Goal: Contribute content: Contribute content

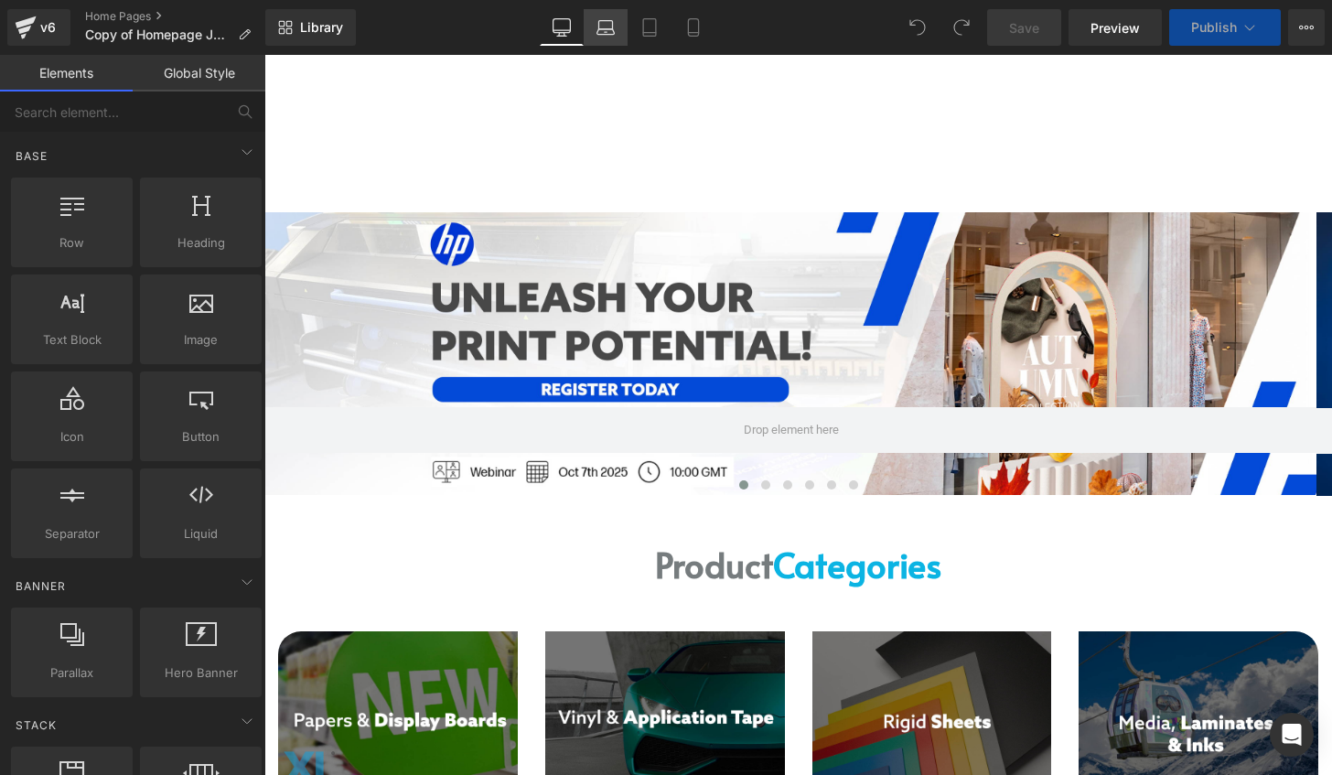
click at [597, 32] on icon at bounding box center [605, 27] width 18 height 18
click at [642, 33] on icon at bounding box center [649, 27] width 18 height 18
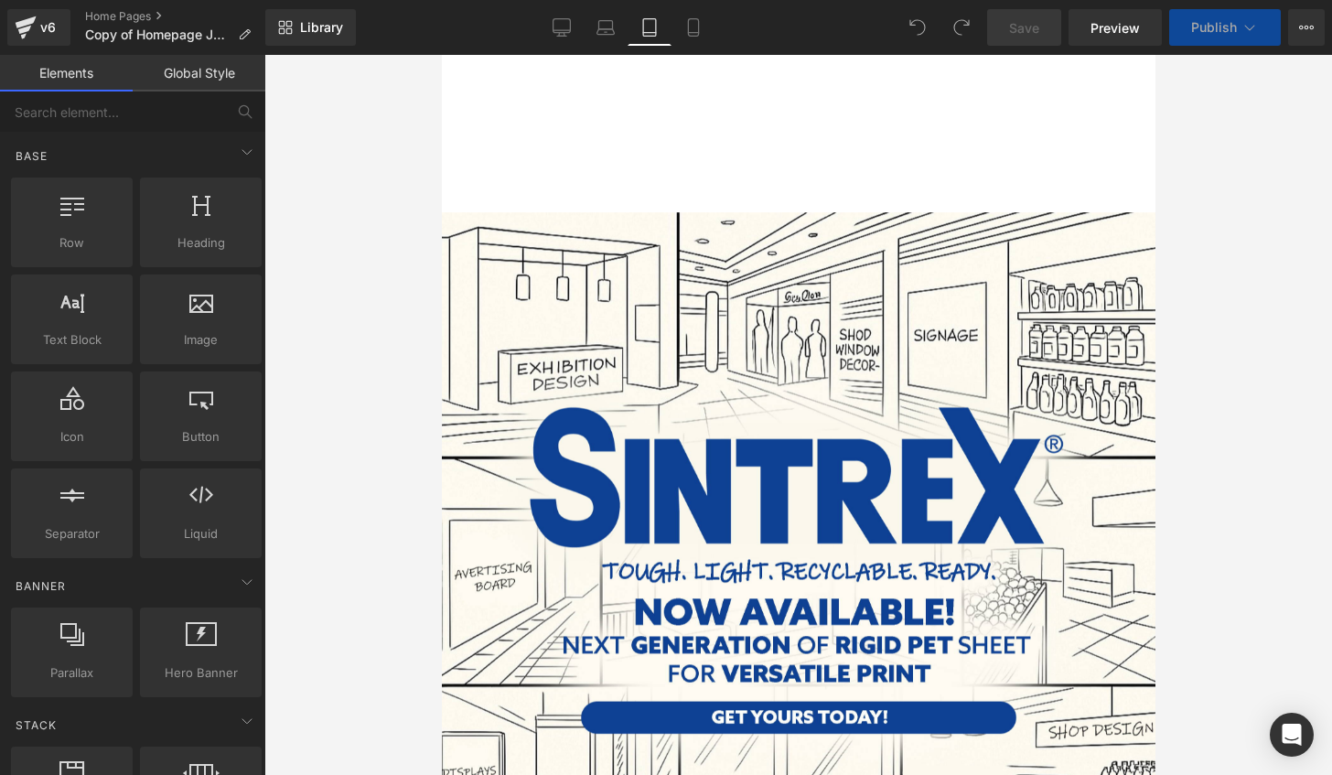
scroll to position [156, 0]
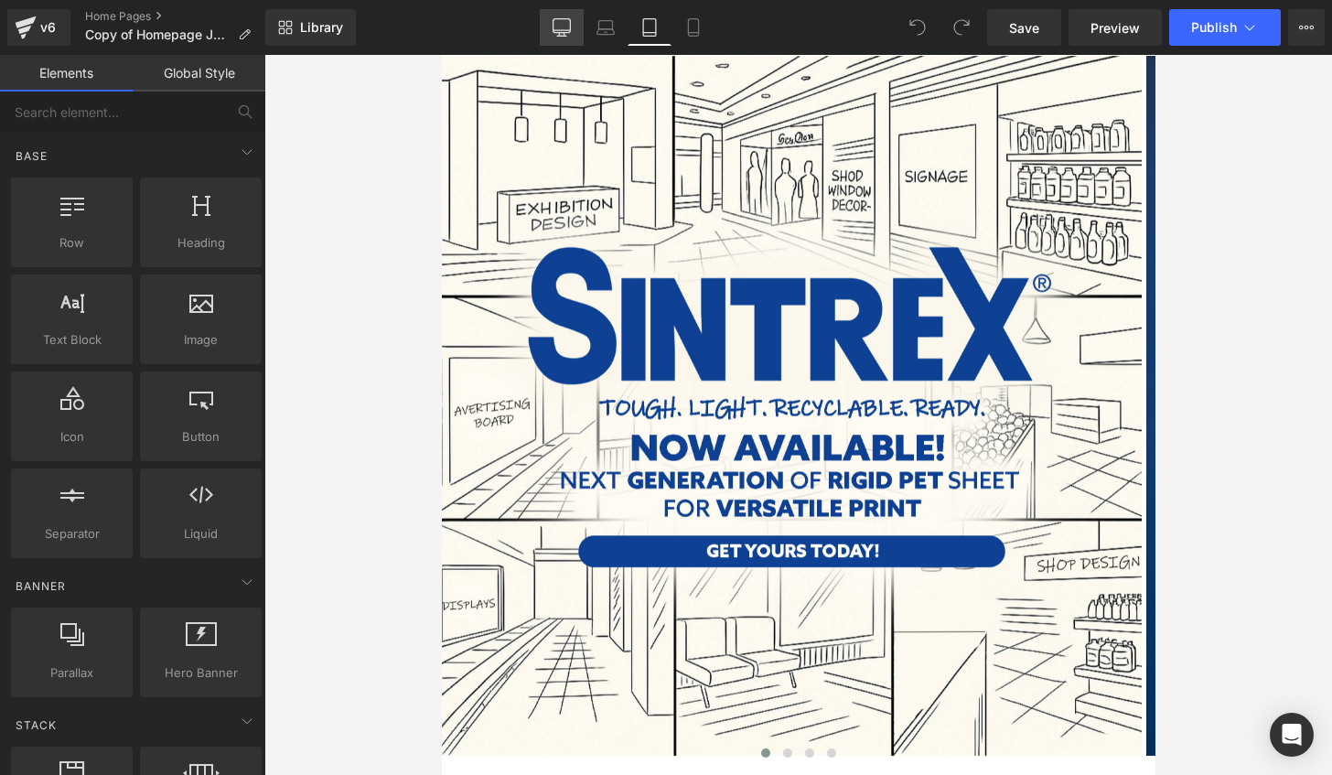
click at [572, 40] on link "Desktop" at bounding box center [562, 27] width 44 height 37
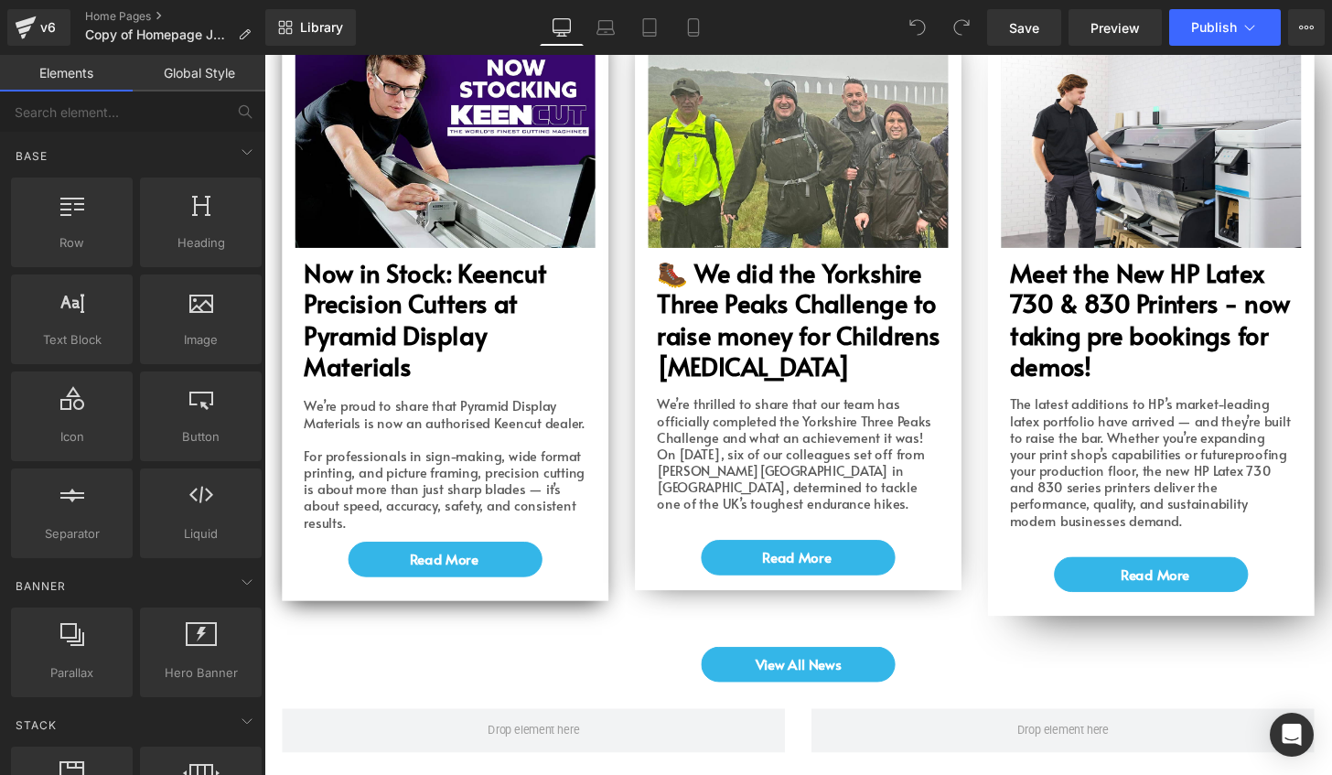
scroll to position [4547, 0]
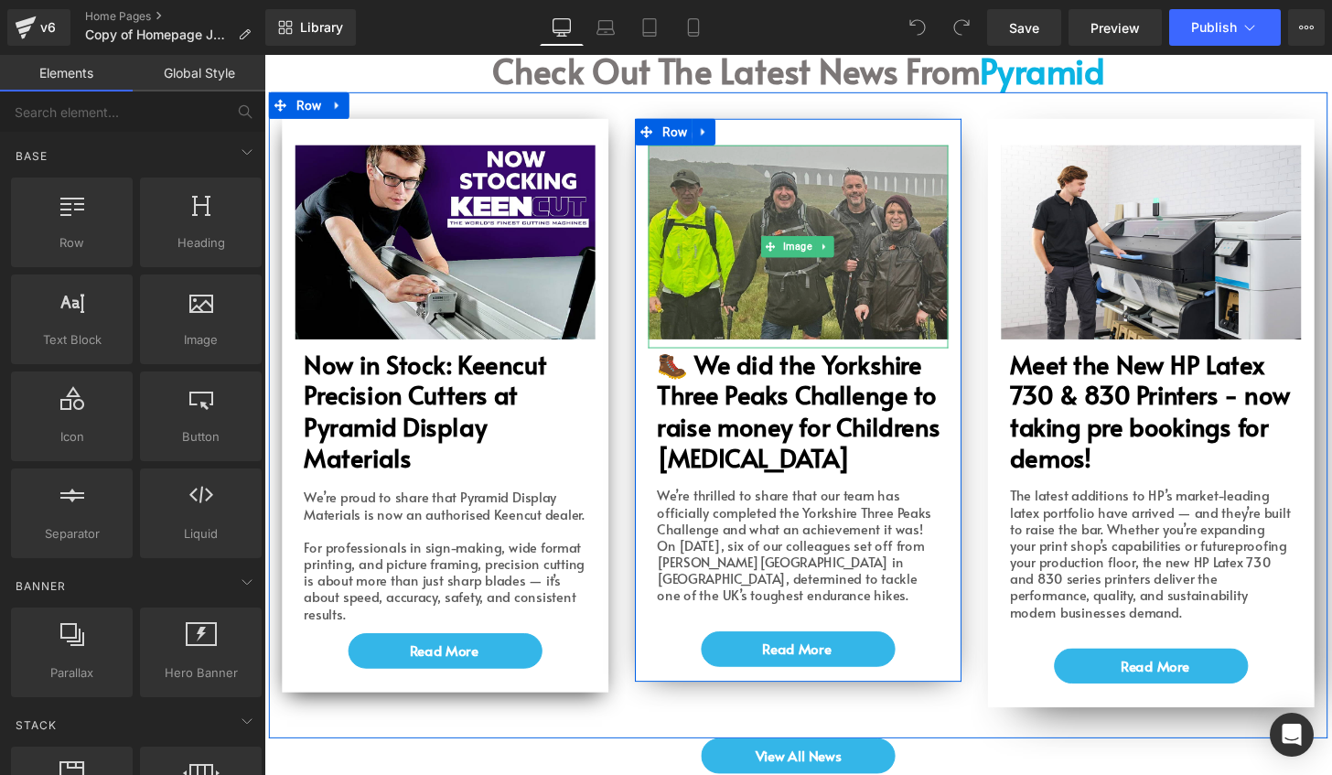
click at [803, 163] on img at bounding box center [817, 248] width 311 height 201
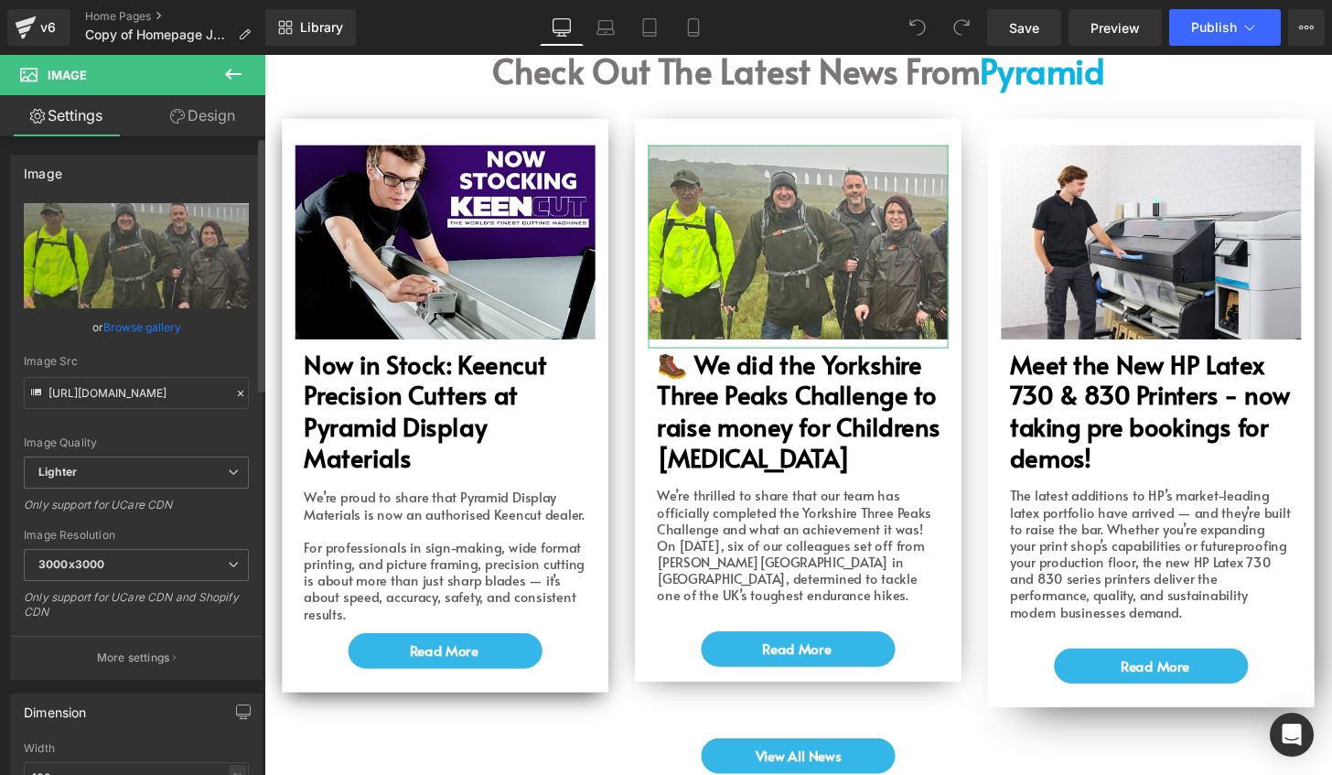
click at [160, 328] on link "Browse gallery" at bounding box center [142, 327] width 78 height 32
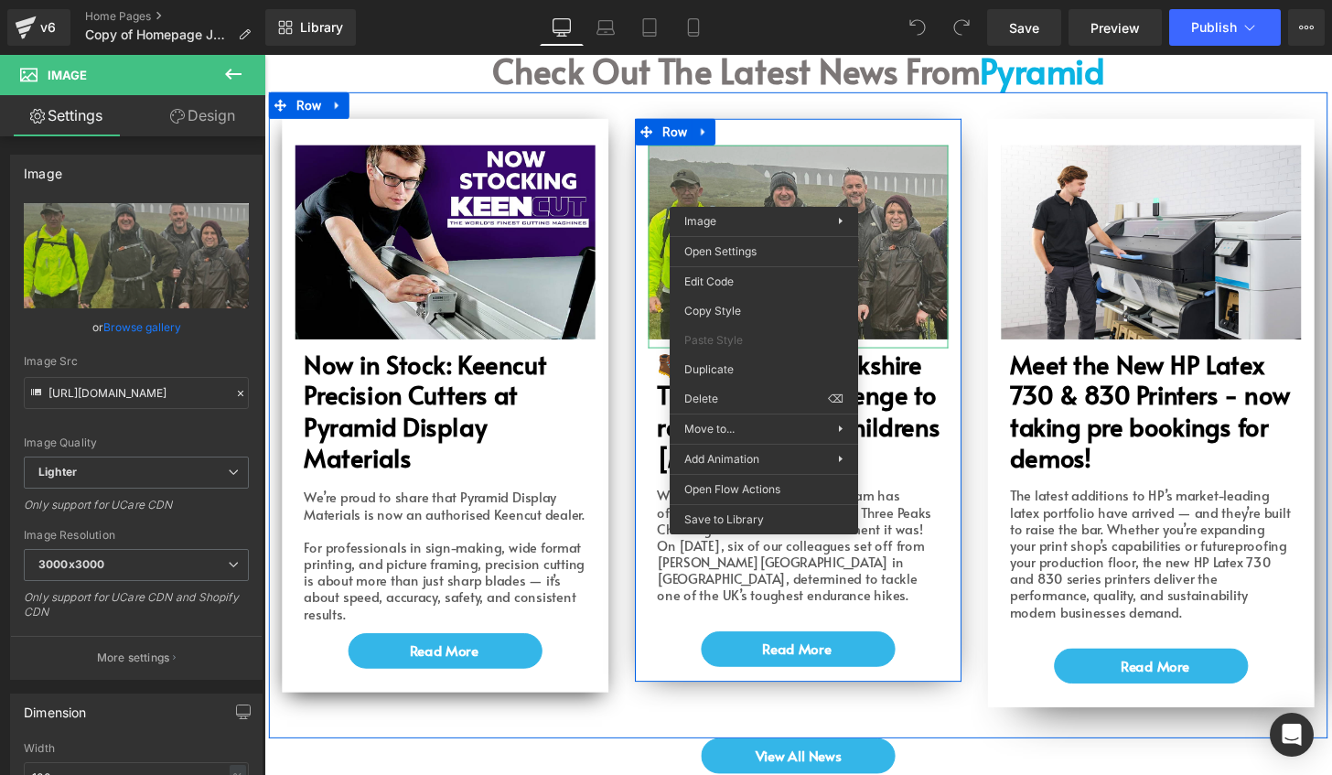
click at [916, 208] on img at bounding box center [817, 248] width 311 height 201
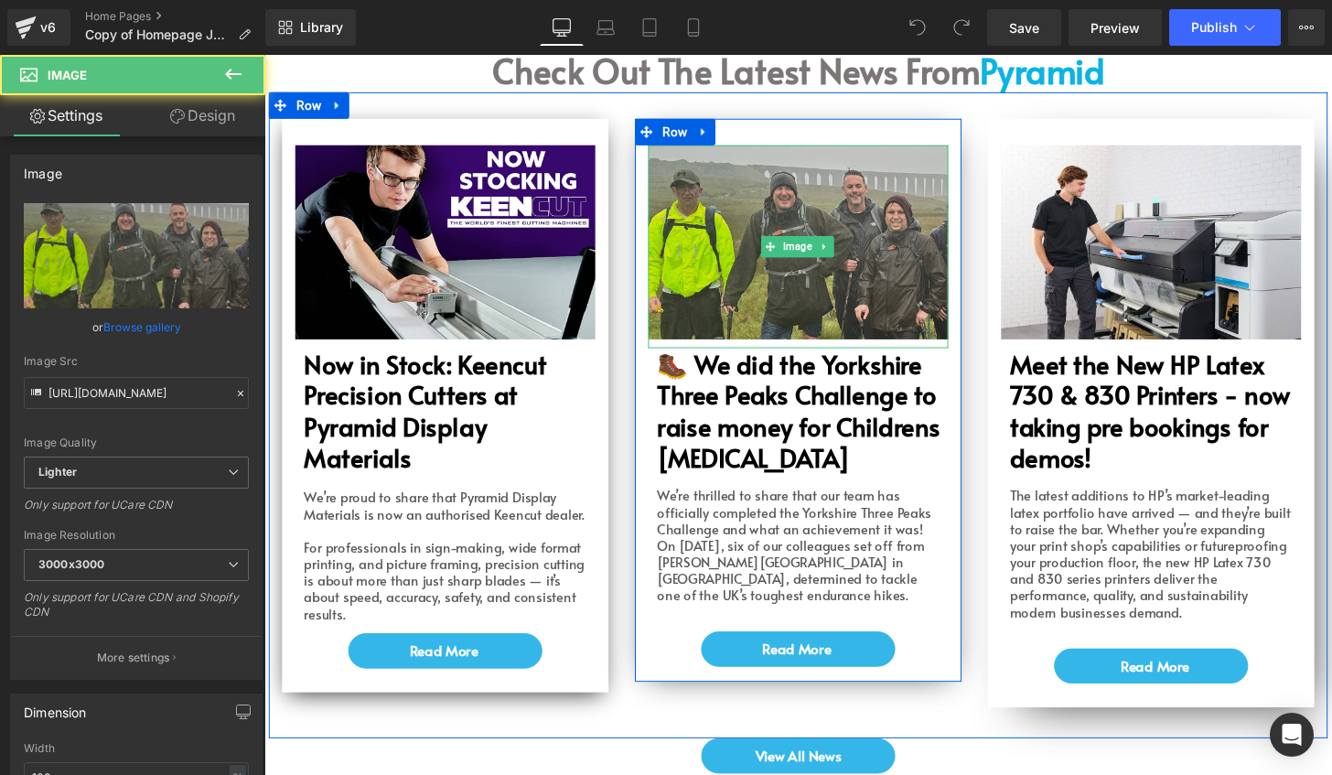
click at [790, 295] on img at bounding box center [817, 248] width 311 height 201
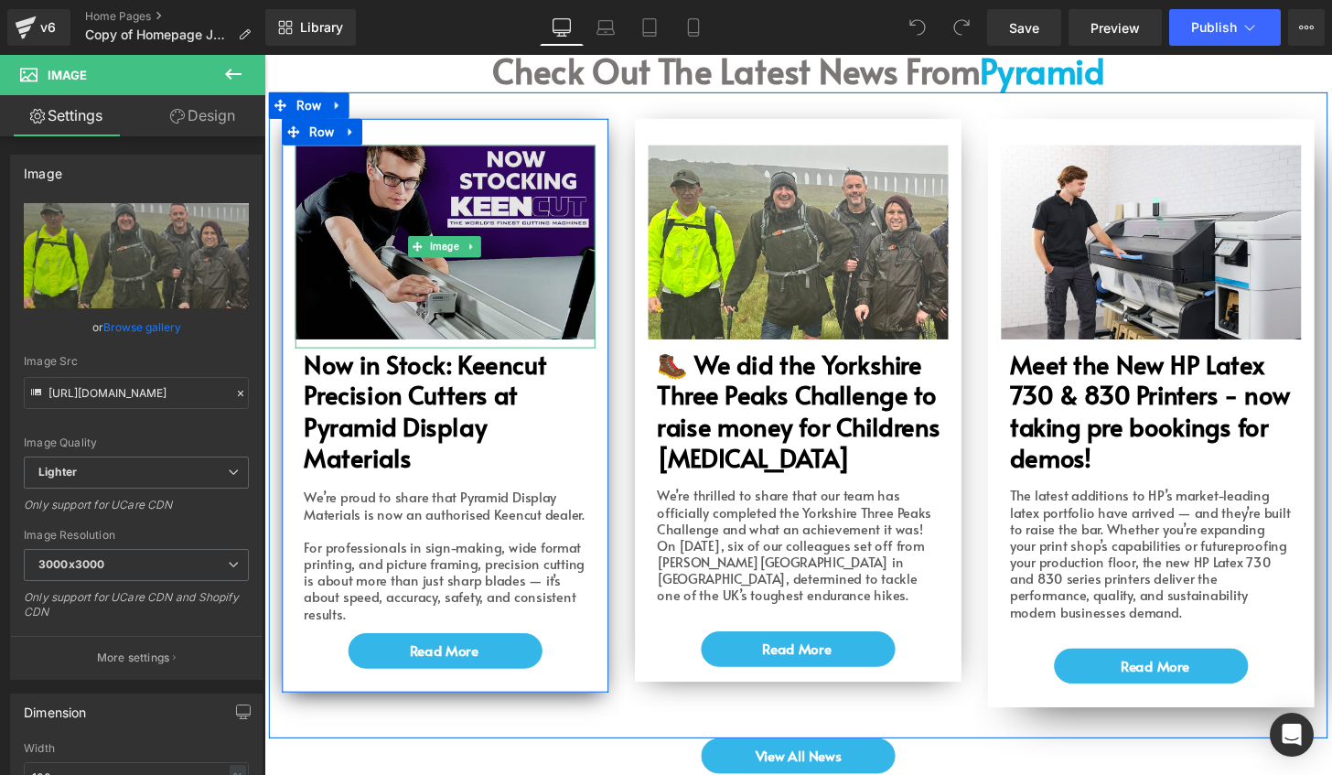
click at [538, 288] on img at bounding box center [451, 248] width 311 height 201
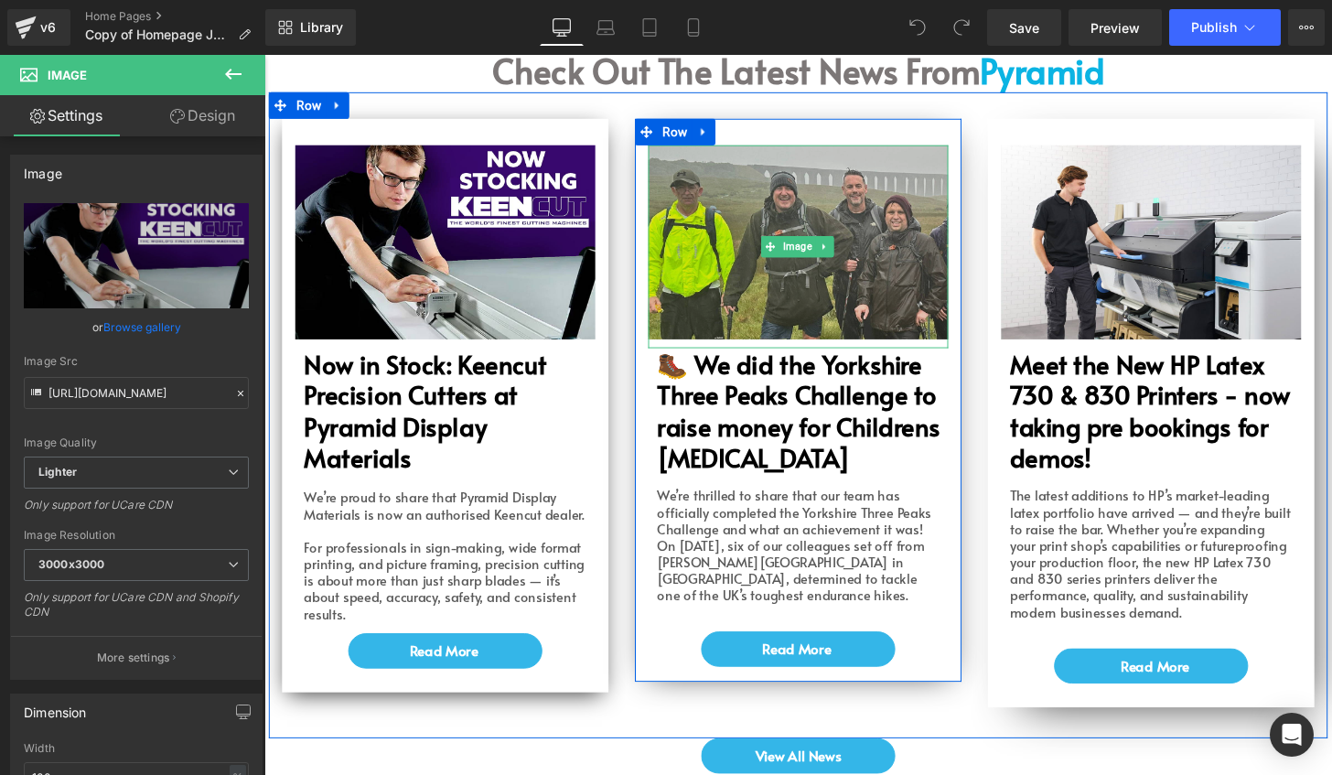
click at [813, 296] on img at bounding box center [817, 248] width 311 height 201
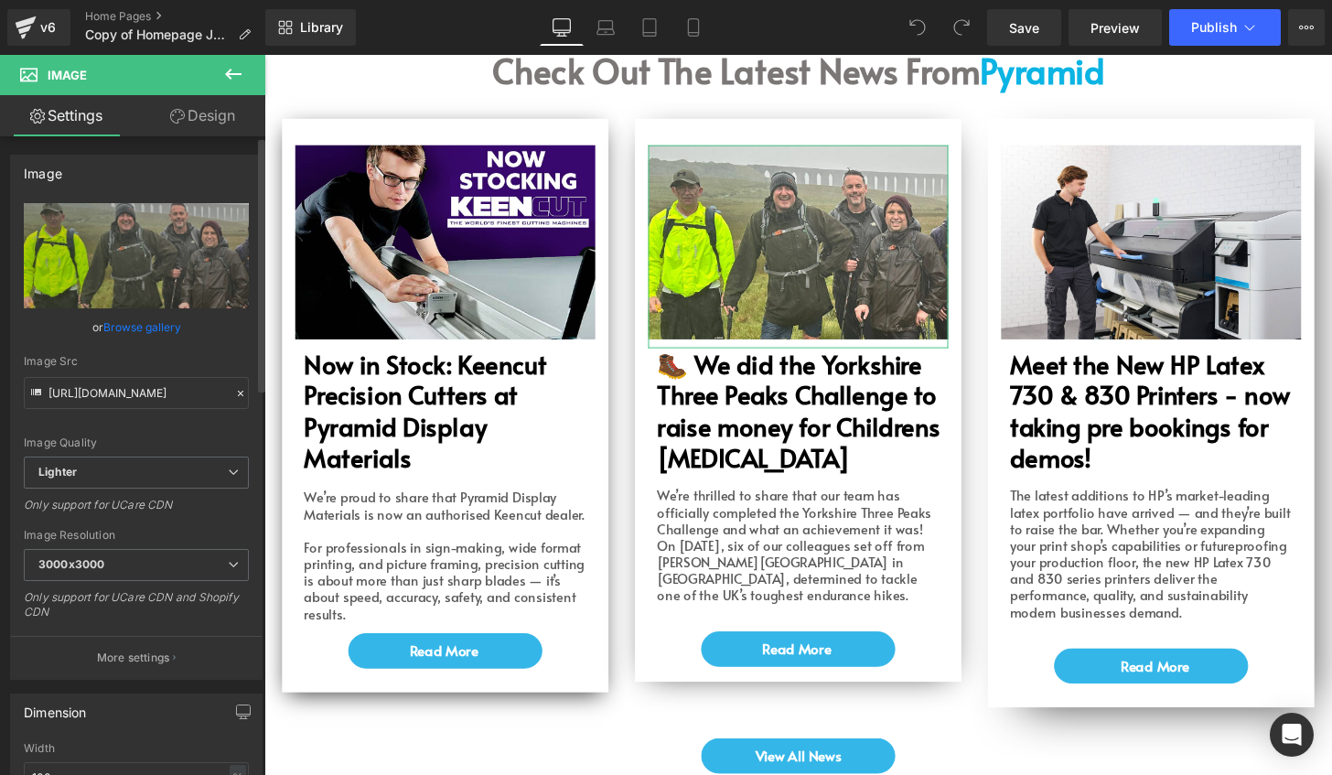
click at [162, 320] on link "Browse gallery" at bounding box center [142, 327] width 78 height 32
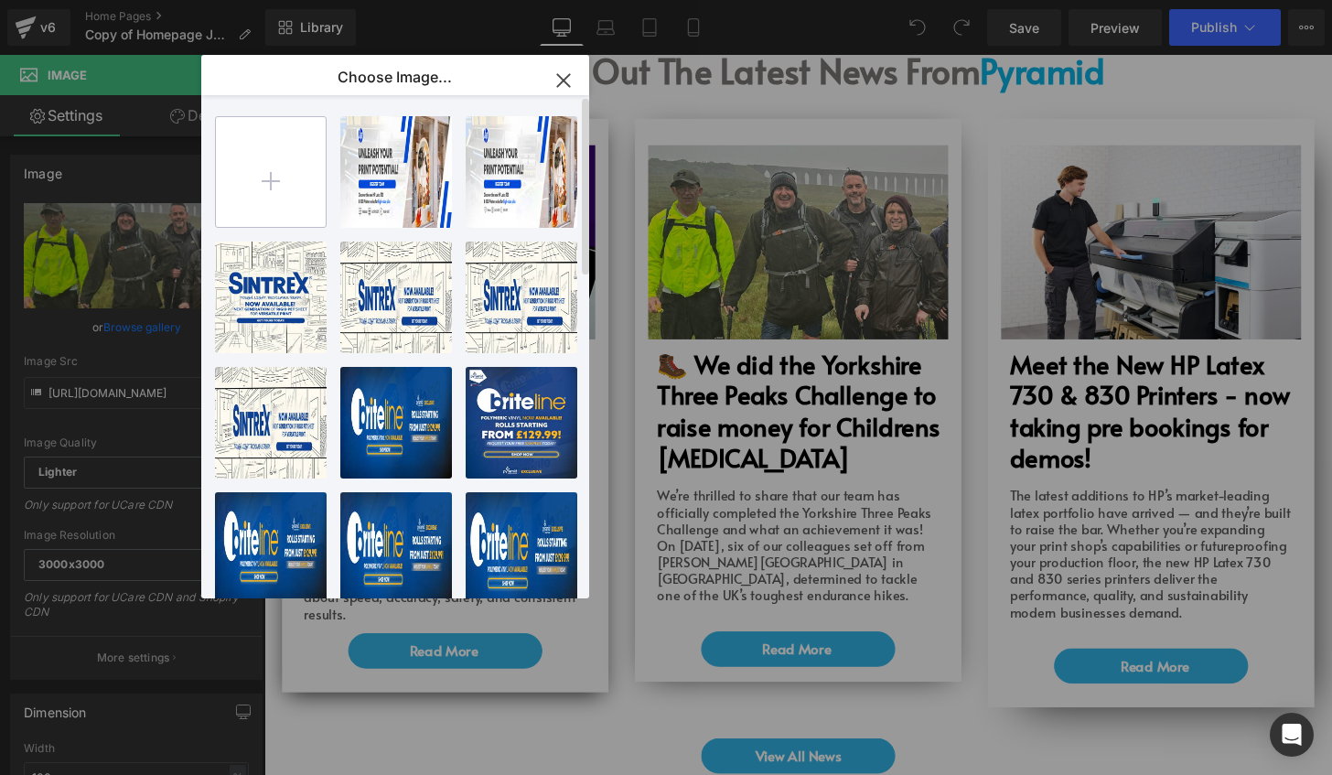
click at [302, 181] on input "file" at bounding box center [271, 172] width 110 height 110
type input "C:\fakepath\Untitled-1.jpg"
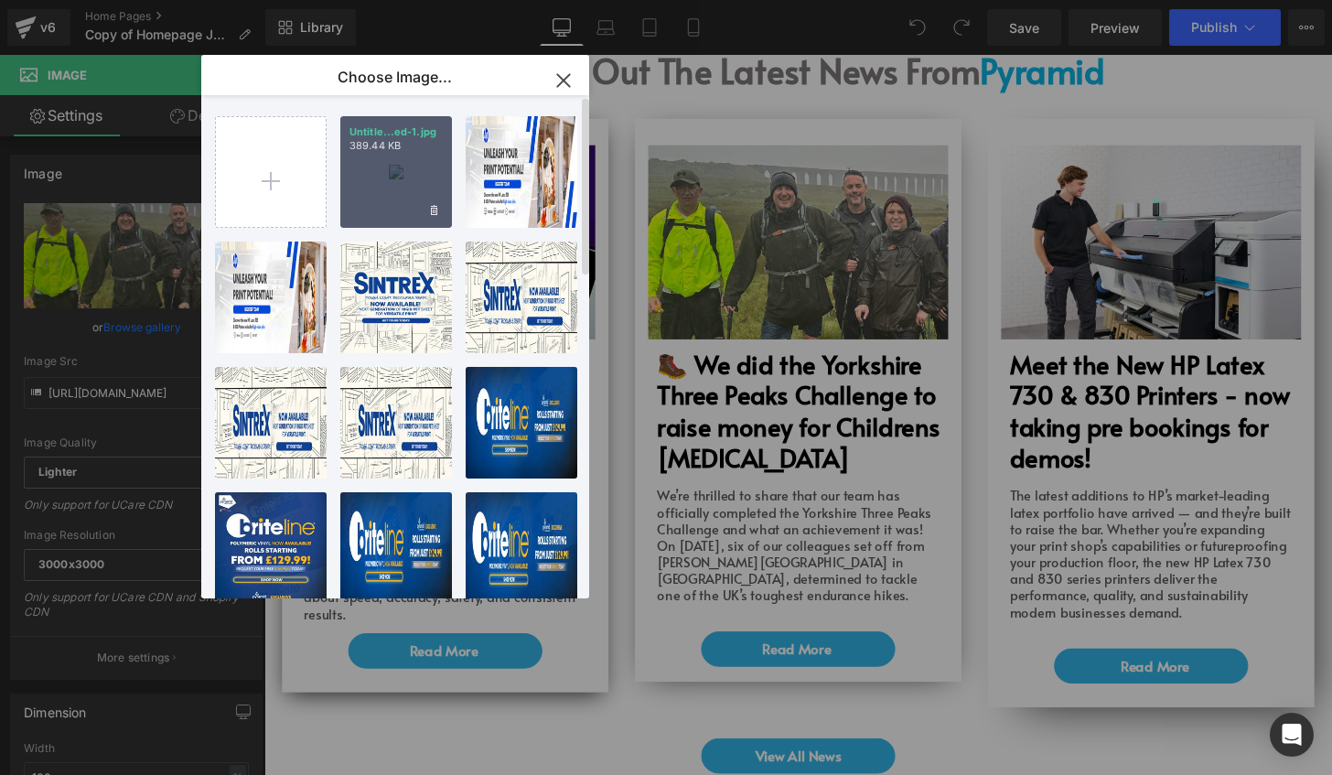
click at [428, 150] on p "389.44 KB" at bounding box center [395, 146] width 93 height 14
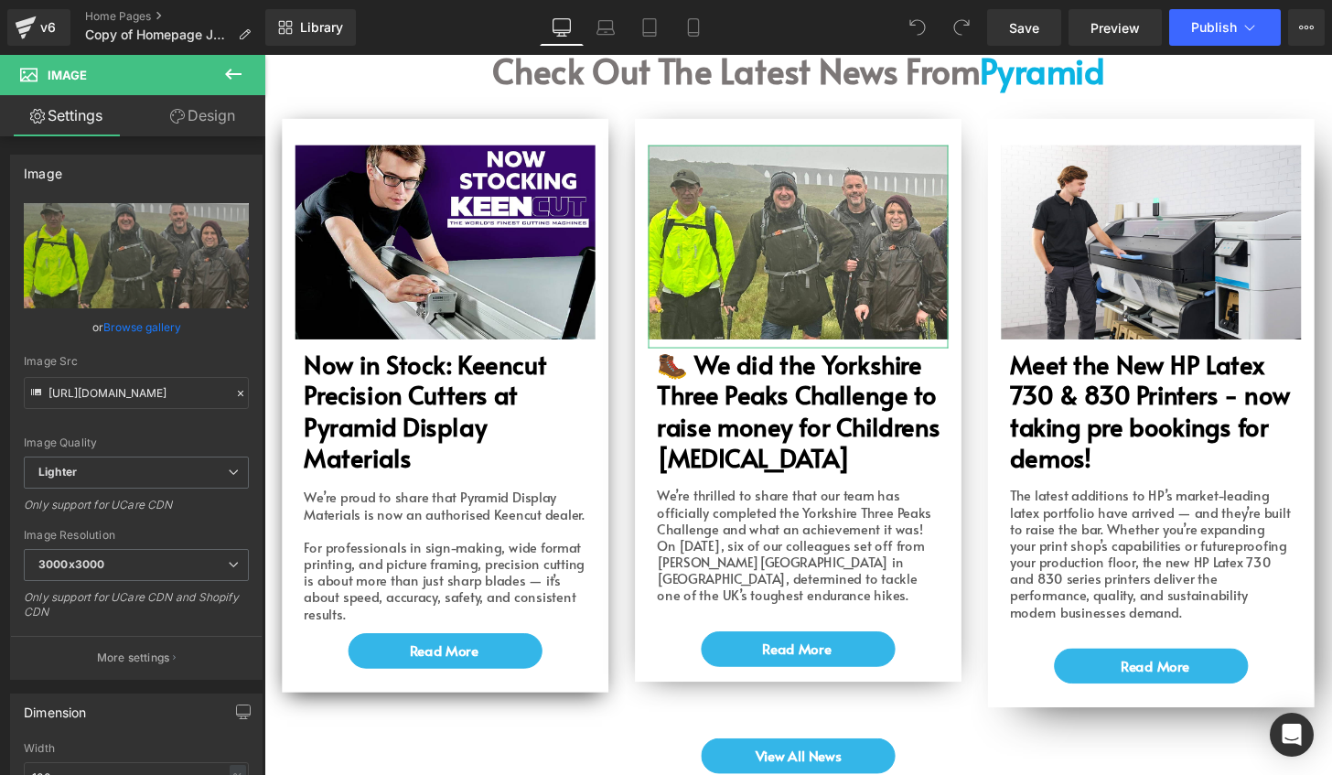
click at [113, 327] on link "Browse gallery" at bounding box center [142, 327] width 78 height 32
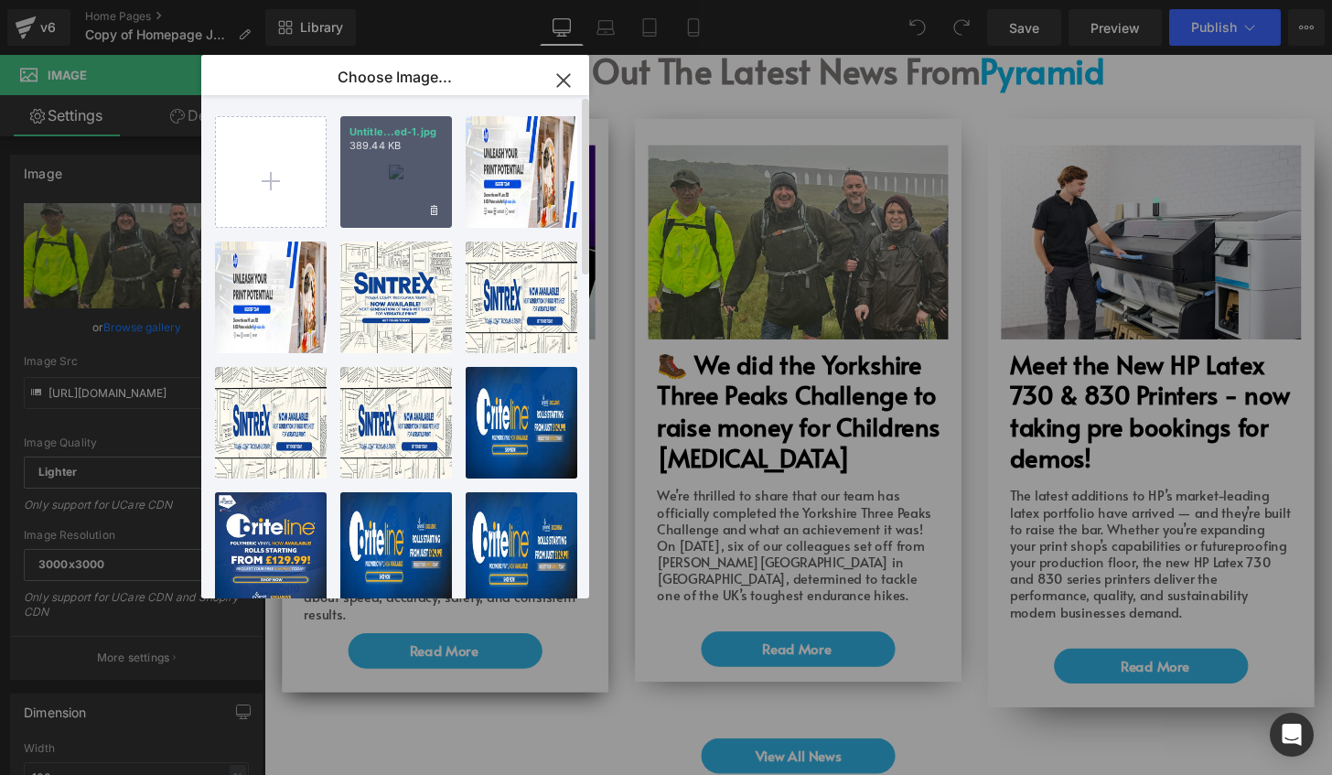
click at [369, 176] on div "Untitle...ed-1.jpg 389.44 KB" at bounding box center [396, 172] width 112 height 112
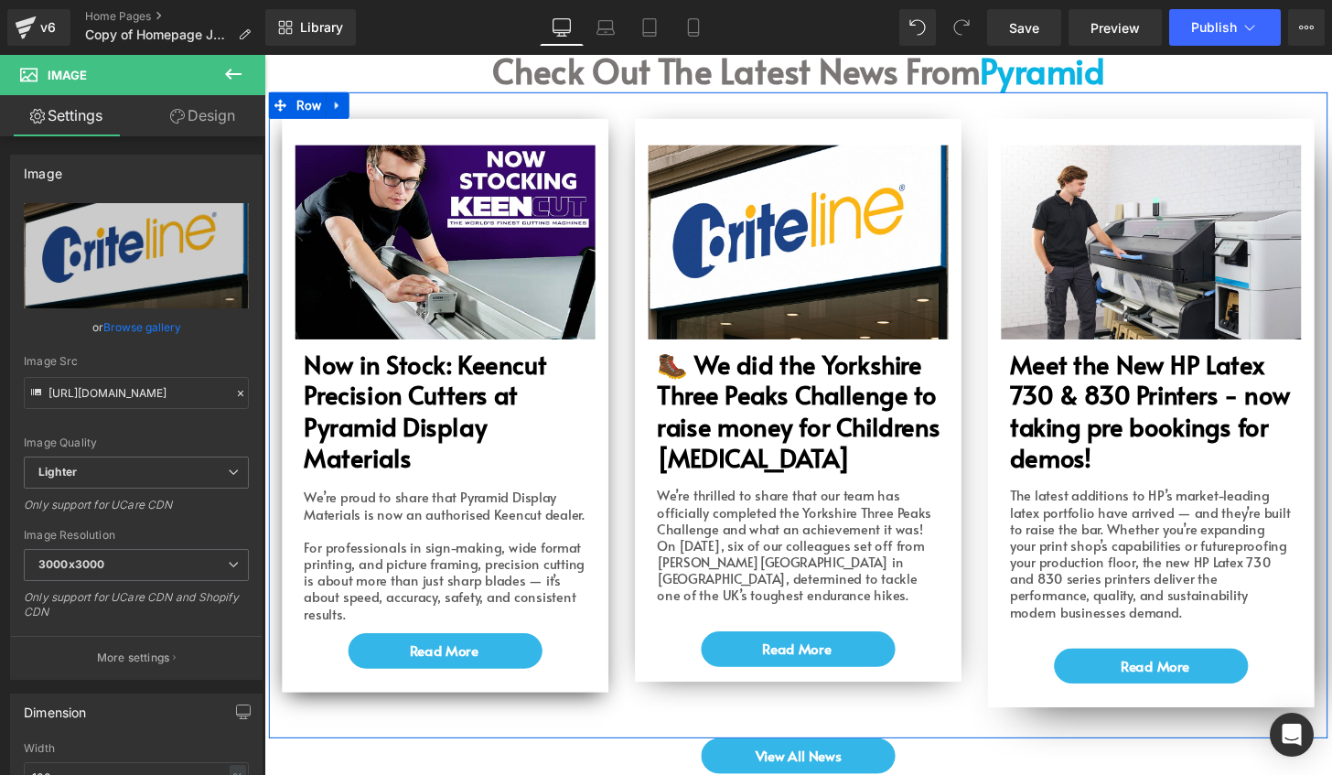
click at [757, 417] on b "🥾 We did the Yorkshire Three Peaks Challenge to raise money for Childrens [MEDI…" at bounding box center [818, 423] width 294 height 133
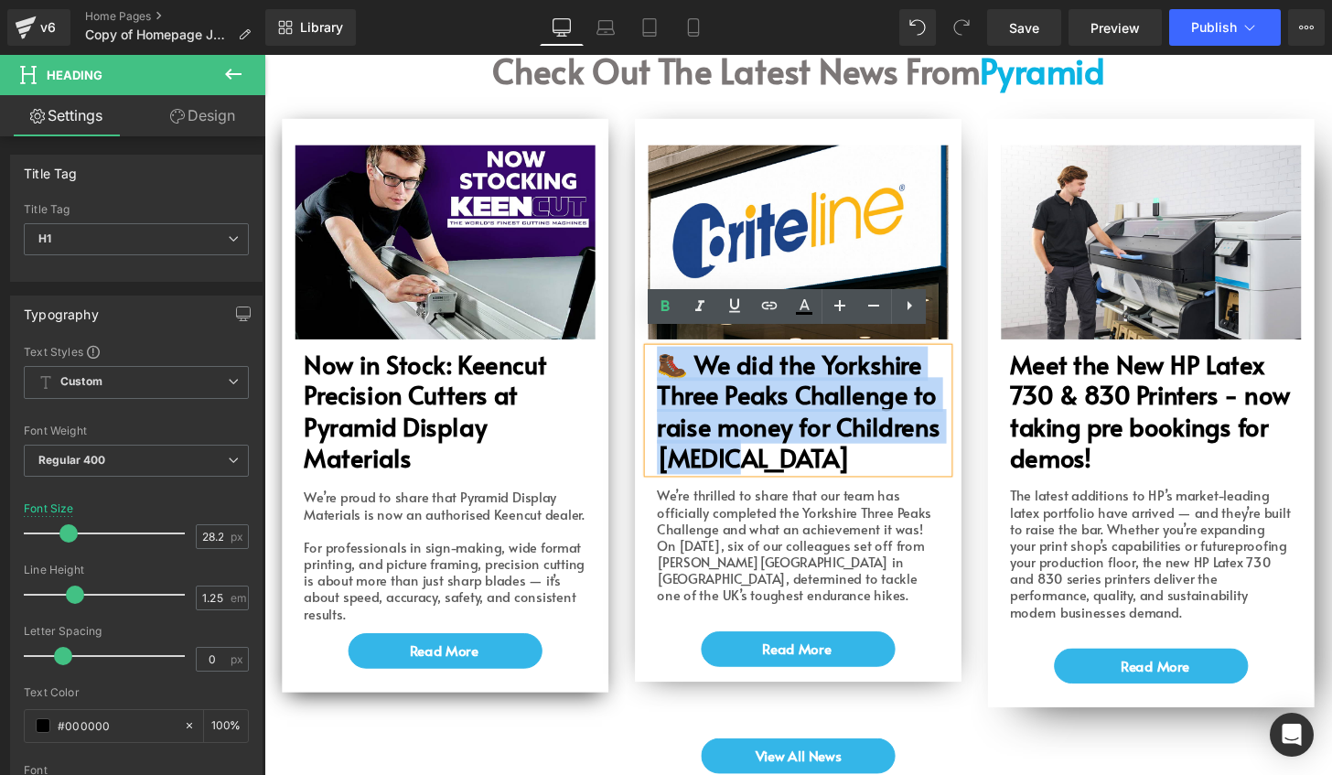
drag, startPoint x: 763, startPoint y: 452, endPoint x: 660, endPoint y: 364, distance: 134.9
click at [662, 364] on div "🥾 We did the Yorkshire Three Peaks Challenge to raise money for Childrens [MEDI…" at bounding box center [817, 423] width 311 height 129
paste div
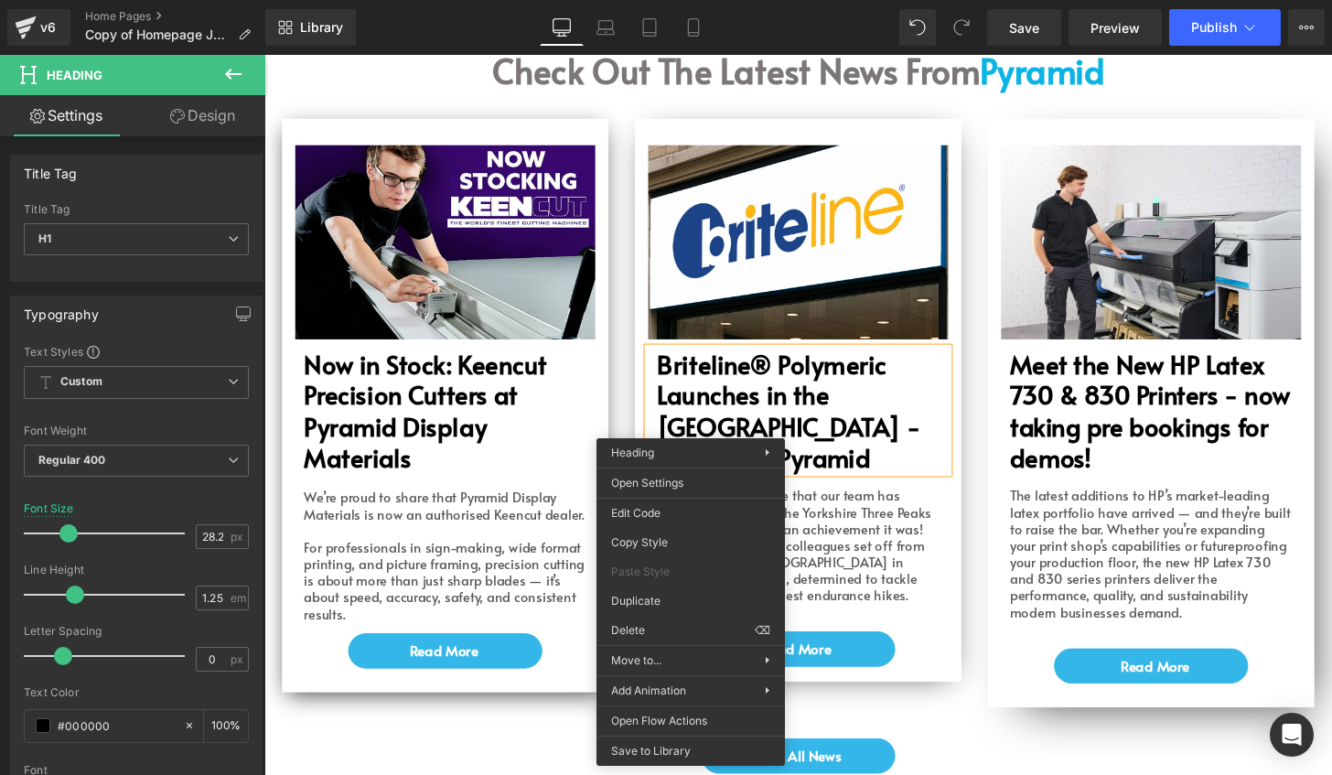
click at [714, 423] on b "Briteline® Polymeric Launches in the [GEOGRAPHIC_DATA] - Eclusive to Pyramid" at bounding box center [807, 423] width 273 height 133
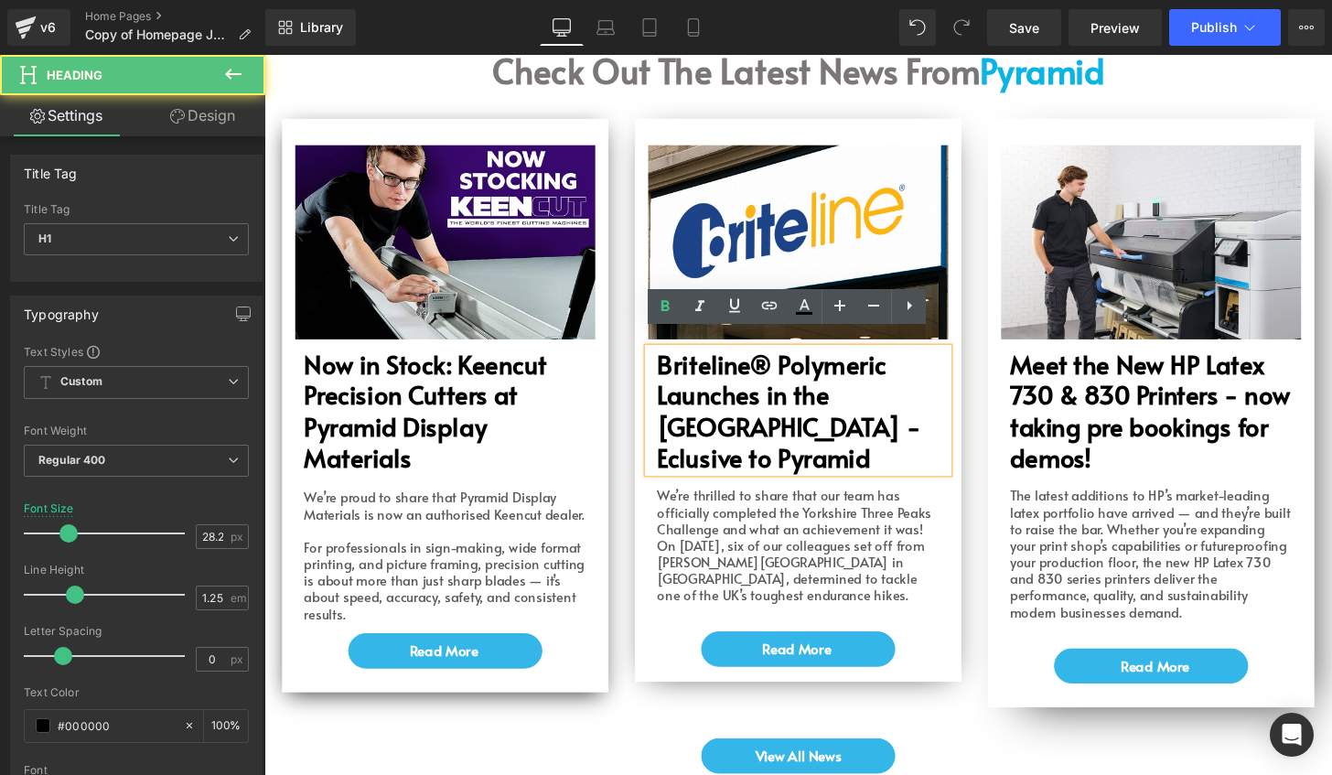
click at [685, 423] on b "Briteline® Polymeric Launches in the [GEOGRAPHIC_DATA] - Eclusive to Pyramid" at bounding box center [807, 423] width 273 height 133
click at [681, 425] on b "Briteline® Polymeric Launches in the [GEOGRAPHIC_DATA] - Eclusive to Pyramid" at bounding box center [807, 423] width 273 height 133
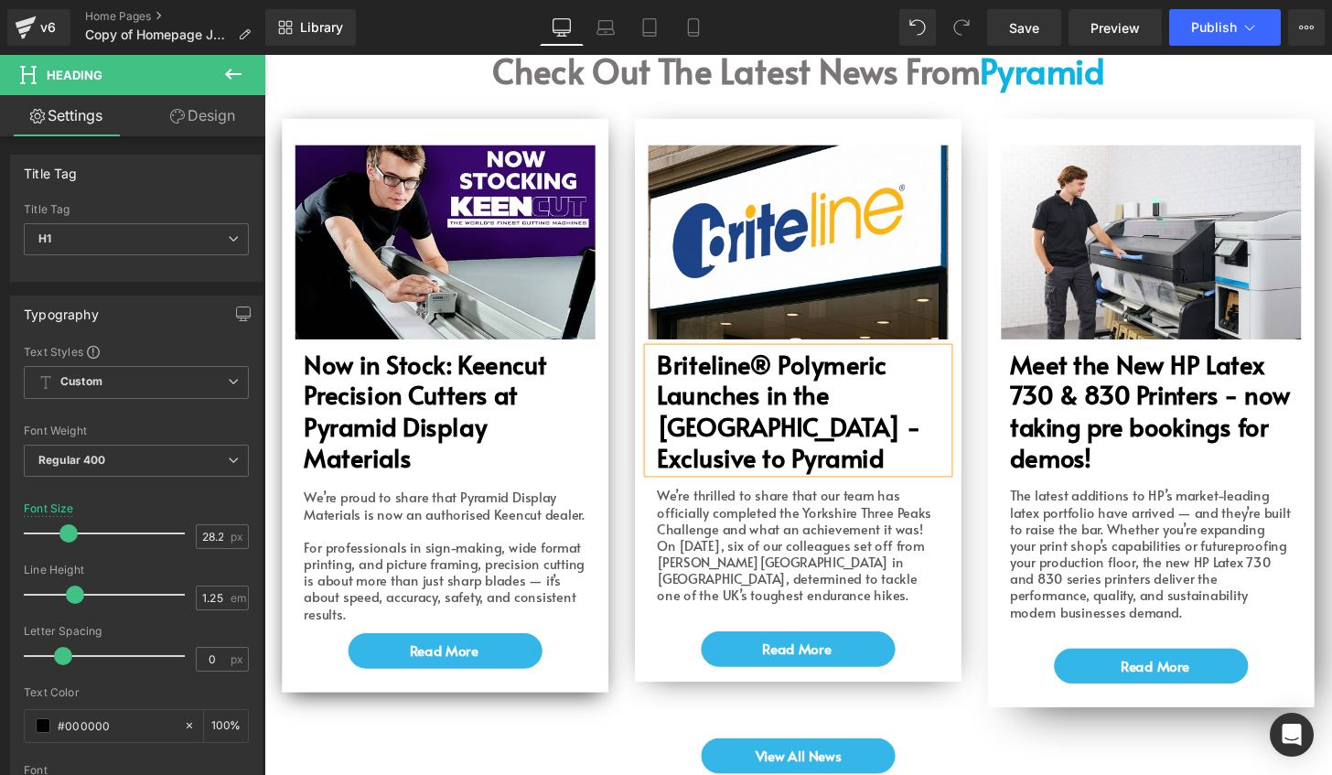
click at [894, 421] on h1 "Briteline® Polymeric Launches in the [GEOGRAPHIC_DATA] - Exclusive to Pyramid" at bounding box center [822, 423] width 302 height 129
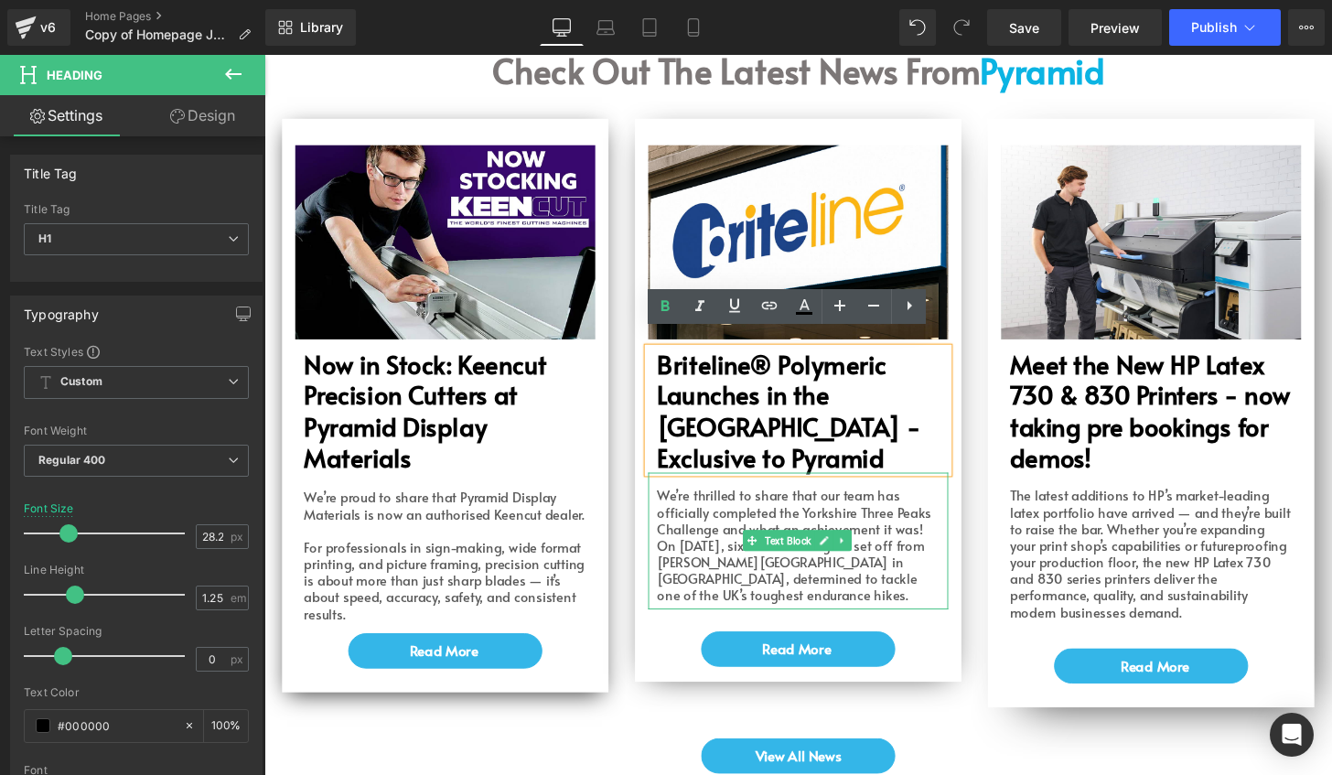
click at [816, 566] on p "On [DATE], six of our colleagues set off from [PERSON_NAME][GEOGRAPHIC_DATA] in…" at bounding box center [817, 589] width 293 height 69
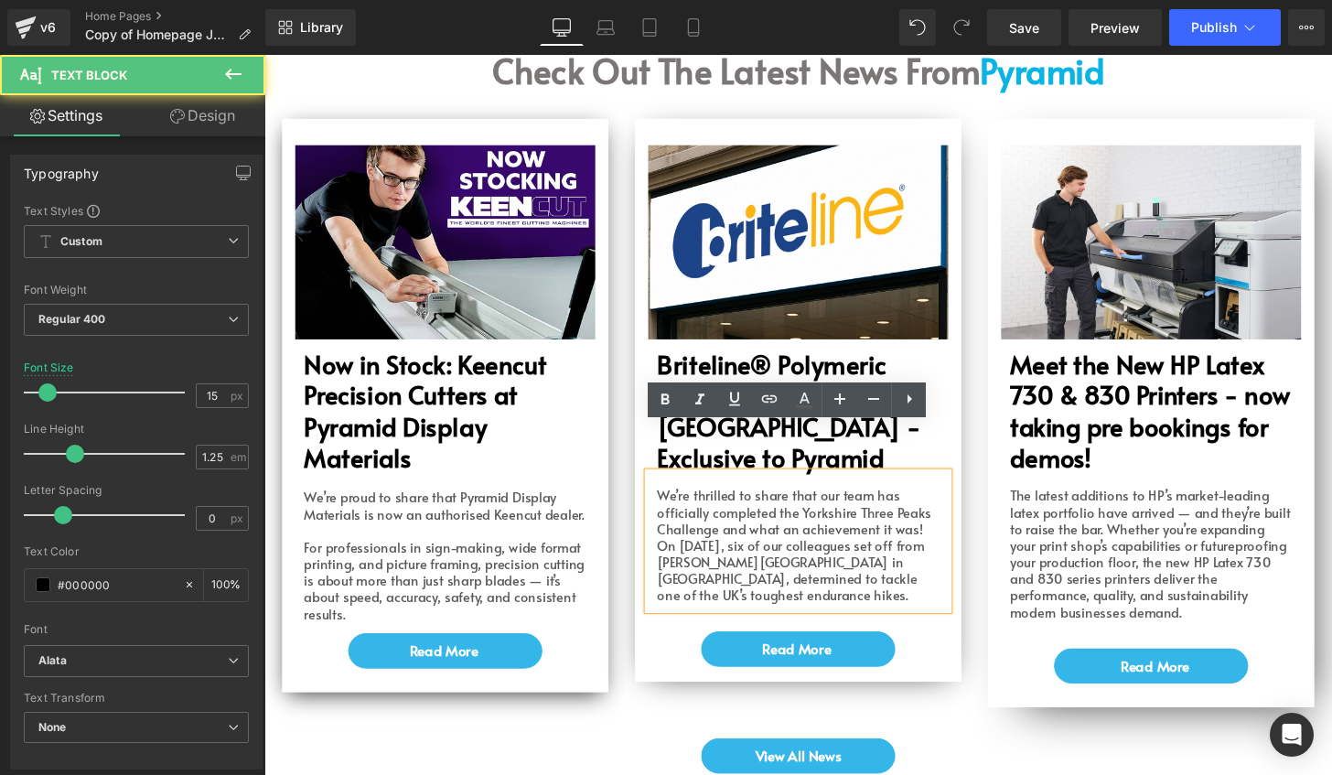
click at [788, 568] on p "On [DATE], six of our colleagues set off from [PERSON_NAME][GEOGRAPHIC_DATA] in…" at bounding box center [817, 589] width 293 height 69
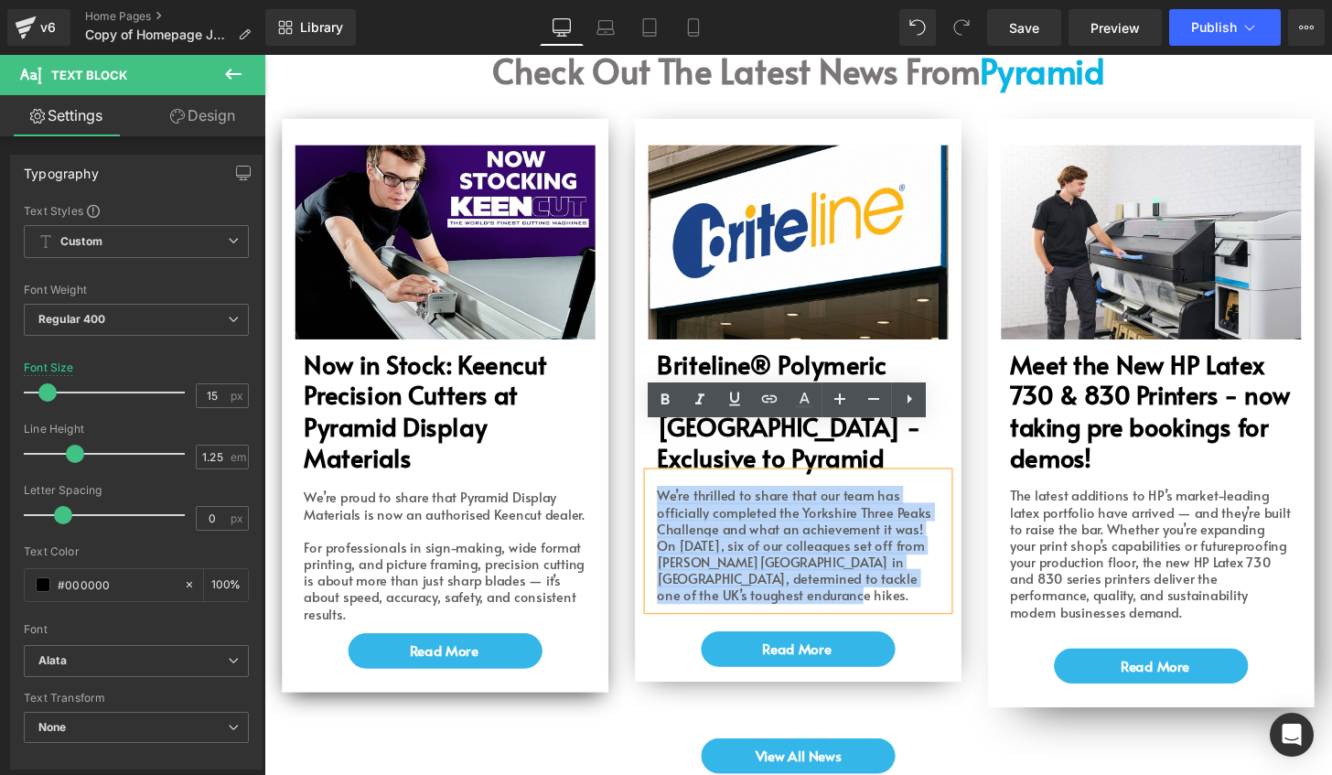
drag, startPoint x: 789, startPoint y: 568, endPoint x: 643, endPoint y: 447, distance: 189.7
click at [648, 447] on div "Image Briteline® Polymeric Launches in the [GEOGRAPHIC_DATA] - Exclusive to Pyr…" at bounding box center [817, 418] width 338 height 541
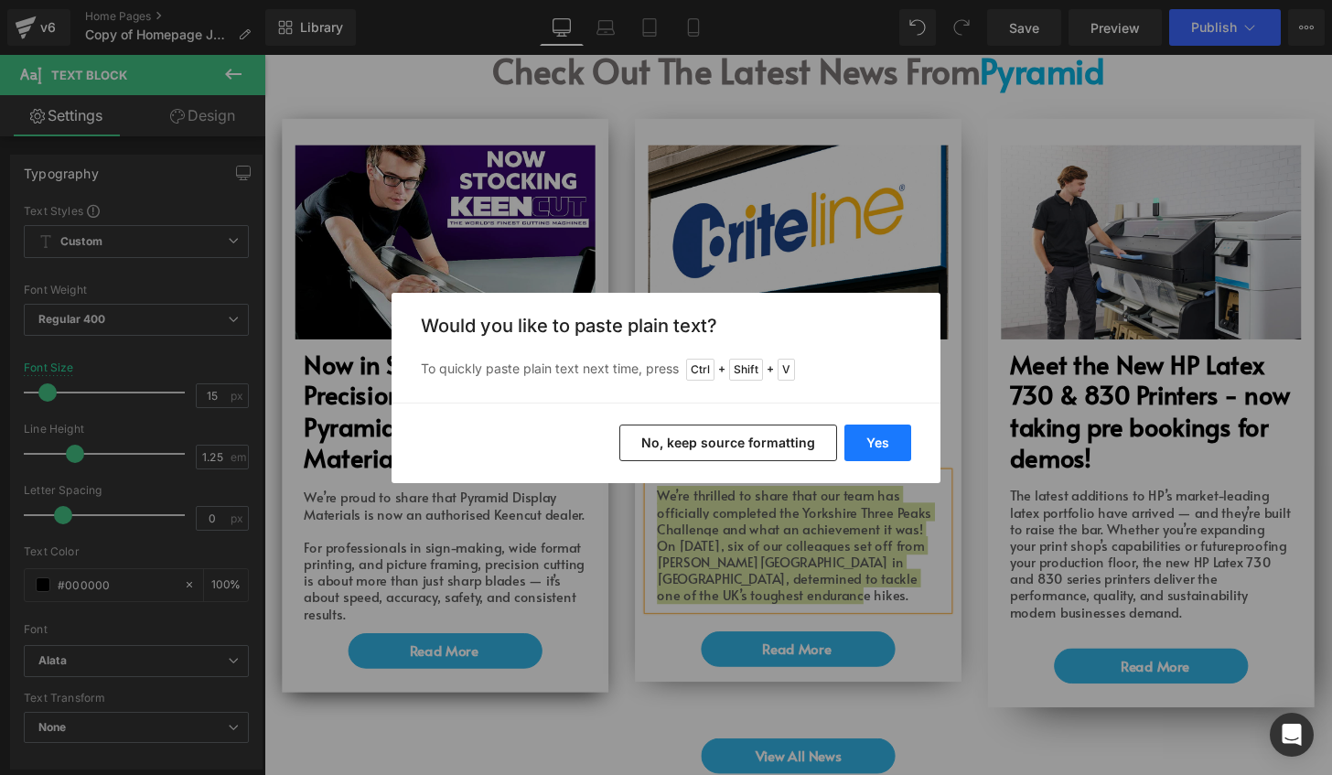
click at [874, 433] on button "Yes" at bounding box center [877, 442] width 67 height 37
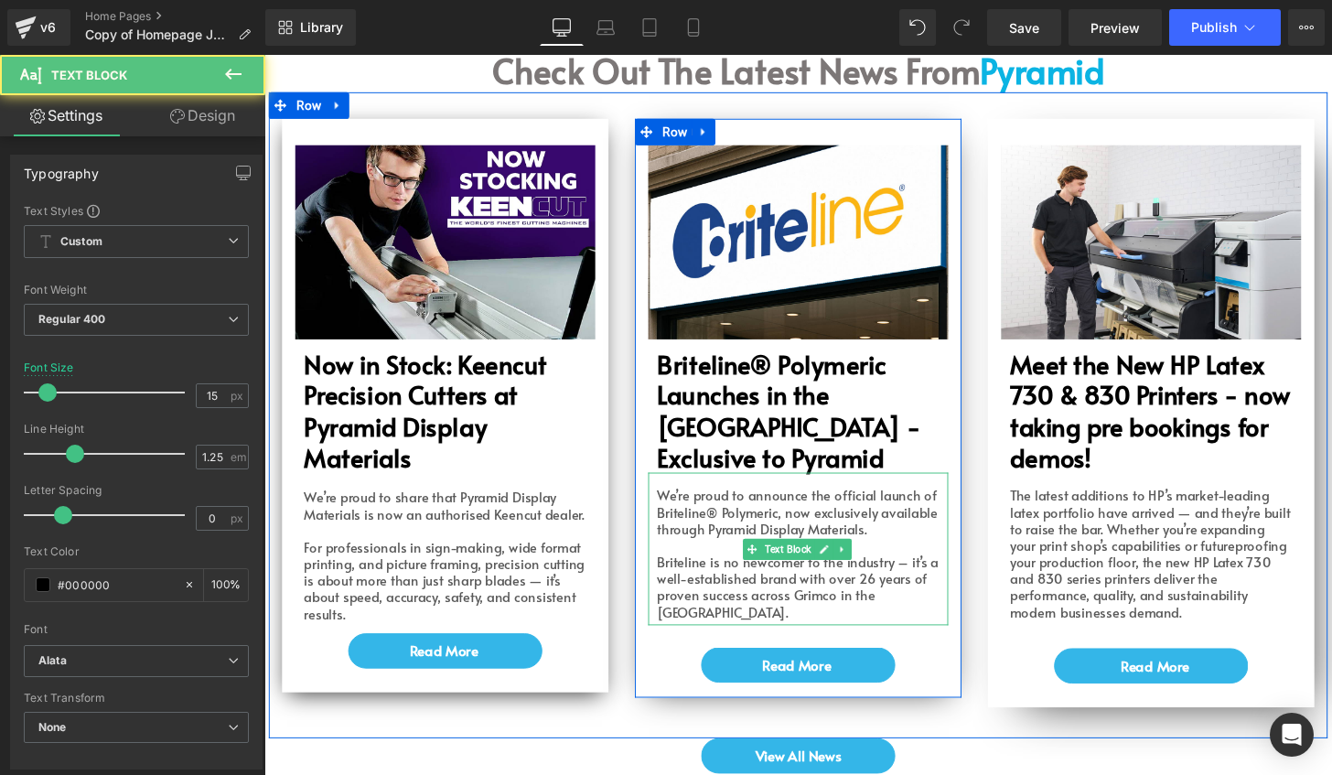
click at [867, 501] on font "We’re proud to announce the official launch of Briteline® Polymeric, now exclus…" at bounding box center [816, 528] width 291 height 54
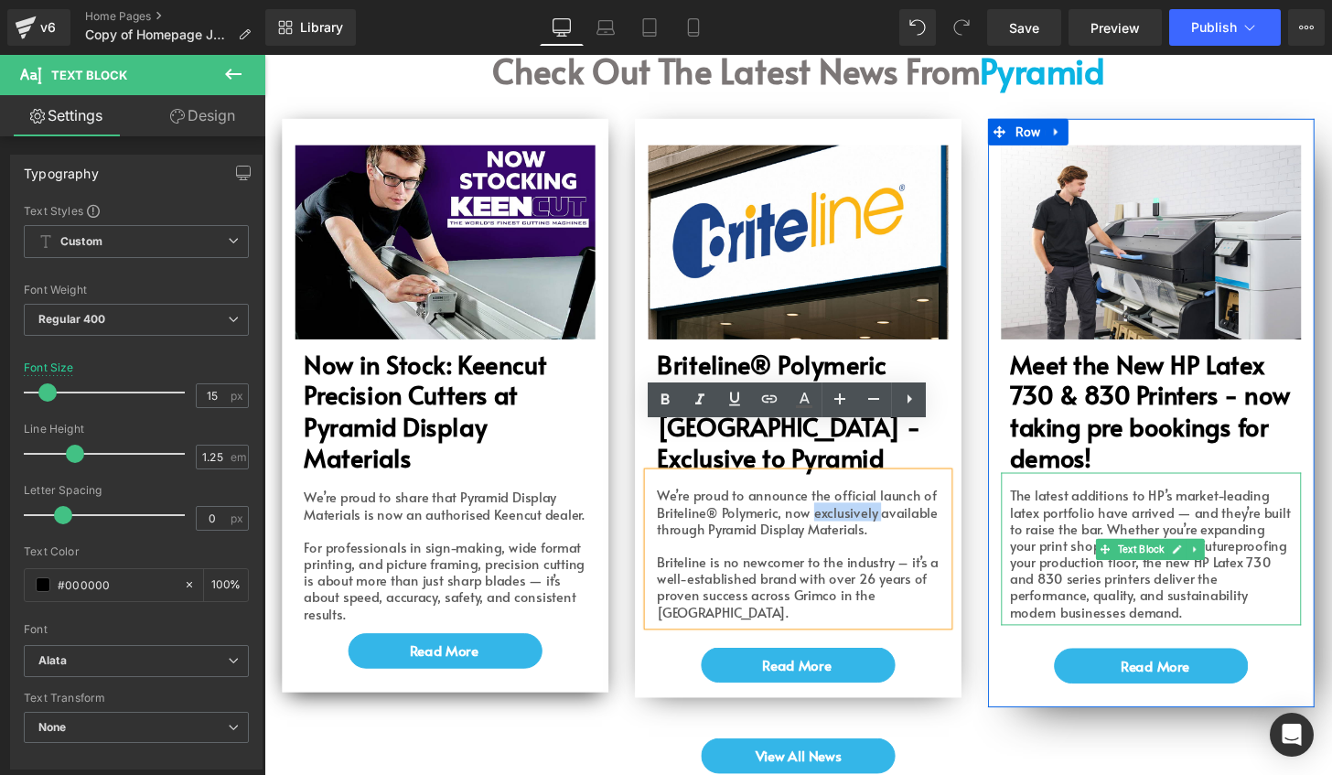
click at [1065, 571] on font "The latest additions to HP’s market-leading latex portfolio have arrived — and …" at bounding box center [1182, 570] width 291 height 139
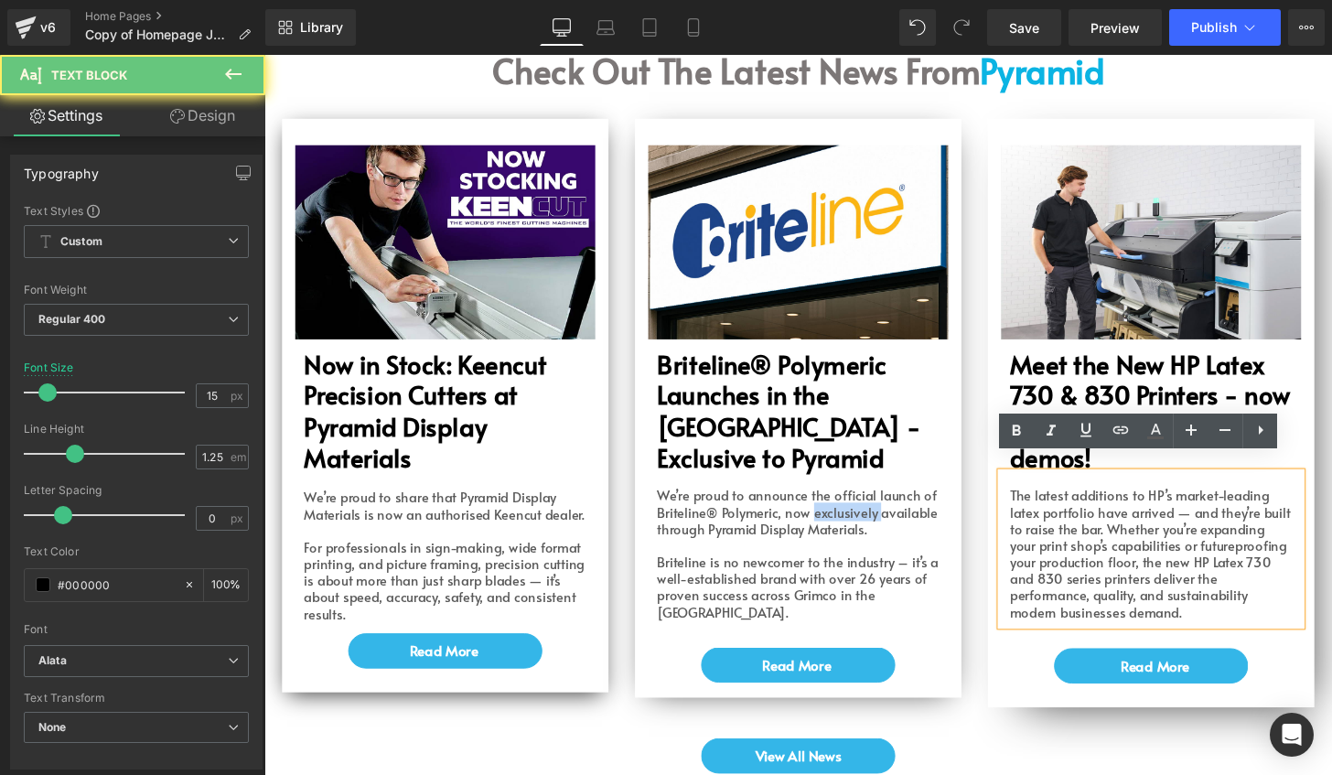
click at [1065, 571] on font "The latest additions to HP’s market-leading latex portfolio have arrived — and …" at bounding box center [1182, 570] width 291 height 139
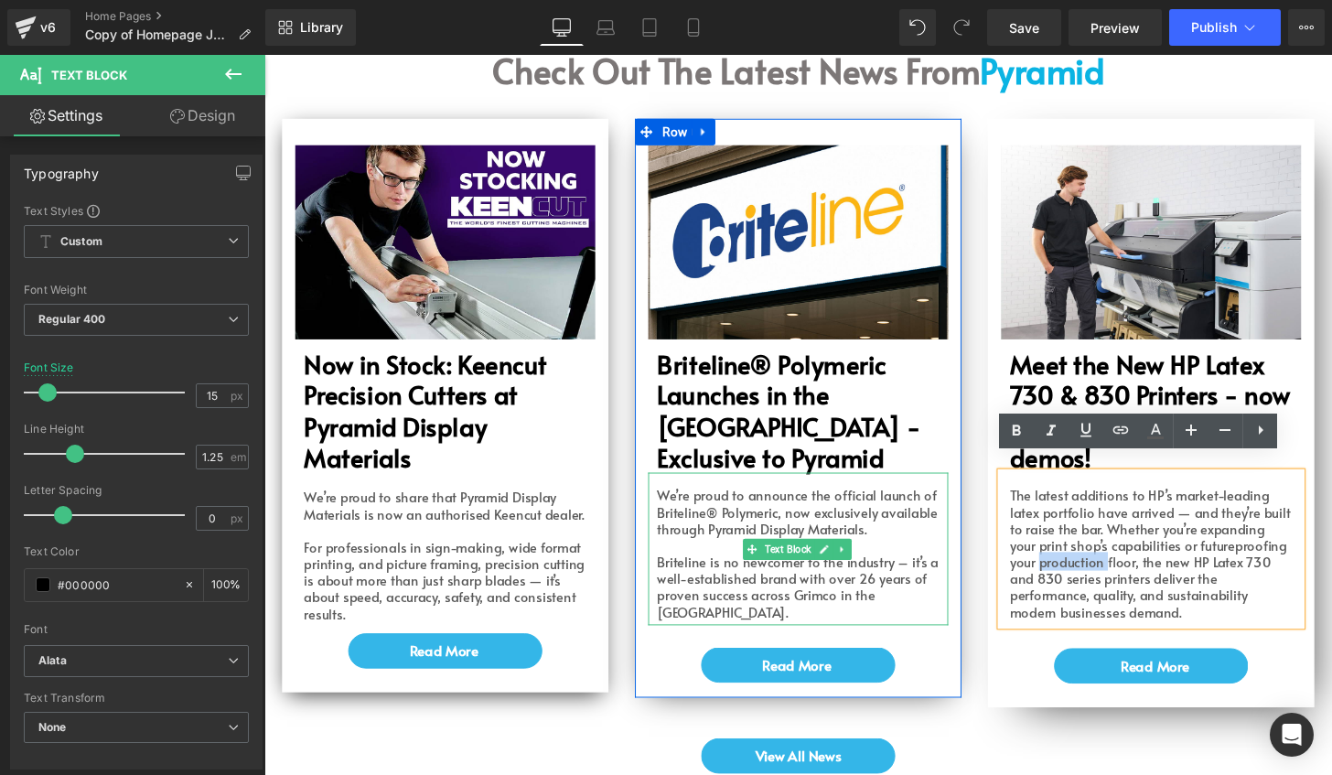
click at [804, 503] on font "We’re proud to announce the official launch of Briteline® Polymeric, now exclus…" at bounding box center [816, 528] width 291 height 54
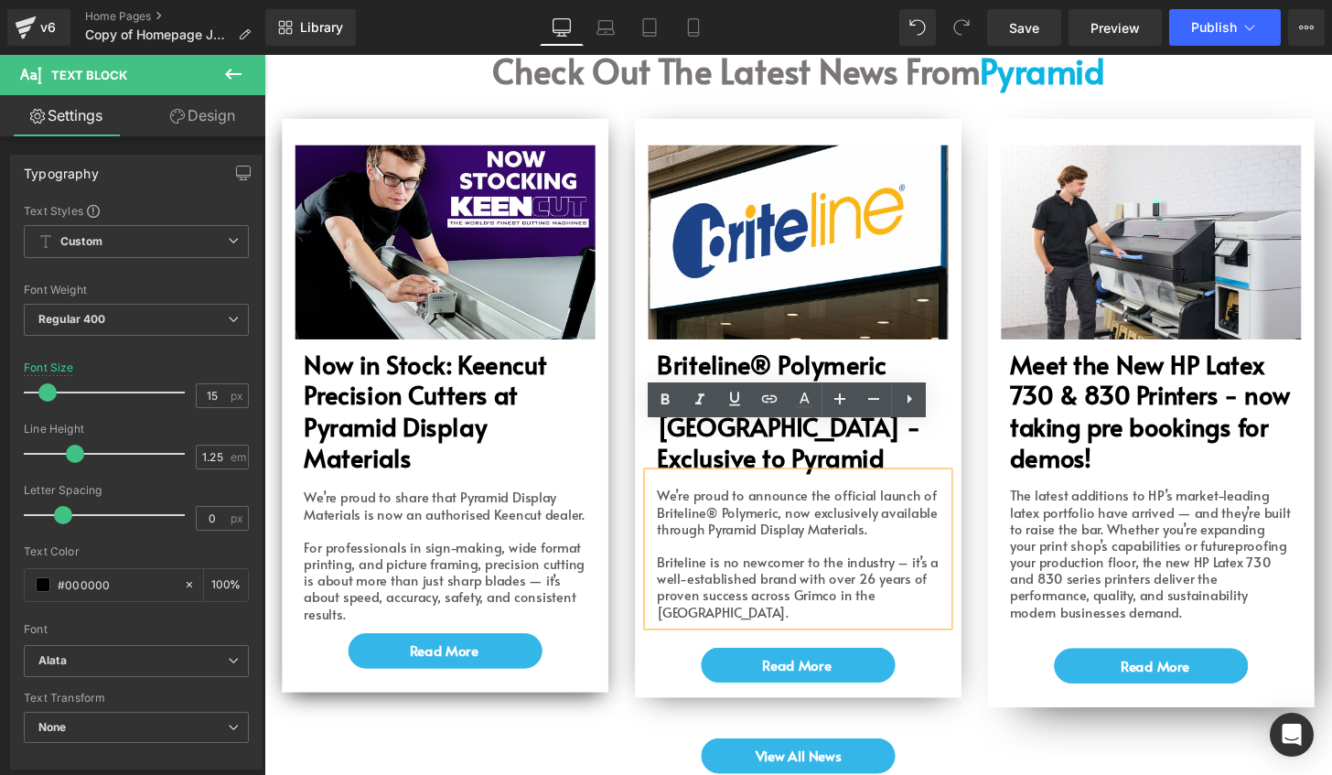
click at [912, 501] on font "We’re proud to announce the official launch of Briteline® Polymeric, now exclus…" at bounding box center [816, 528] width 291 height 54
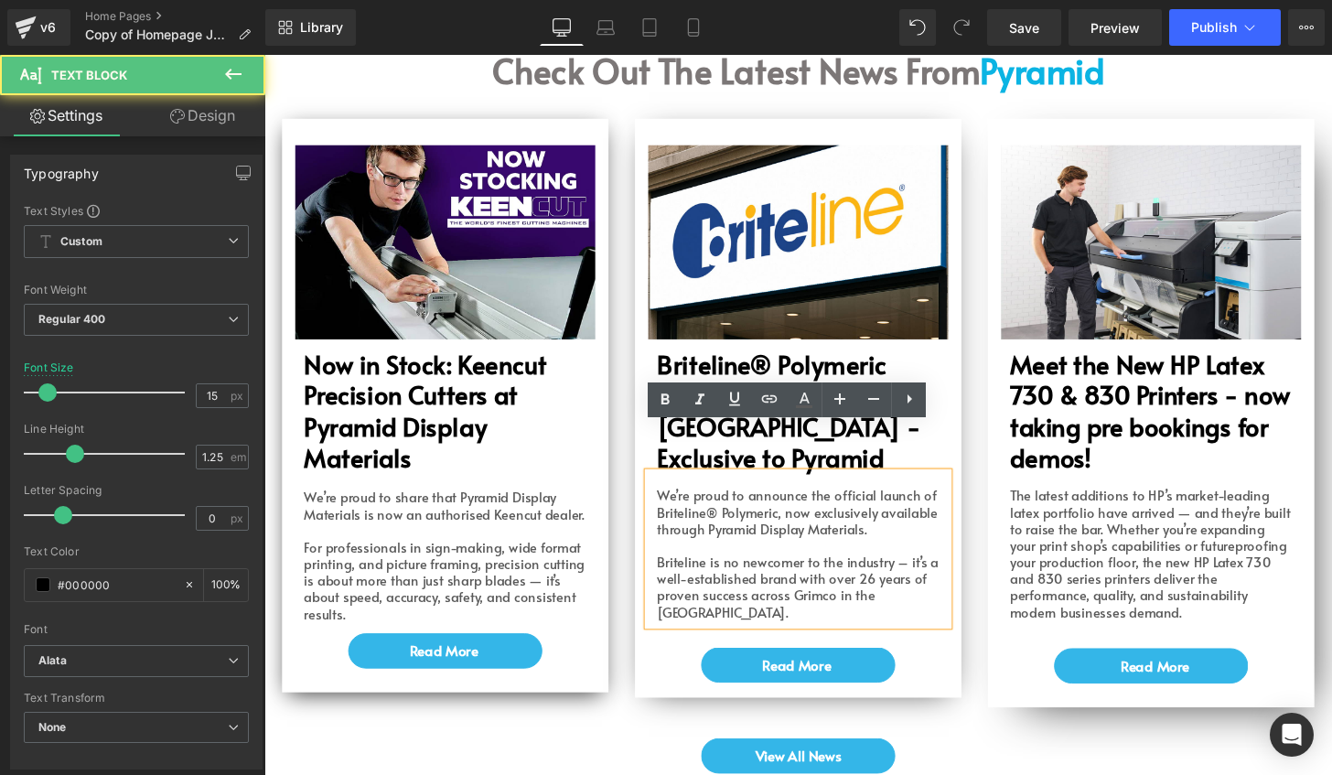
click at [1231, 520] on font "The latest additions to HP’s market-leading latex portfolio have arrived — and …" at bounding box center [1182, 570] width 291 height 139
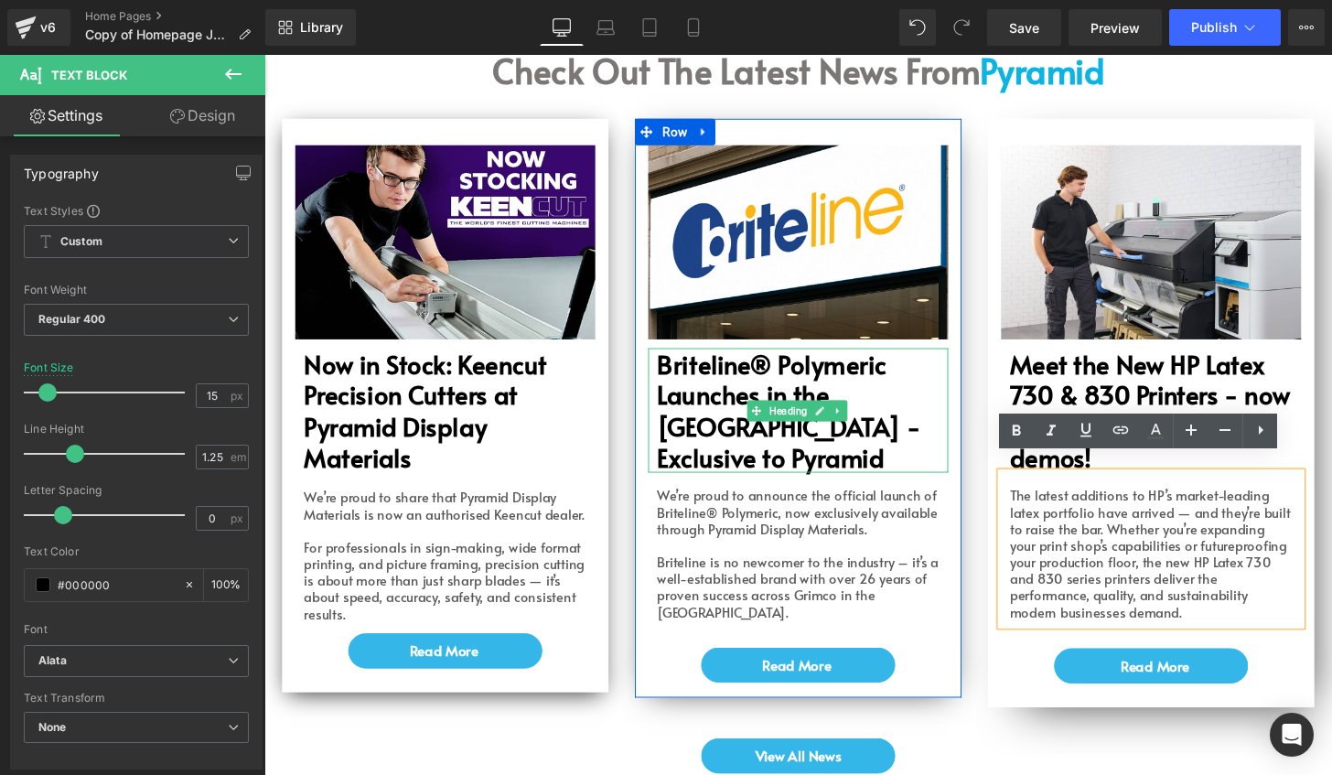
click at [901, 415] on h1 "Briteline® Polymeric Launches in the [GEOGRAPHIC_DATA] - Exclusive to Pyramid" at bounding box center [822, 423] width 302 height 129
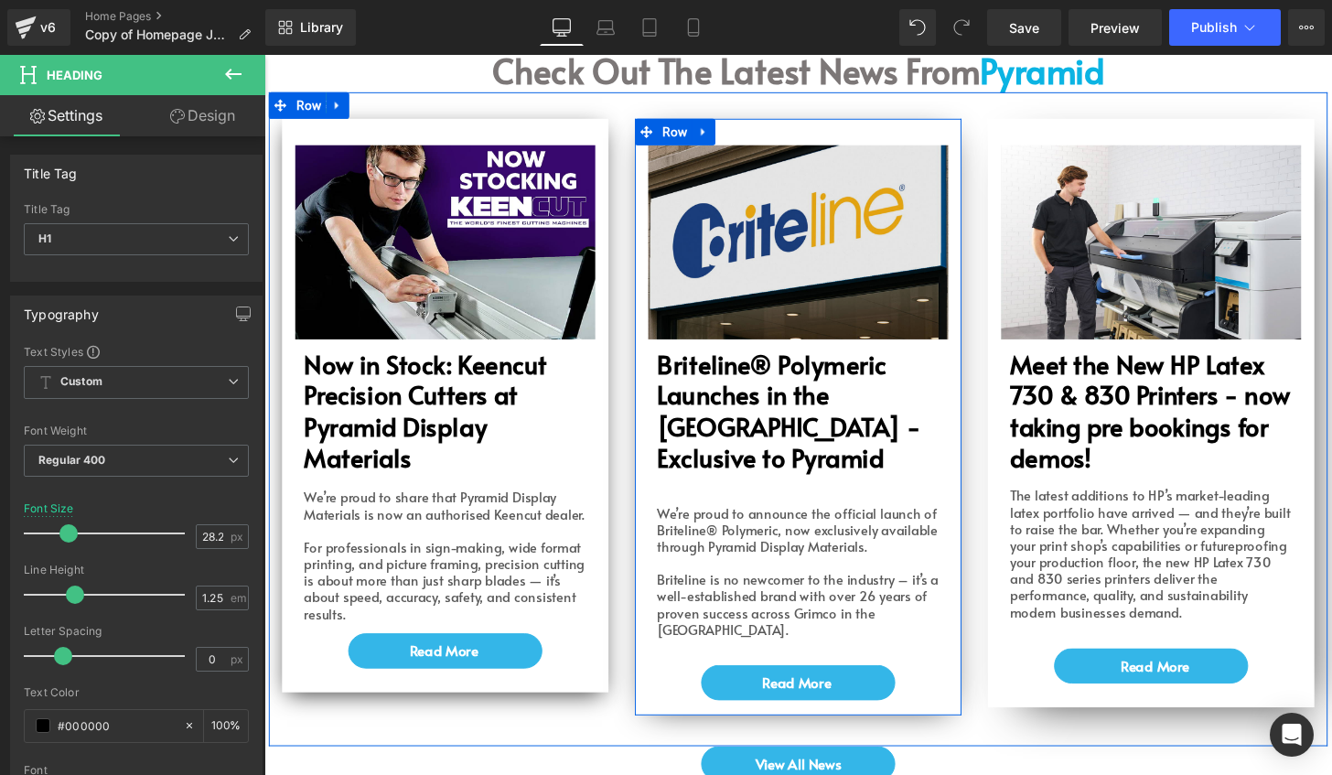
click at [888, 272] on img at bounding box center [817, 248] width 311 height 201
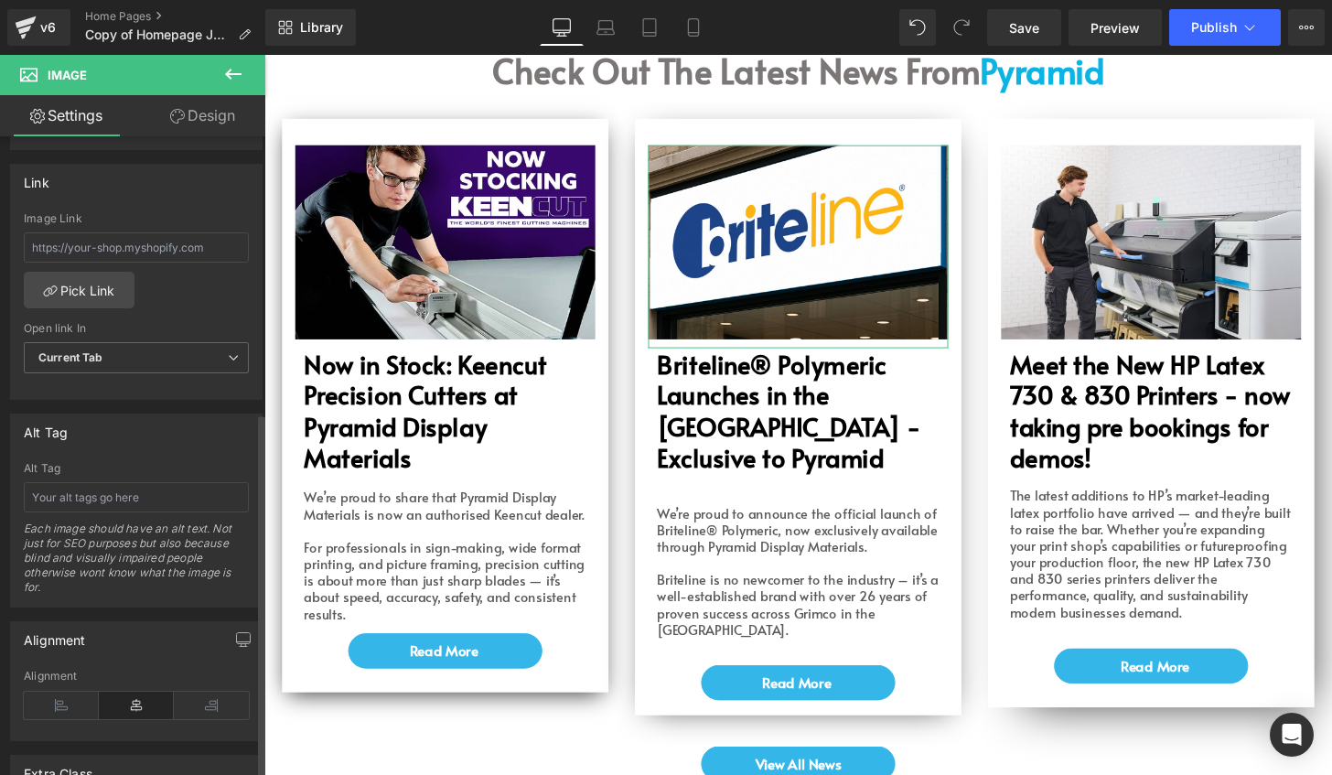
scroll to position [823, 0]
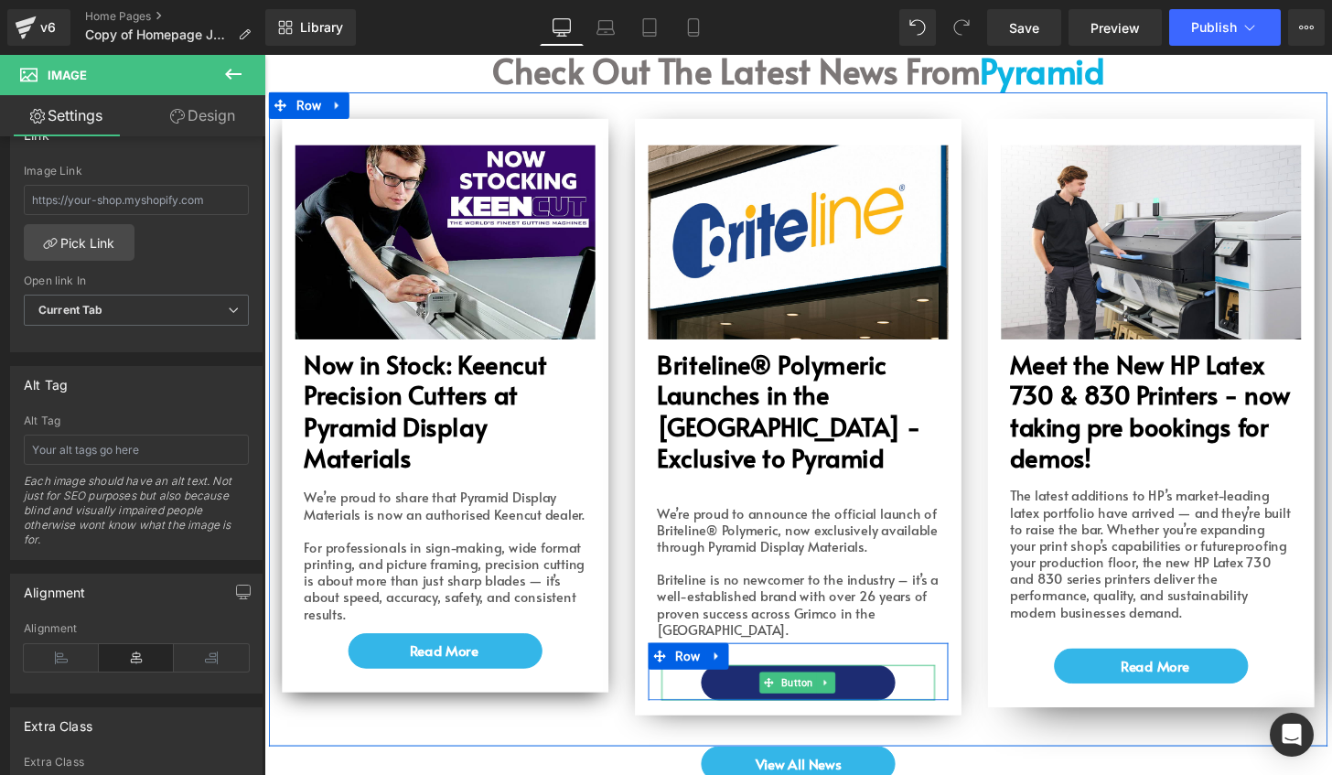
click at [867, 687] on link "Read More" at bounding box center [817, 705] width 201 height 37
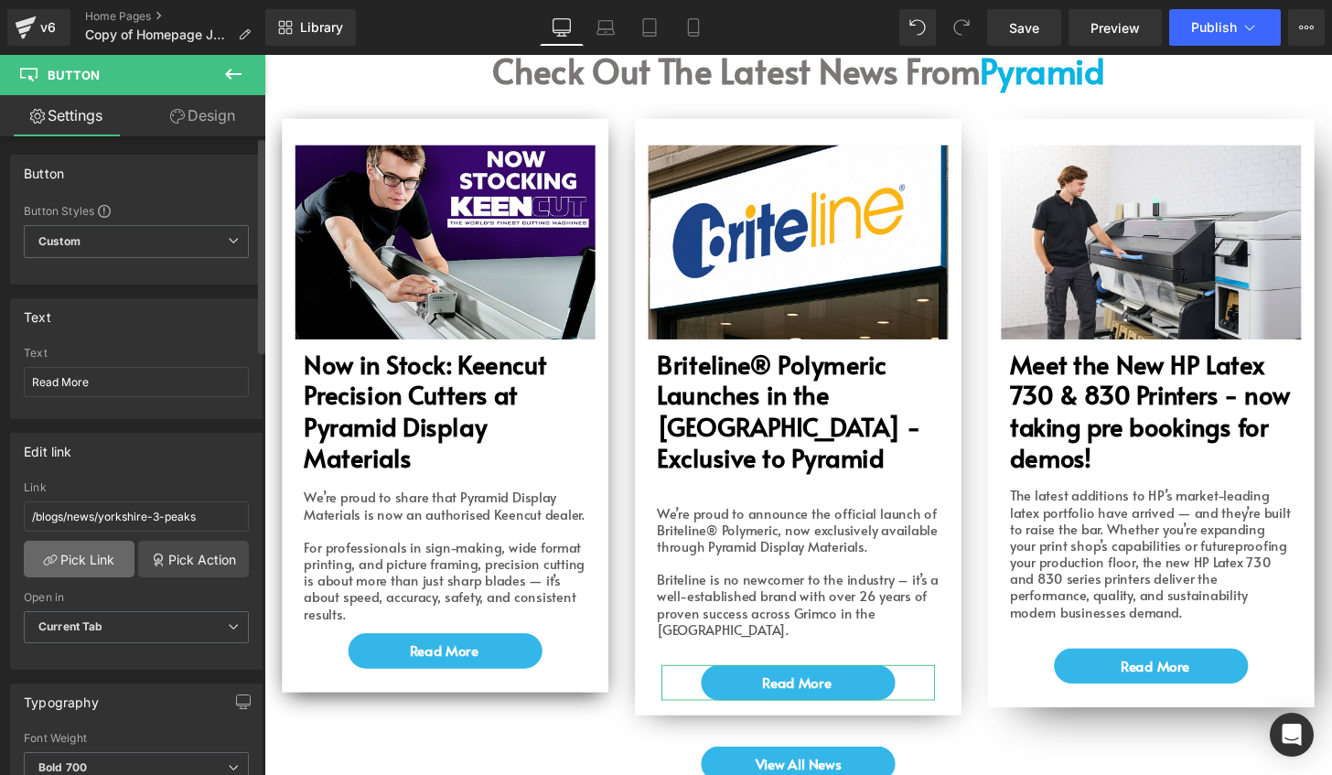
click at [99, 554] on link "Pick Link" at bounding box center [79, 559] width 111 height 37
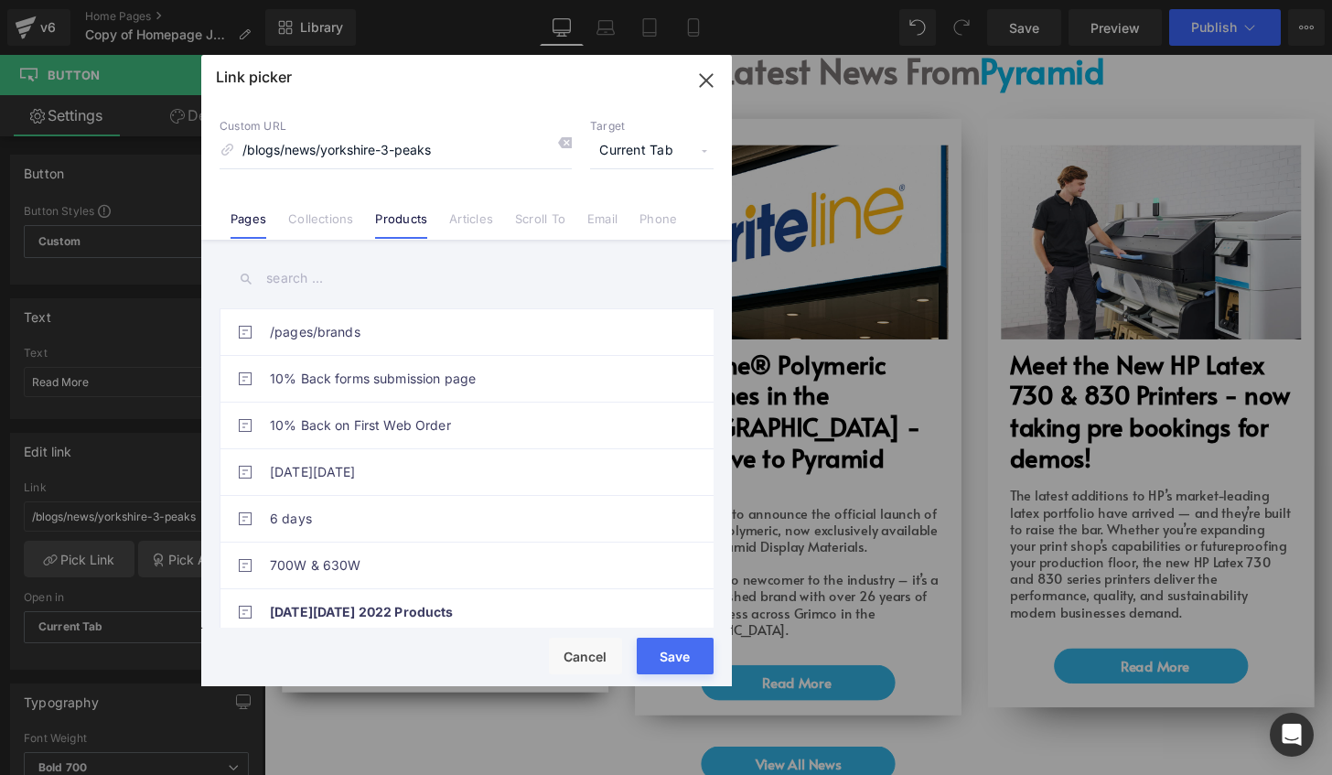
click at [395, 218] on link "Products" at bounding box center [401, 224] width 52 height 27
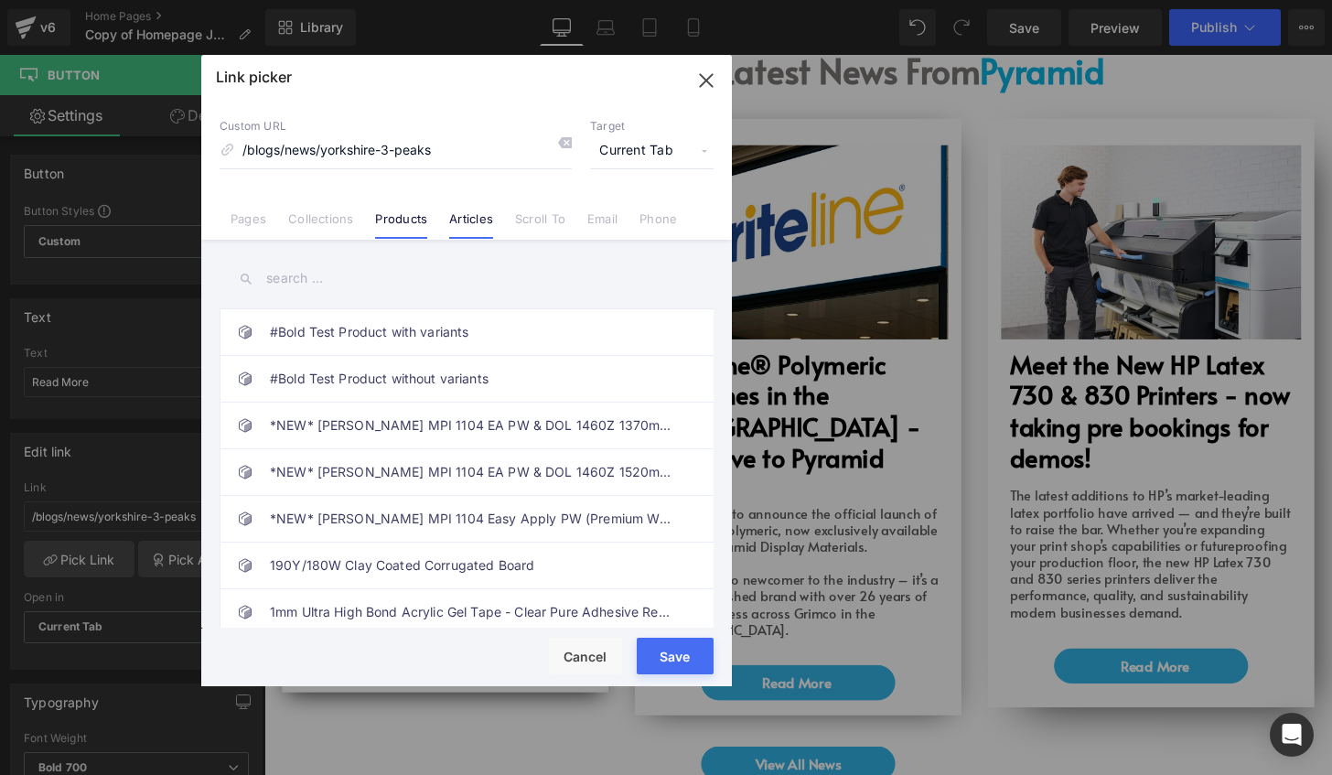
click at [461, 209] on li "Articles" at bounding box center [471, 212] width 66 height 32
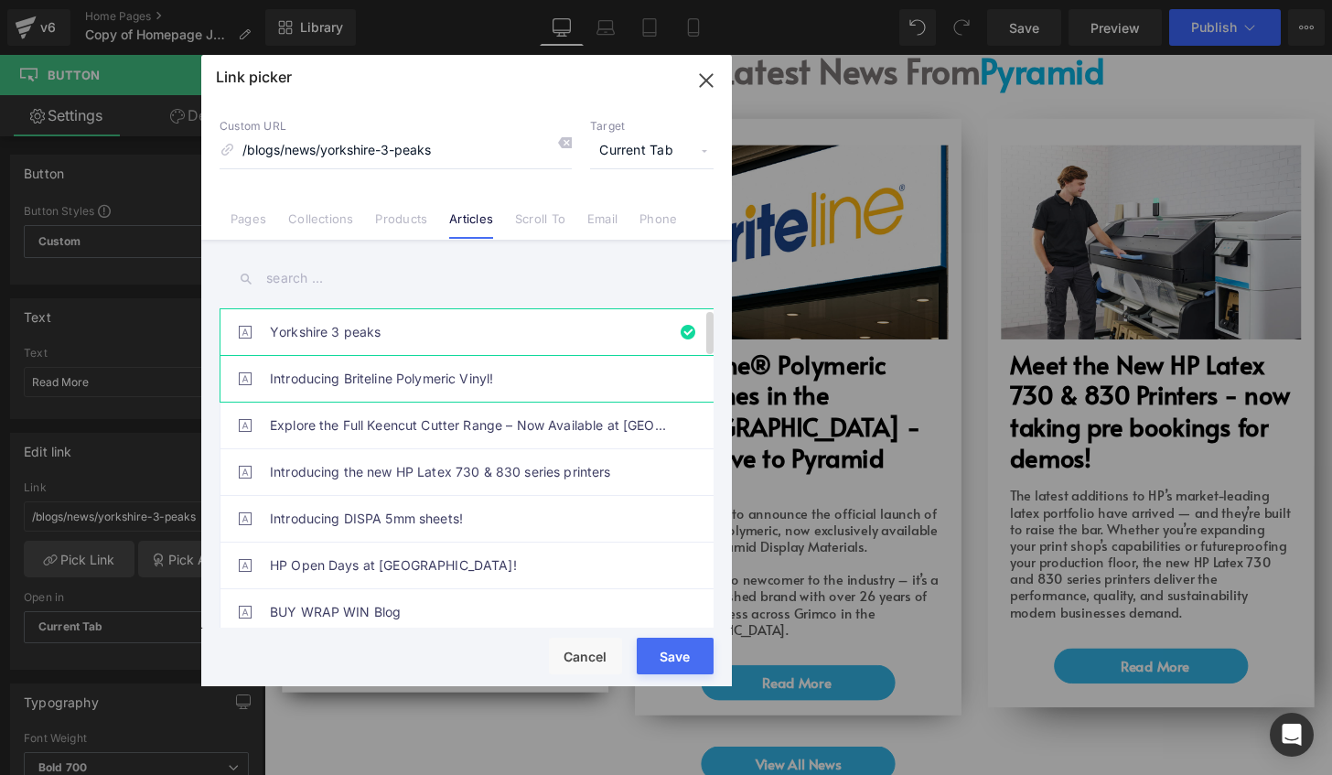
click at [472, 375] on link "Introducing Briteline Polymeric Vinyl!" at bounding box center [471, 379] width 402 height 46
click at [685, 660] on button "Save" at bounding box center [675, 656] width 77 height 37
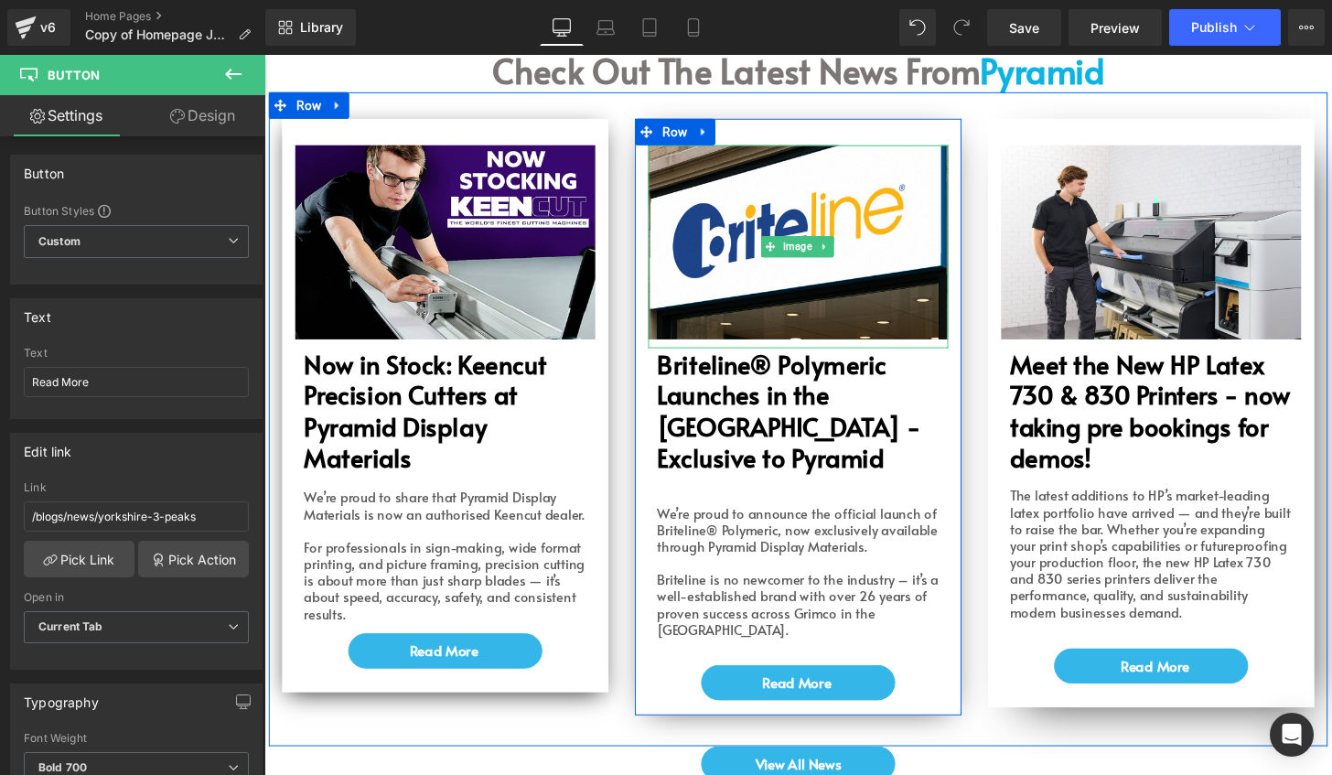
scroll to position [4272, 0]
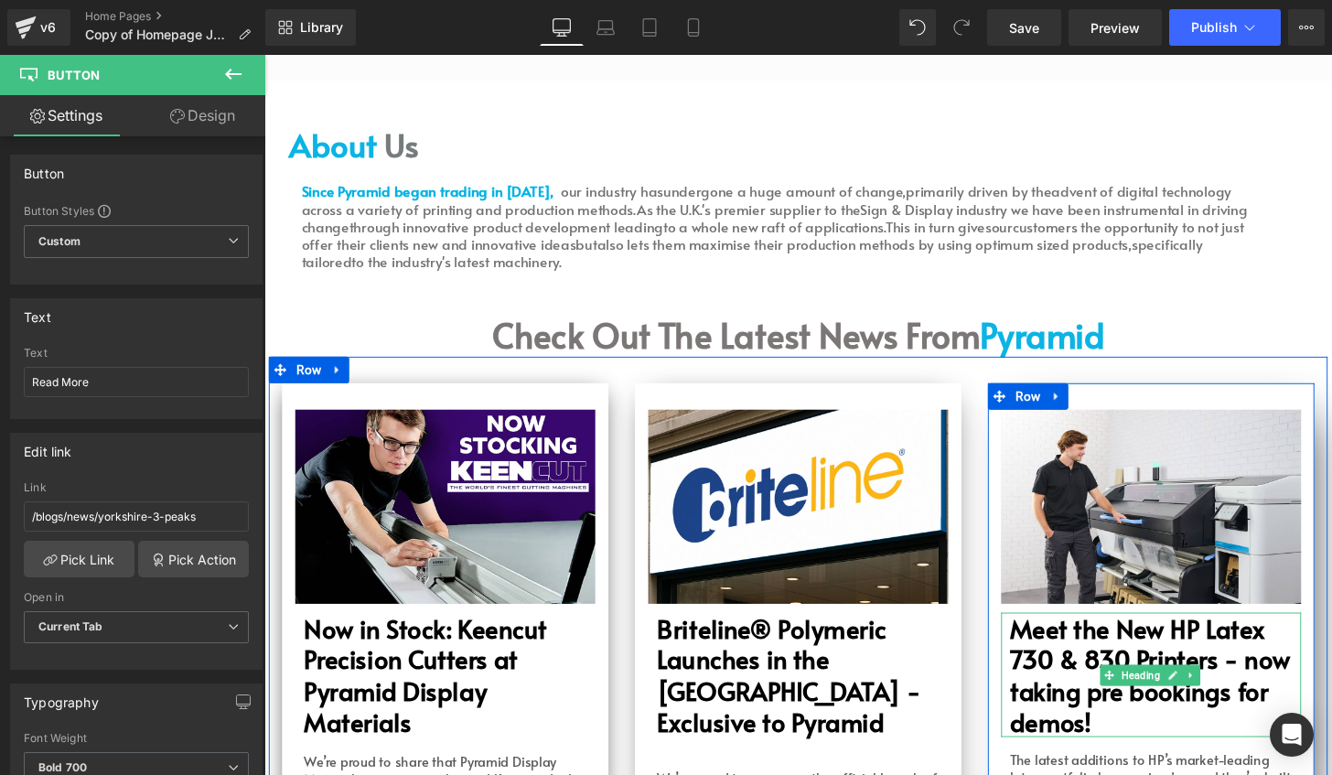
click at [1110, 712] on b "Meet the New HP Latex 730 & 830 Printers - now taking pre bookings for demos!" at bounding box center [1182, 697] width 291 height 133
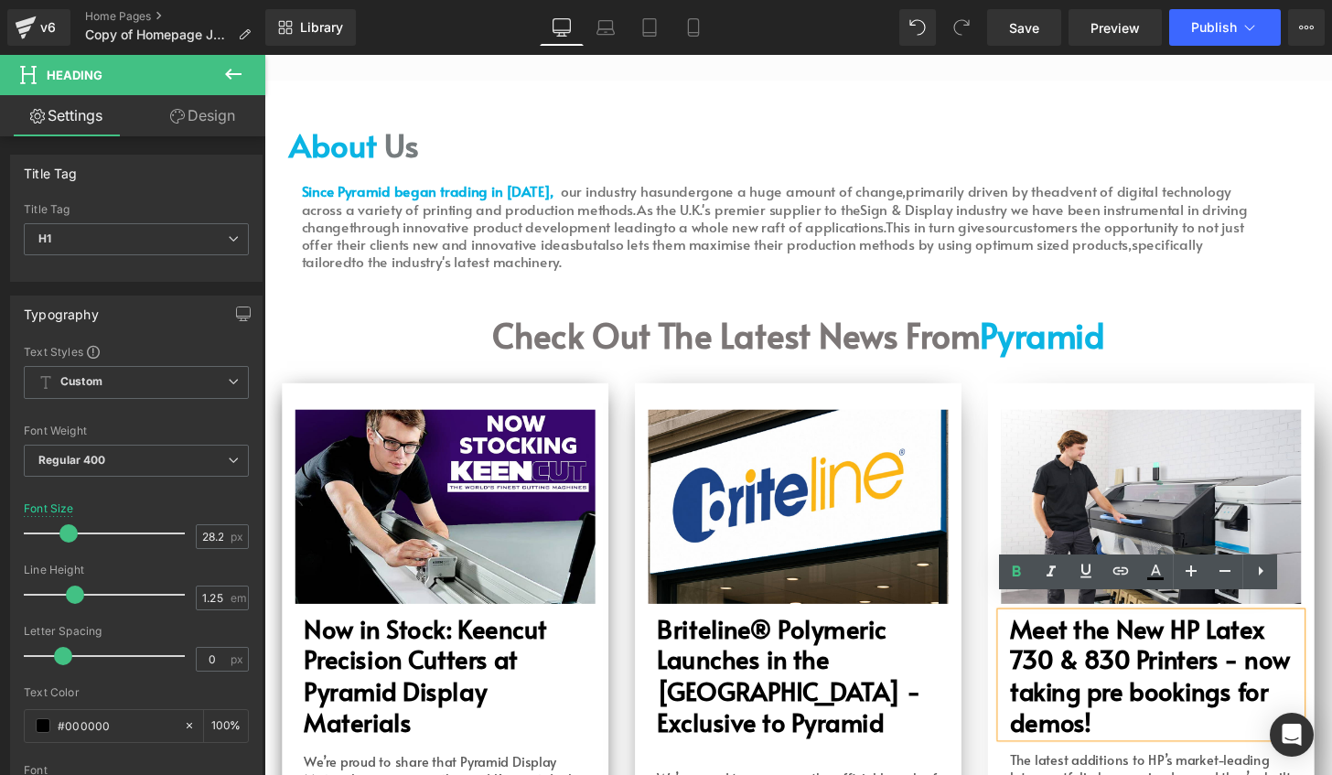
click at [1142, 691] on b "Meet the New HP Latex 730 & 830 Printers - now taking pre bookings for demos!" at bounding box center [1182, 697] width 291 height 133
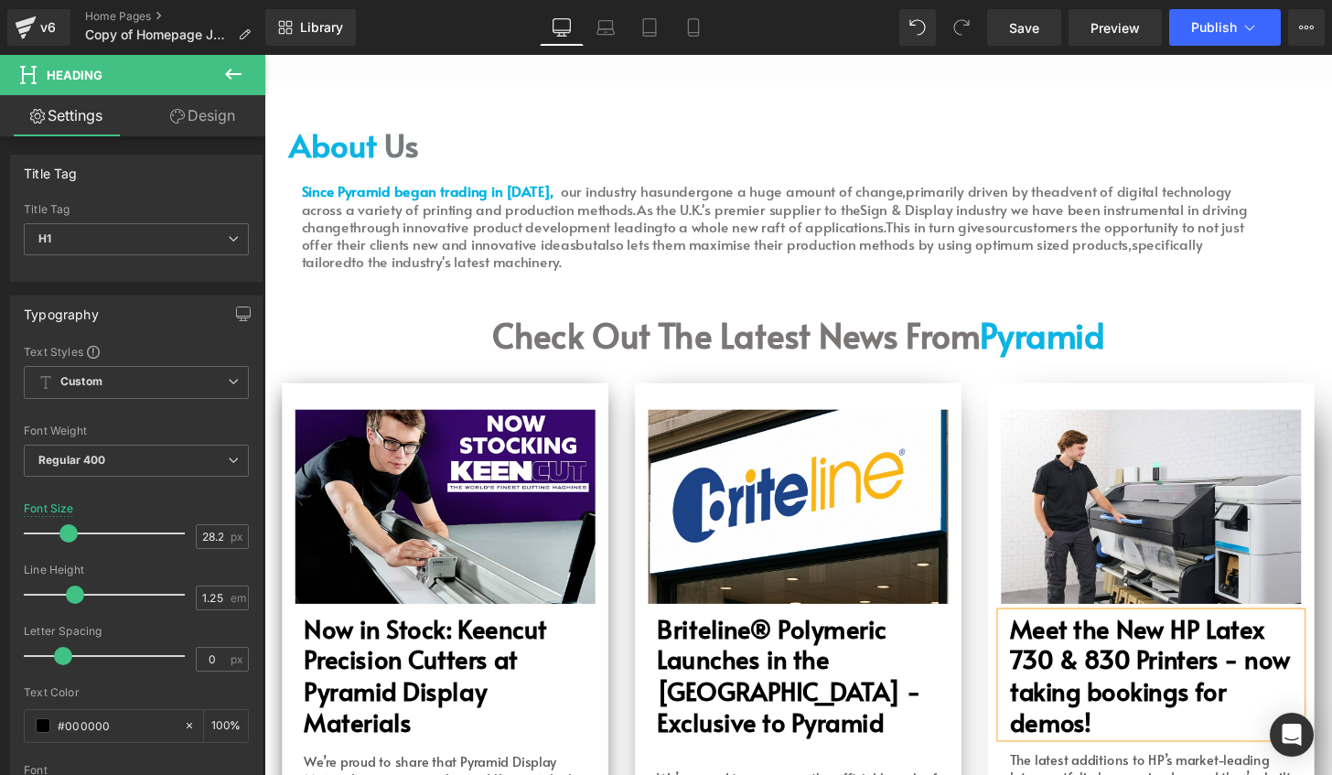
scroll to position [4455, 0]
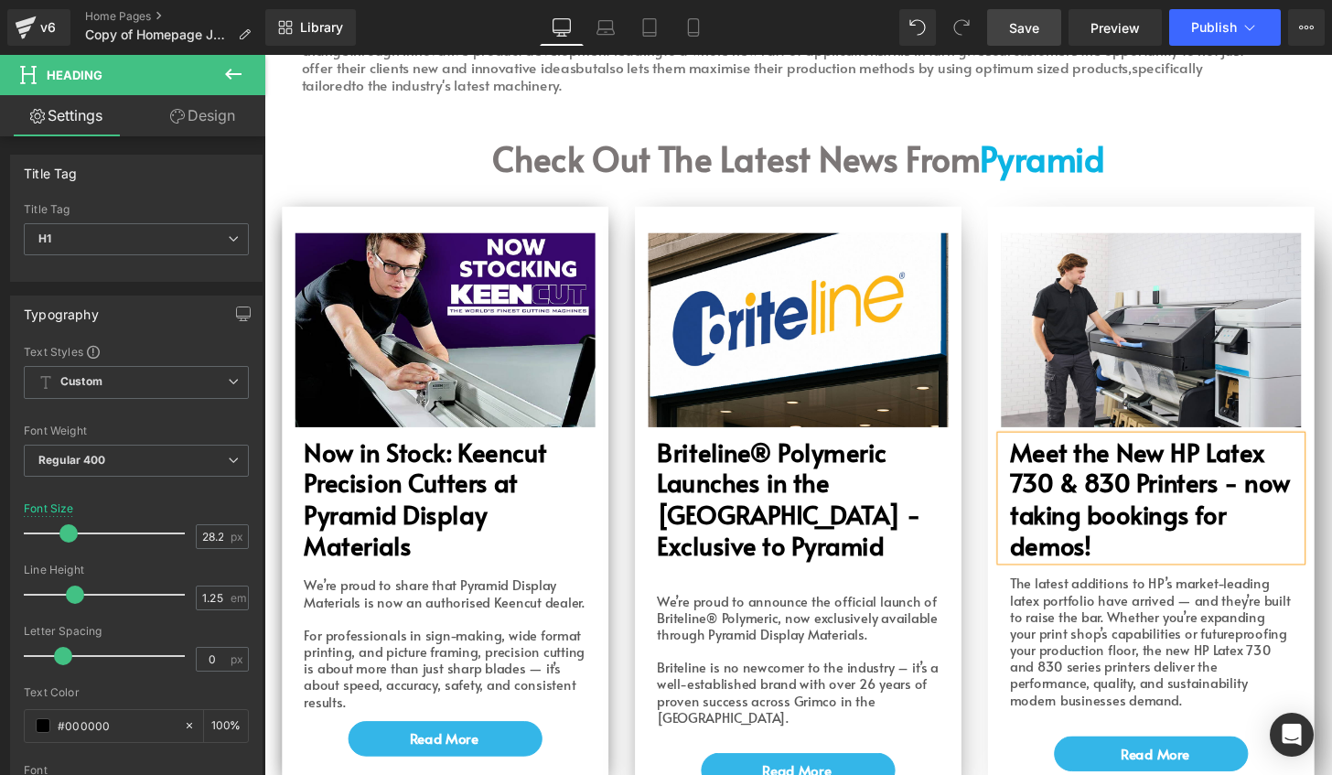
click at [1003, 23] on link "Save" at bounding box center [1024, 27] width 74 height 37
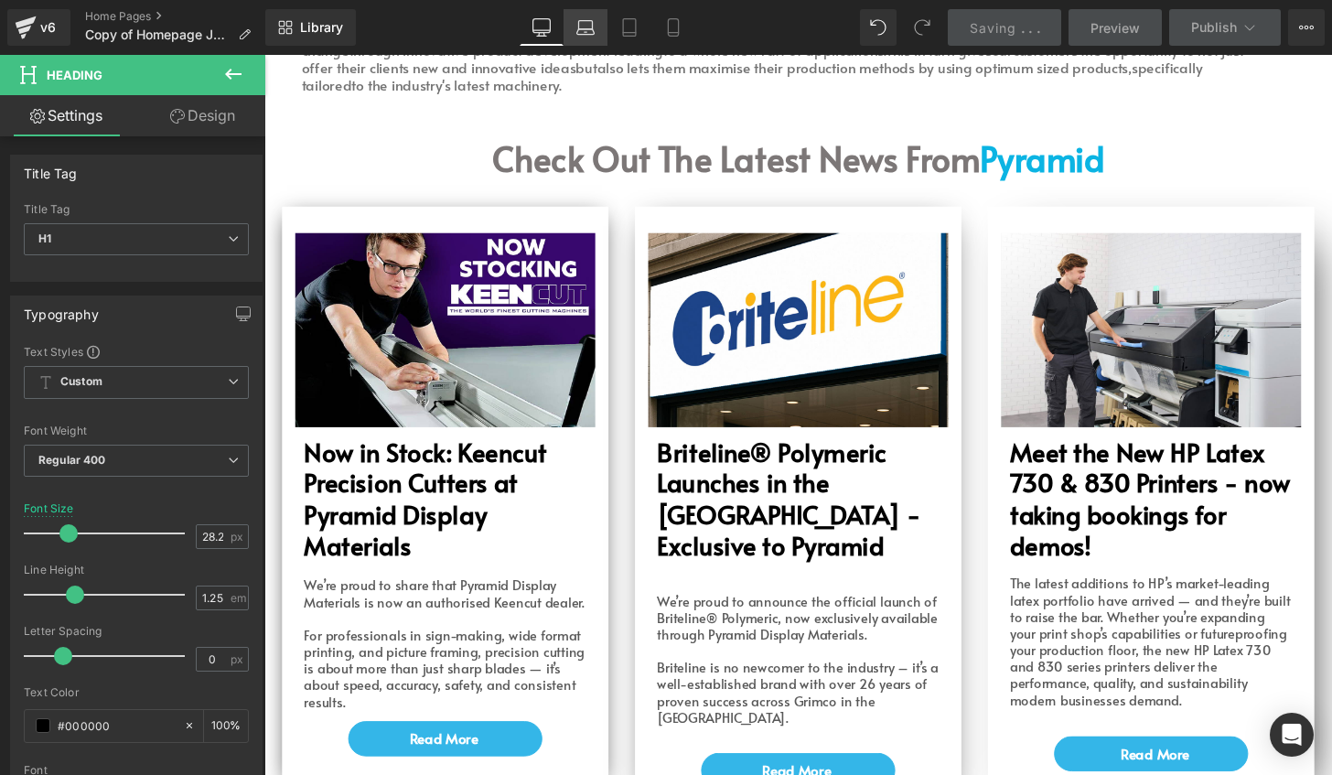
click at [587, 24] on icon at bounding box center [585, 27] width 18 height 18
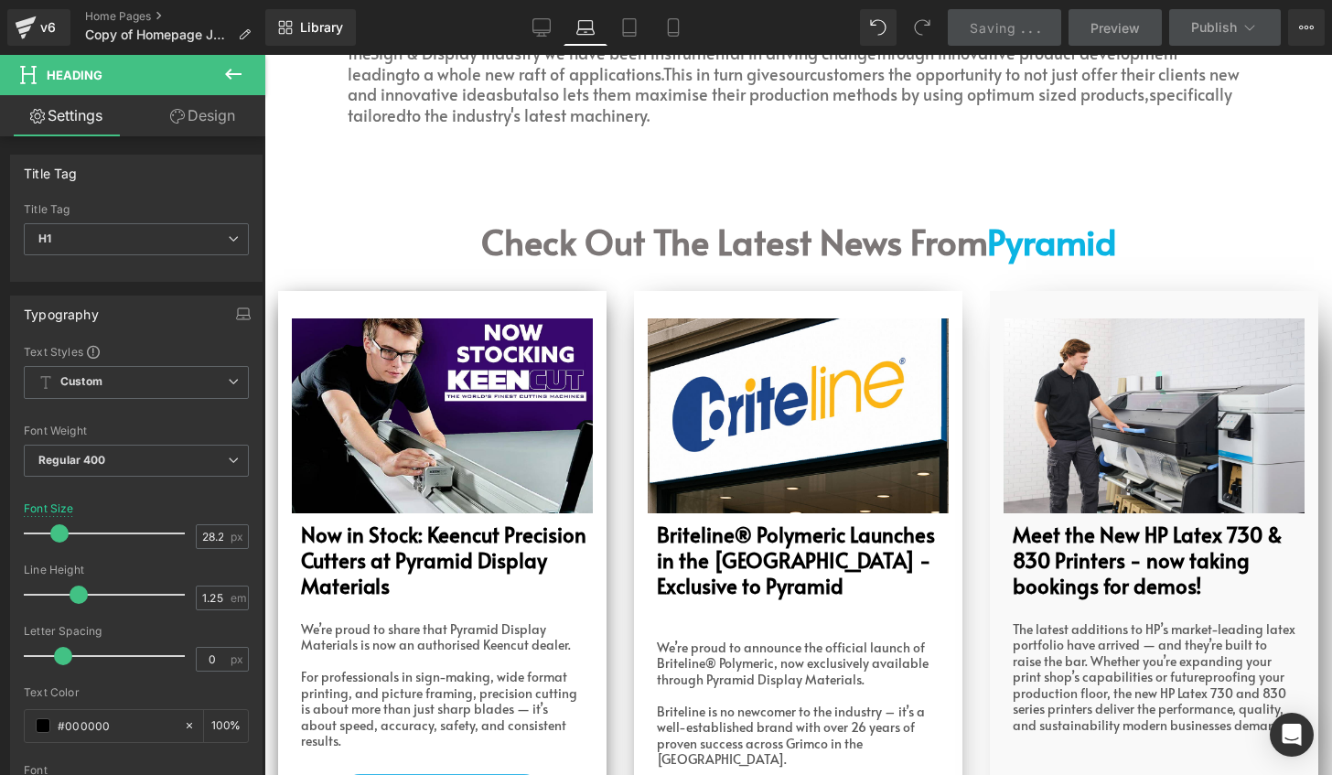
scroll to position [4509, 0]
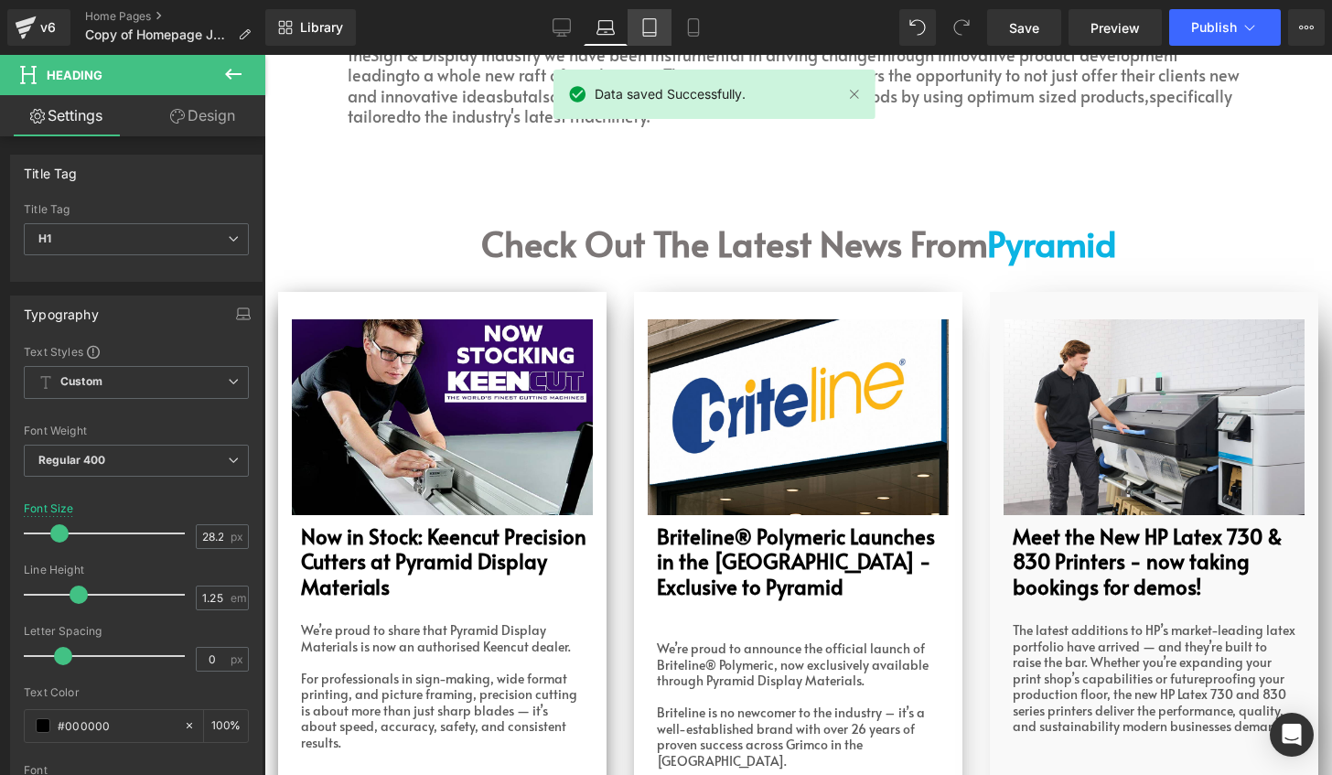
click at [638, 31] on link "Tablet" at bounding box center [649, 27] width 44 height 37
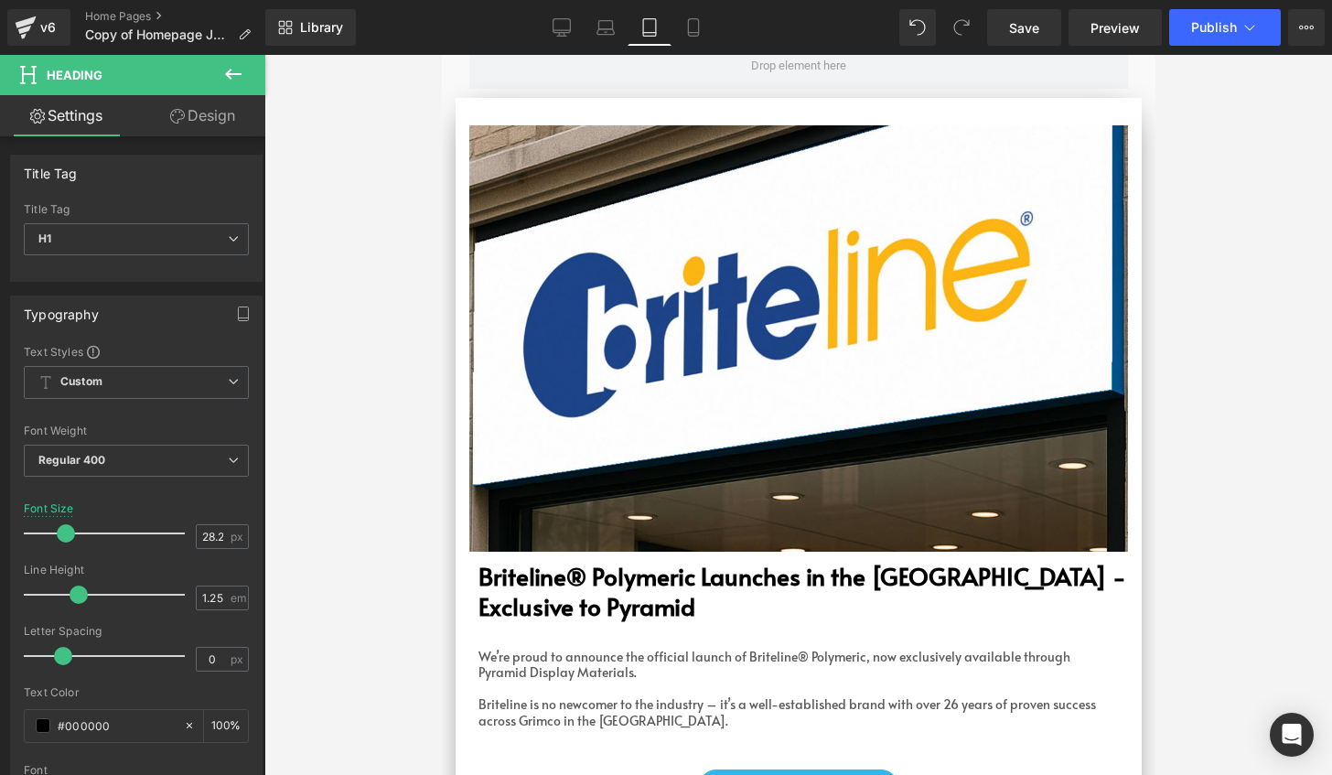
scroll to position [5813, 0]
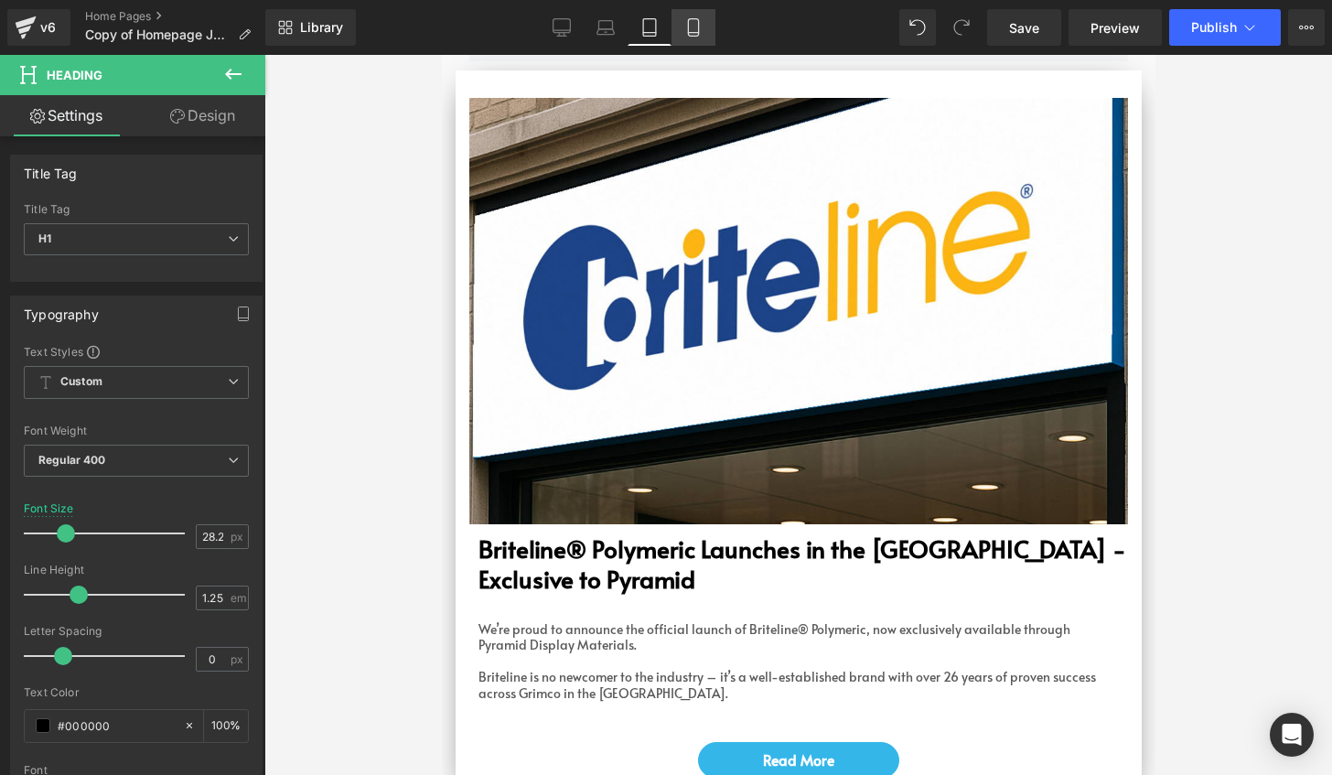
click at [694, 33] on icon at bounding box center [693, 33] width 10 height 0
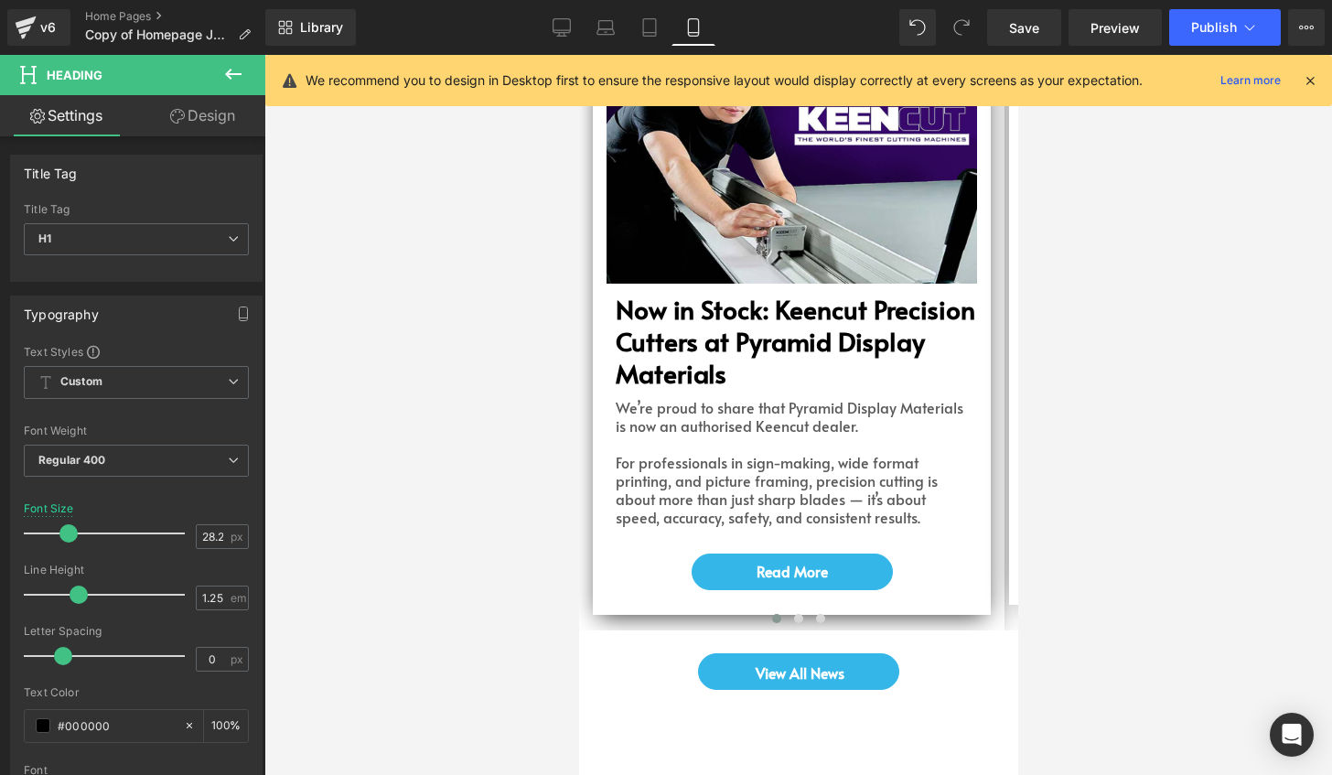
scroll to position [4573, 0]
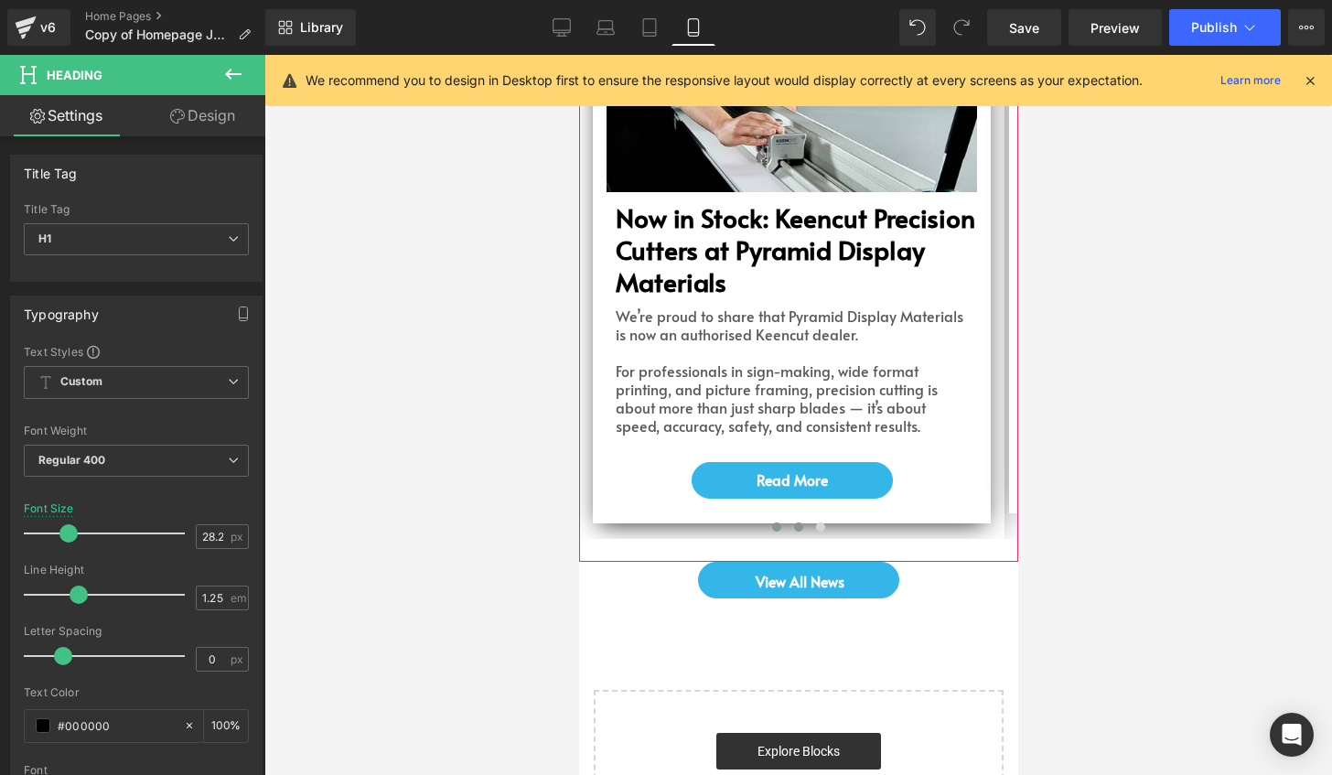
click at [793, 522] on span at bounding box center [797, 526] width 9 height 9
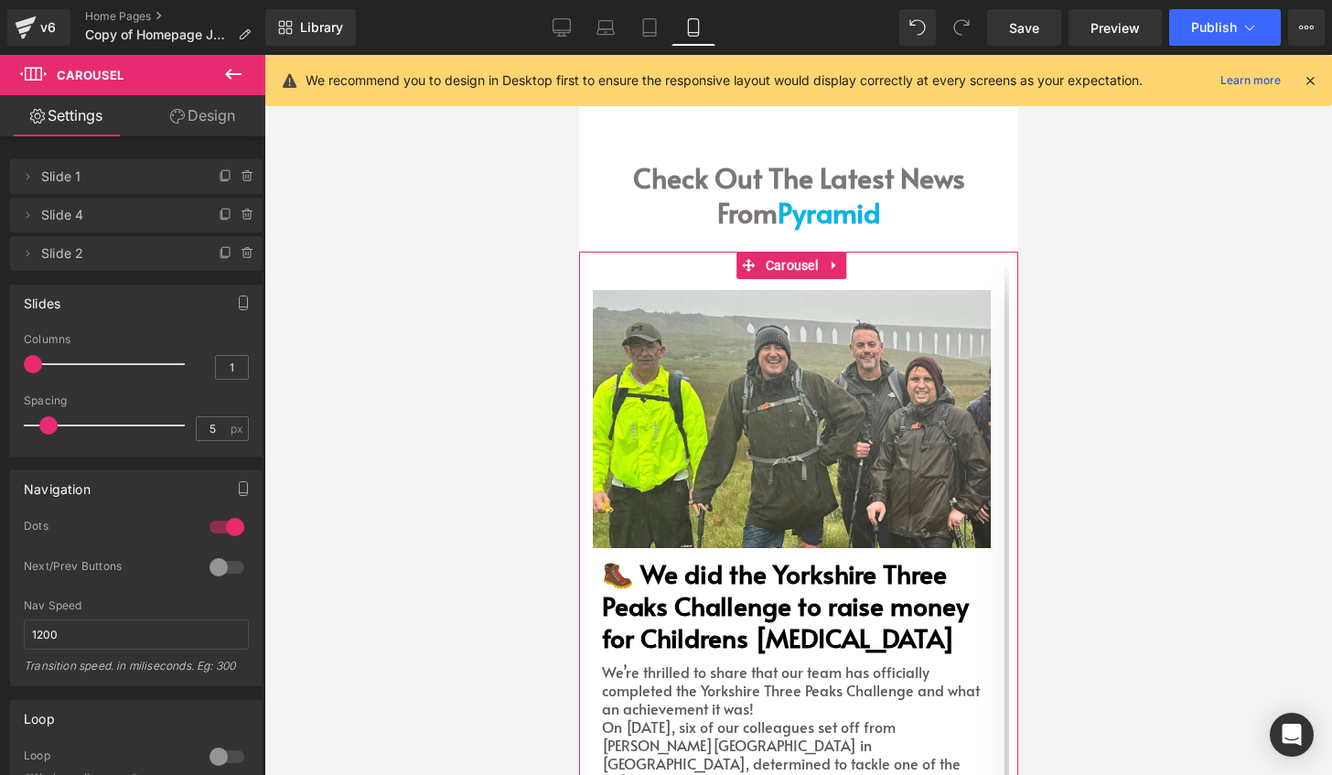
scroll to position [4482, 0]
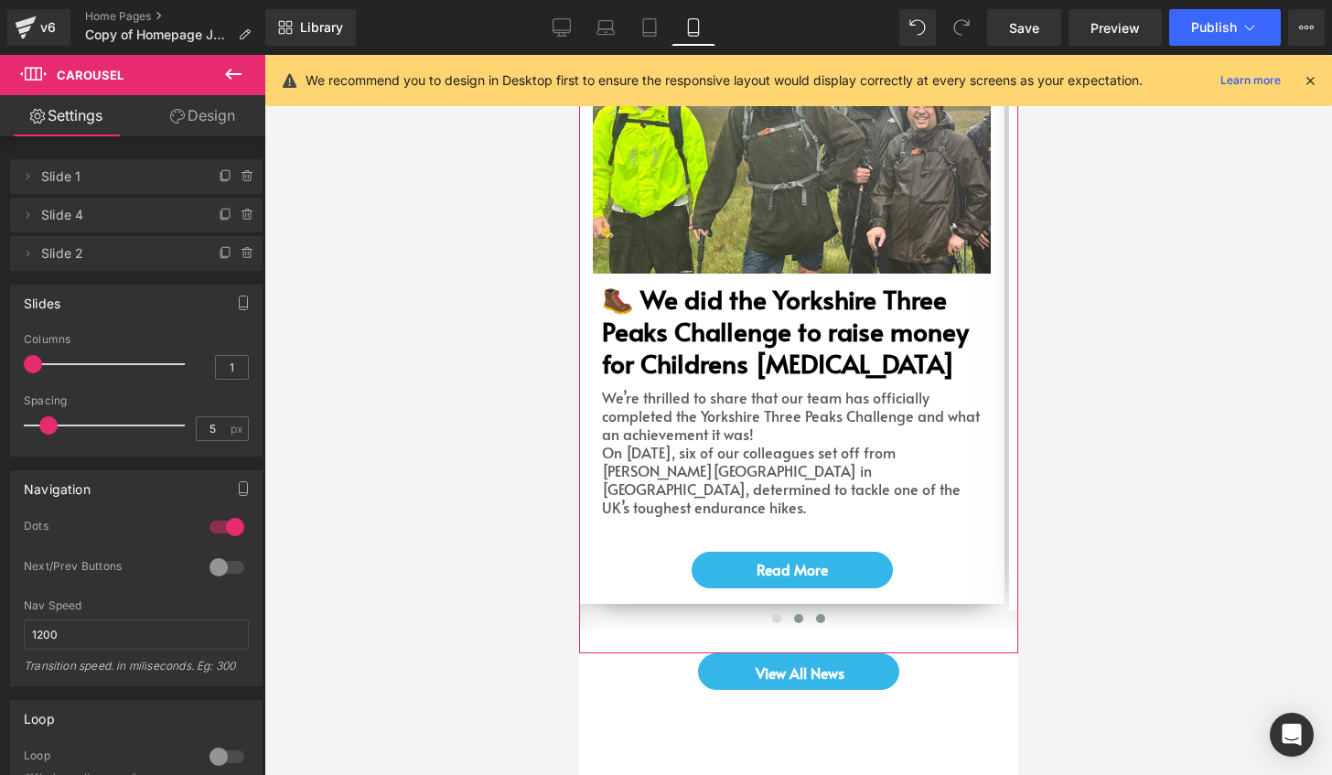
click at [816, 609] on button at bounding box center [820, 618] width 22 height 18
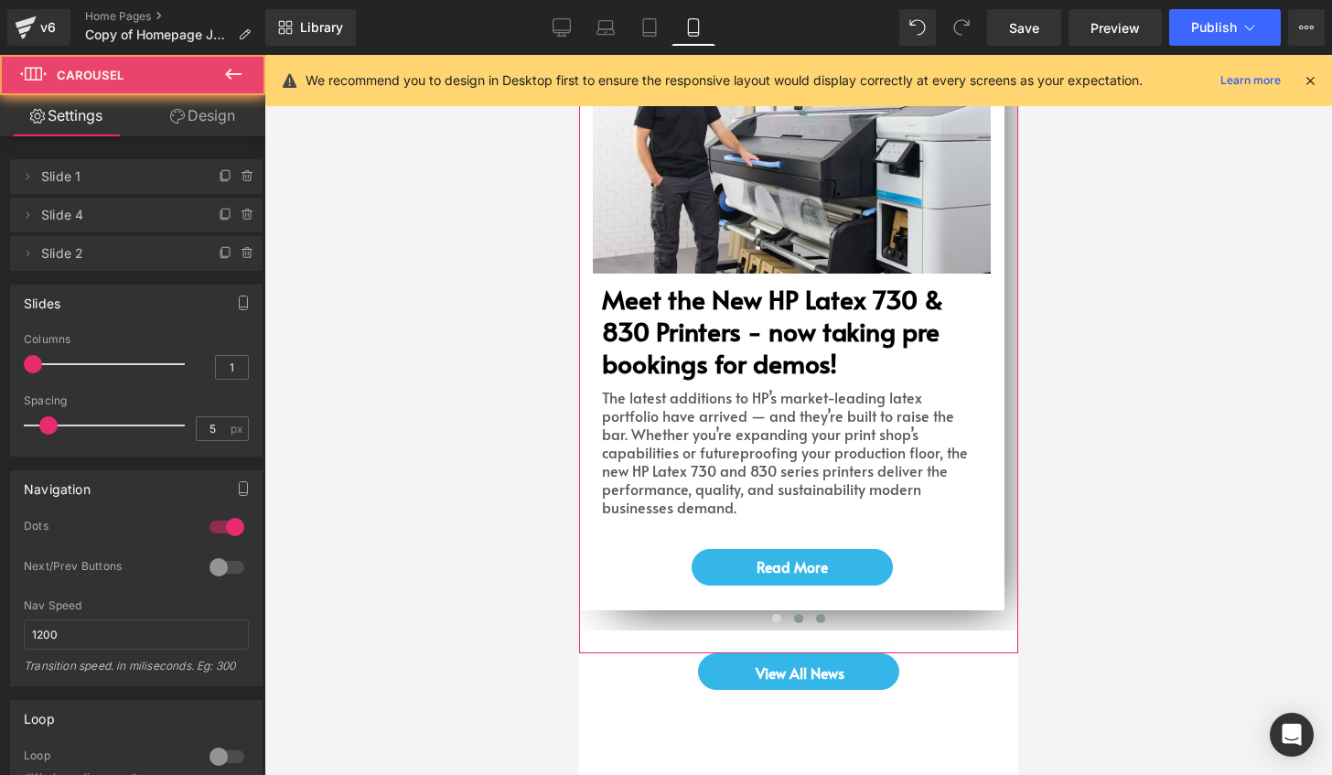
click at [793, 614] on span at bounding box center [797, 618] width 9 height 9
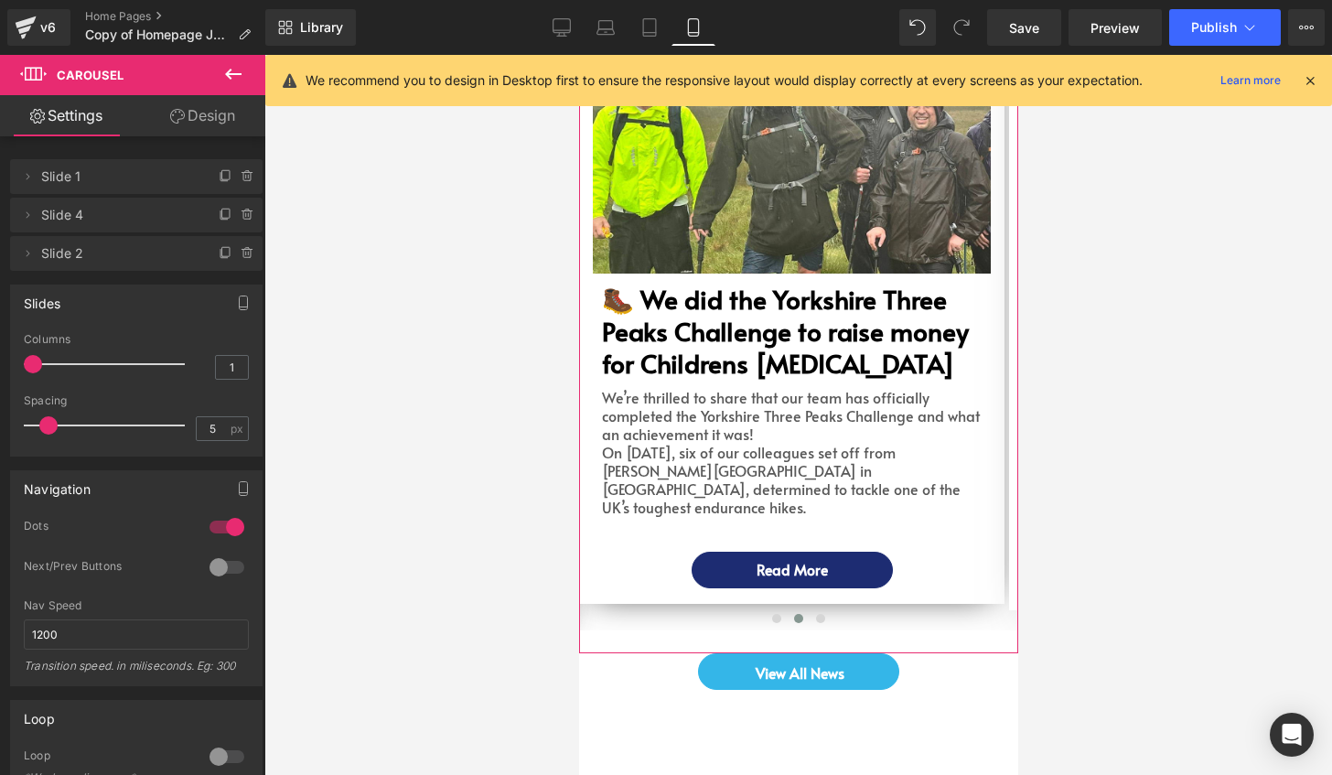
scroll to position [4025, 0]
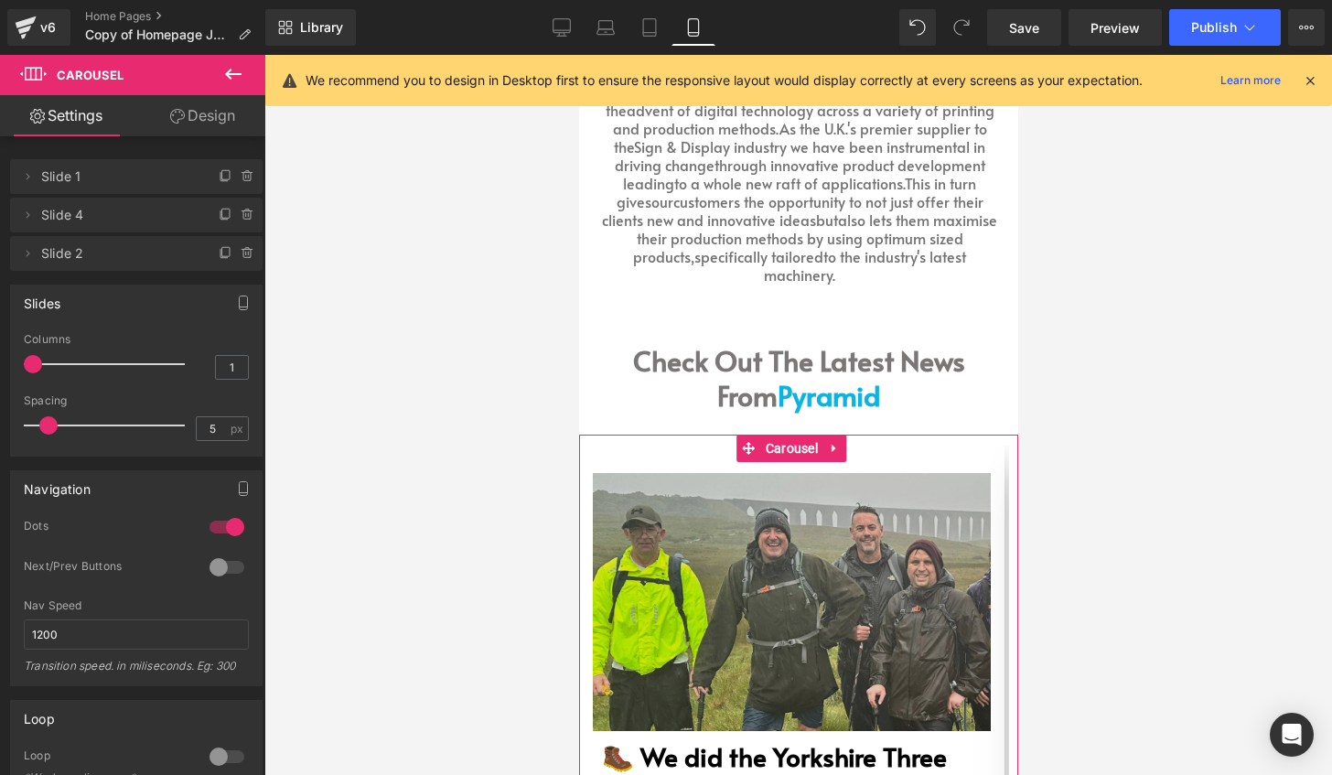
click at [820, 496] on img at bounding box center [791, 602] width 398 height 258
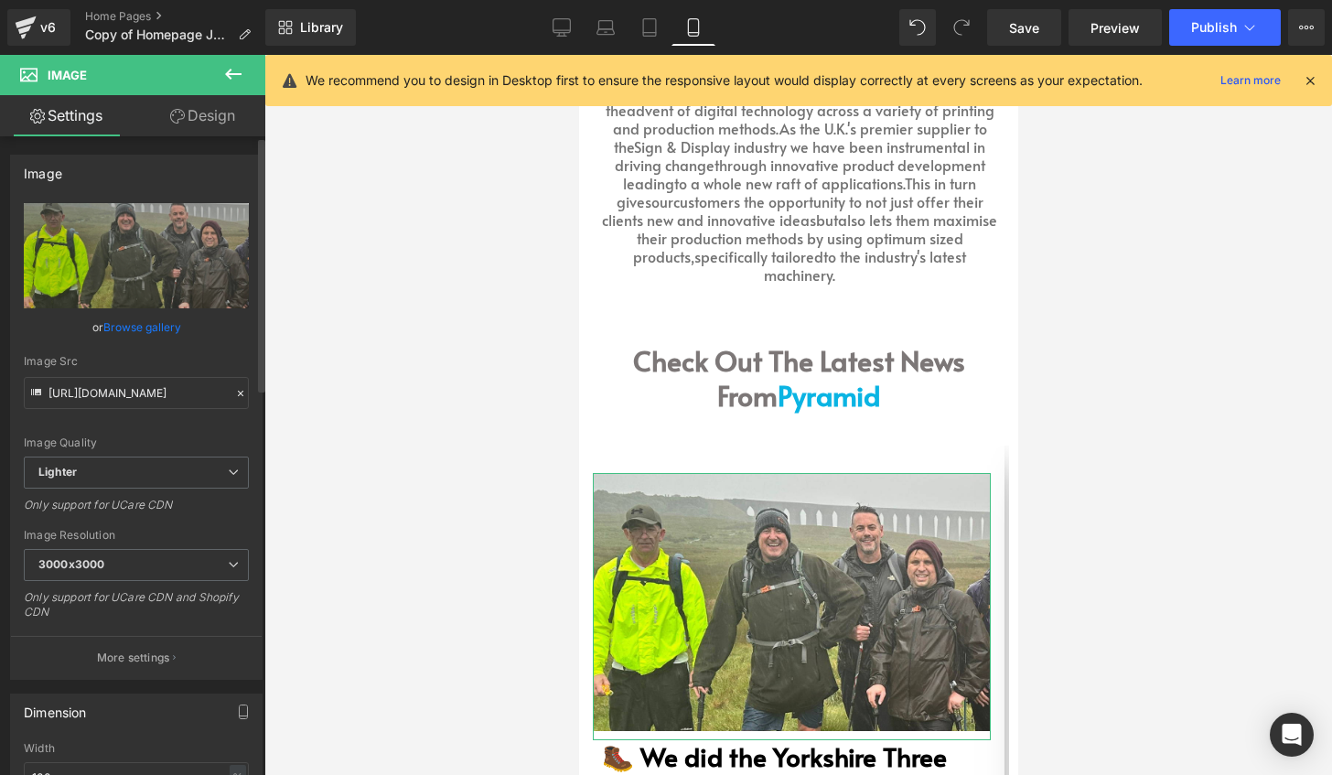
click at [155, 326] on link "Browse gallery" at bounding box center [142, 327] width 78 height 32
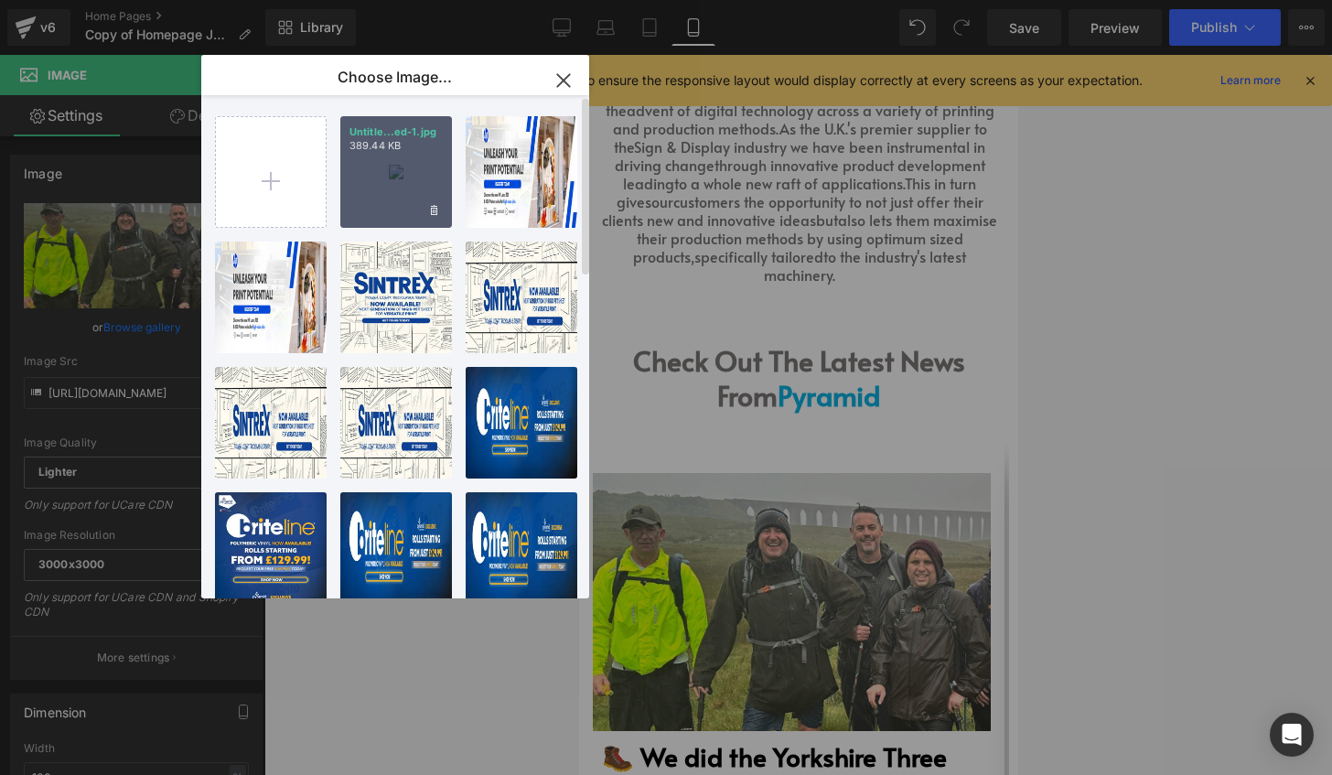
click at [388, 194] on div "Untitle...ed-1.jpg 389.44 KB" at bounding box center [396, 172] width 112 height 112
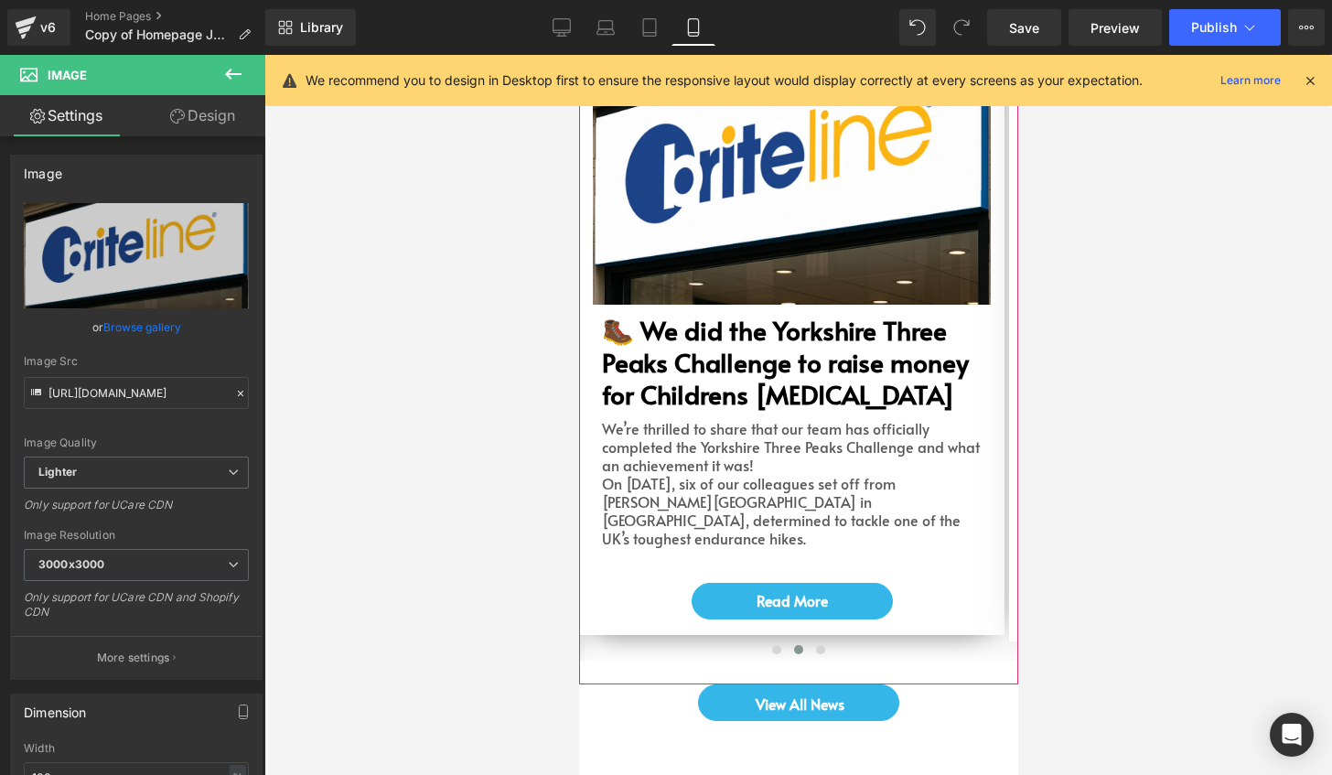
scroll to position [4390, 0]
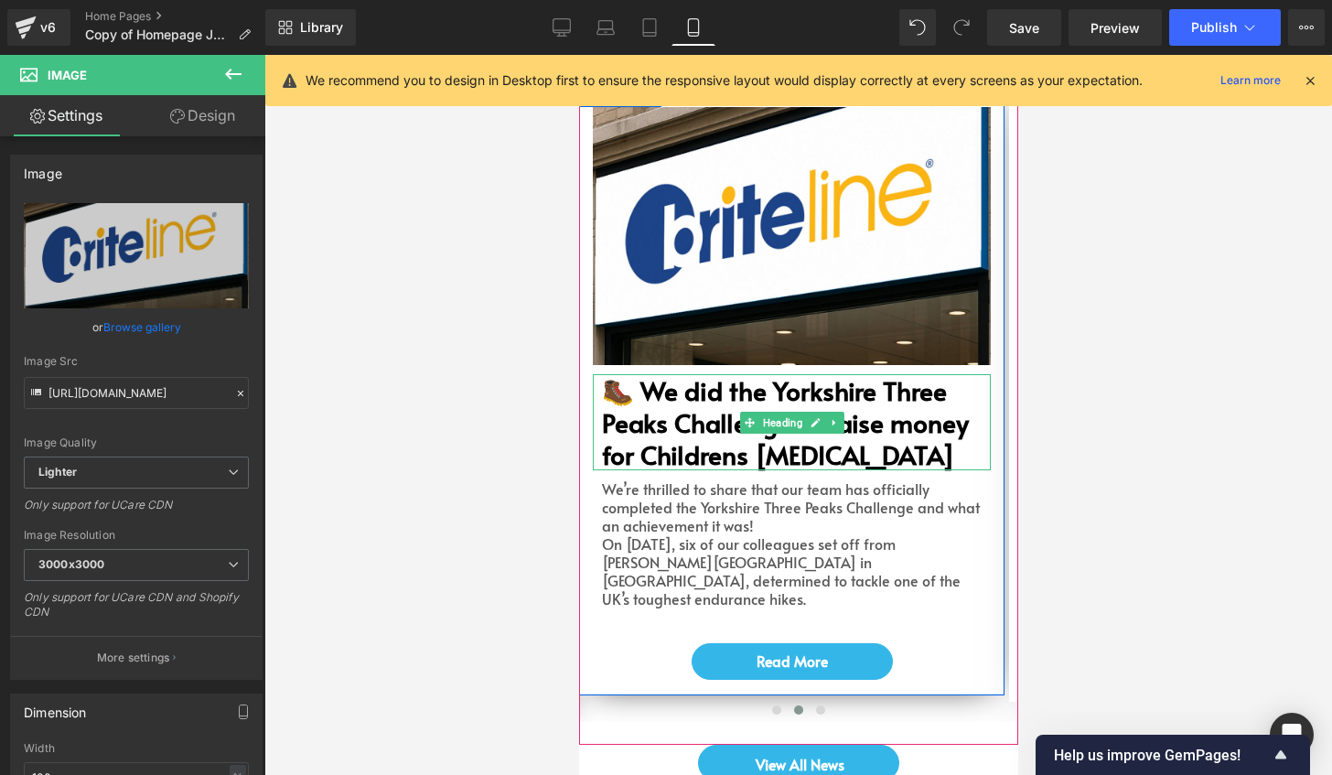
click at [833, 372] on b "🥾 We did the Yorkshire Three Peaks Challenge to raise money for Childrens [MEDI…" at bounding box center [784, 422] width 367 height 101
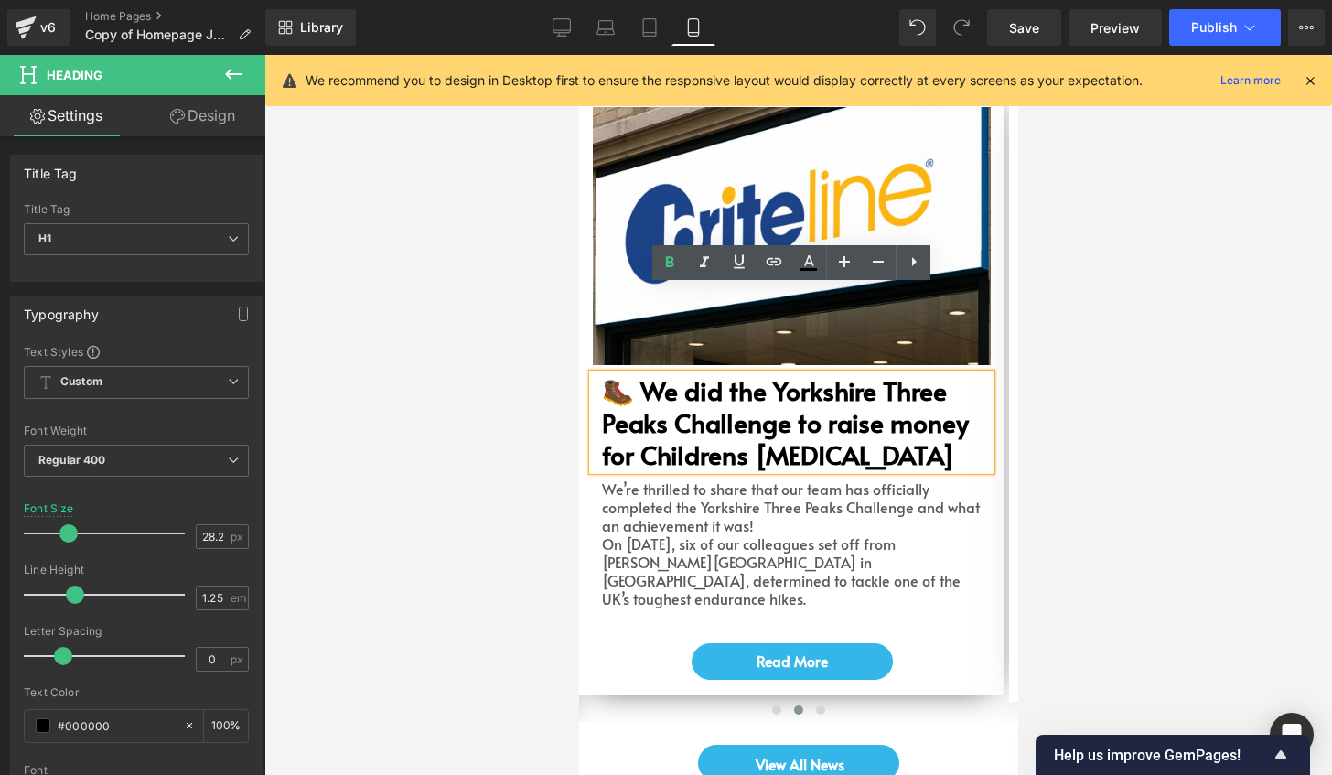
drag, startPoint x: 852, startPoint y: 370, endPoint x: 590, endPoint y: 305, distance: 270.4
click at [592, 374] on div "🥾 We did the Yorkshire Three Peaks Challenge to raise money for Childrens [MEDI…" at bounding box center [791, 422] width 398 height 97
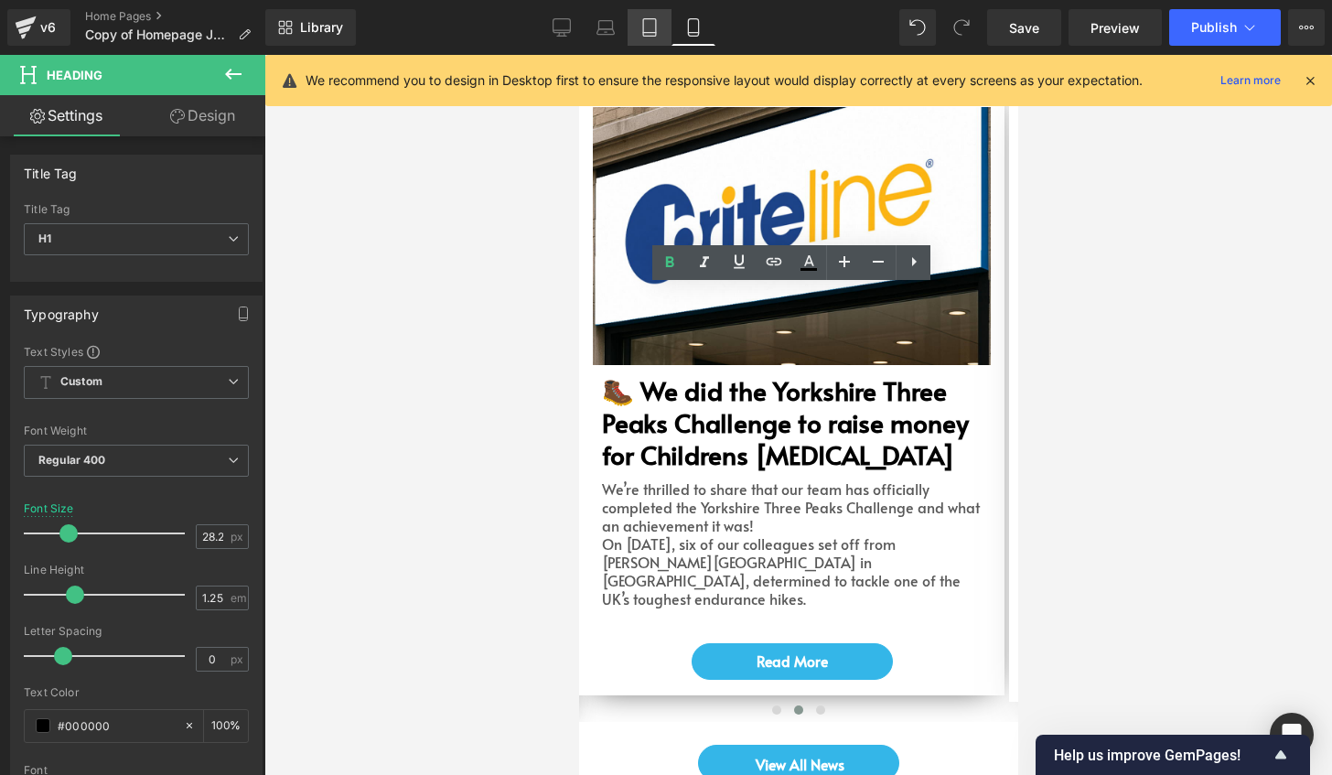
click at [654, 26] on icon at bounding box center [649, 27] width 18 height 18
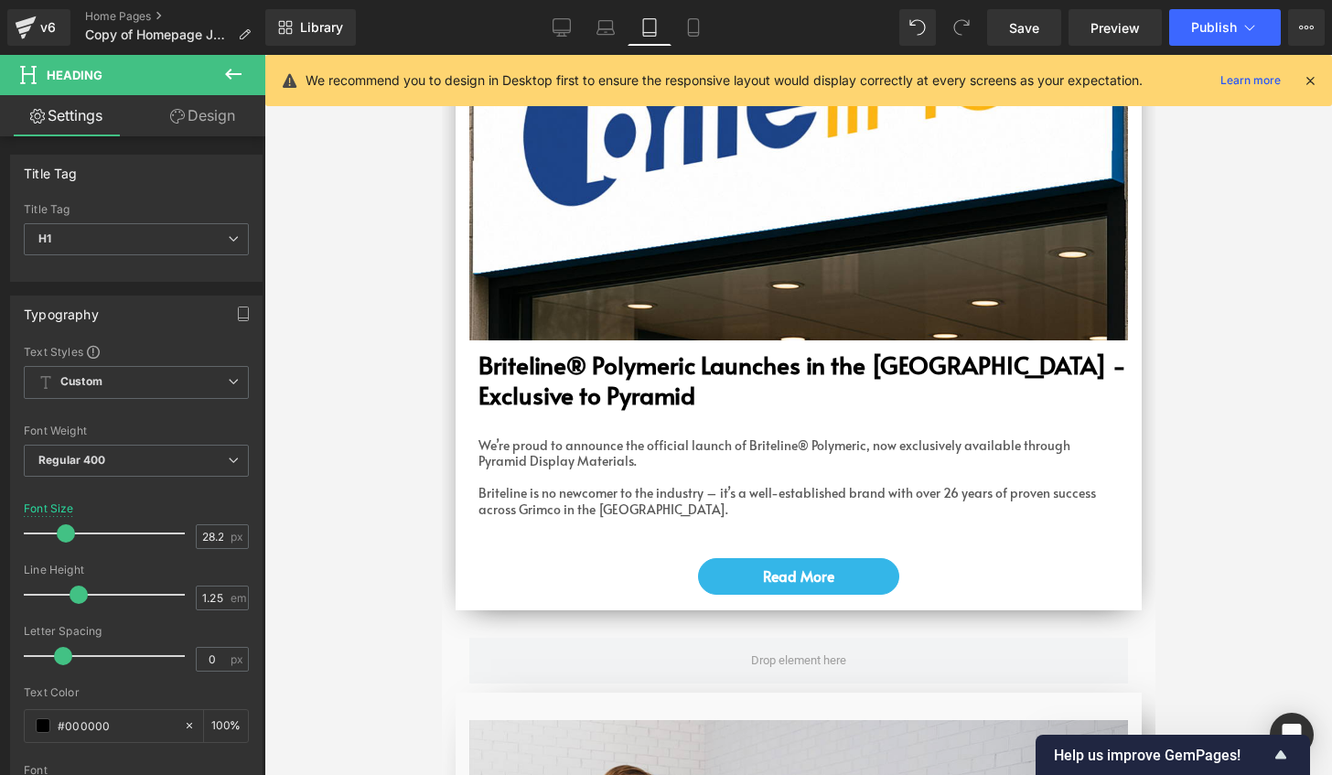
scroll to position [5854, 0]
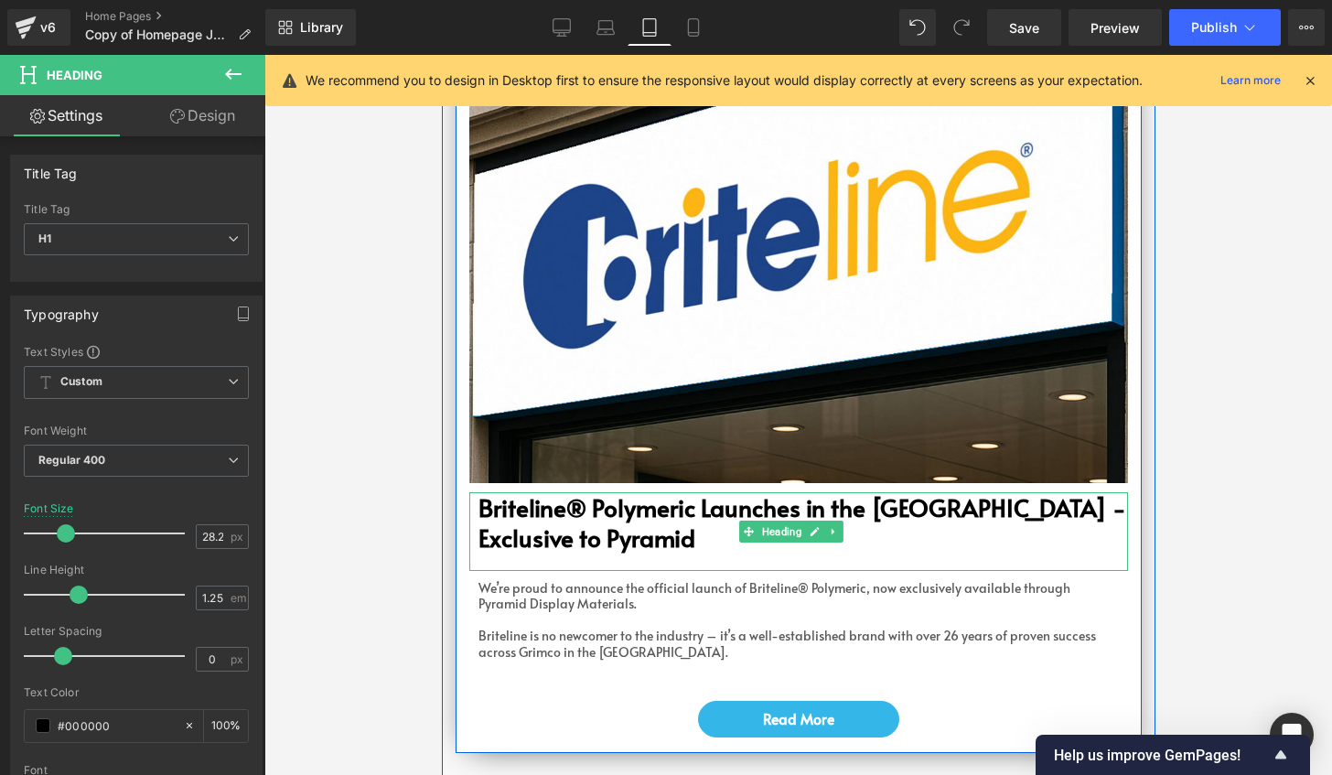
click at [849, 490] on b "Briteline® Polymeric Launches in the [GEOGRAPHIC_DATA] - Exclusive to Pyramid" at bounding box center [801, 521] width 648 height 63
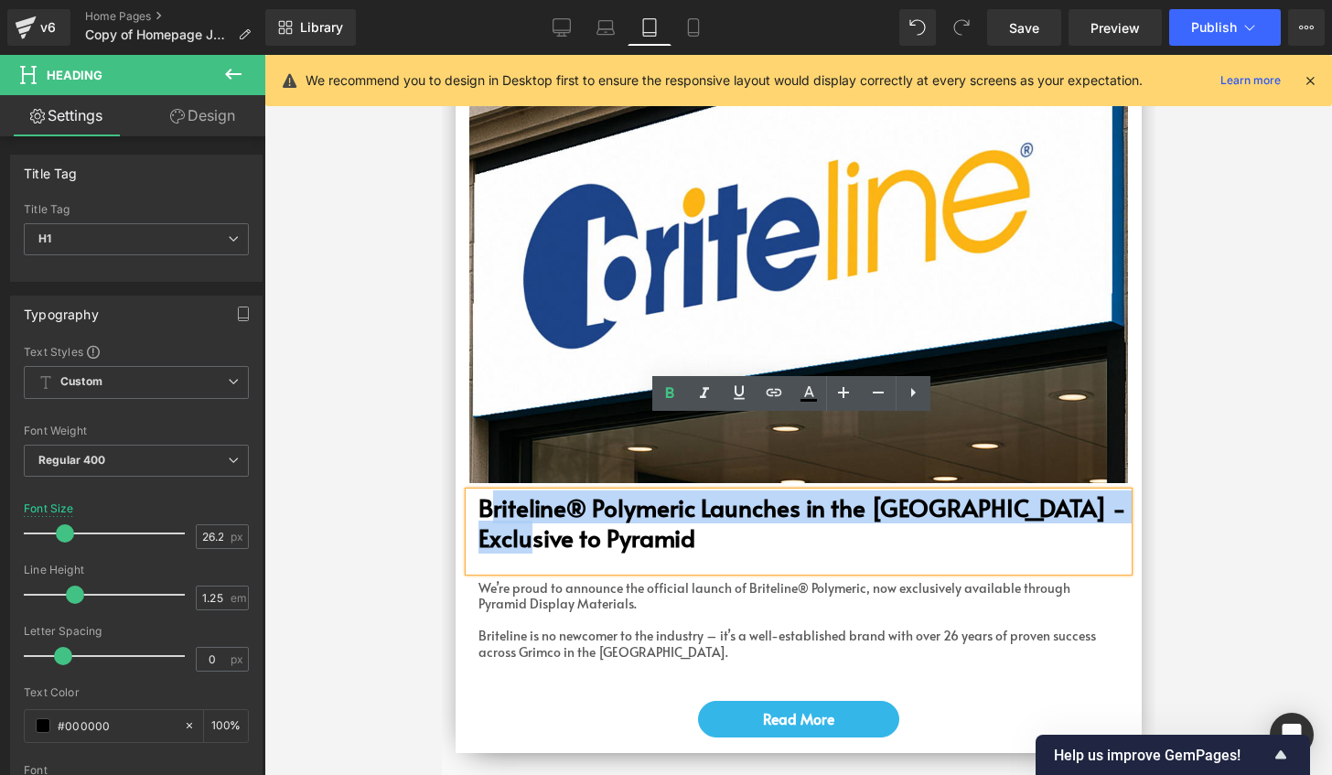
drag, startPoint x: 571, startPoint y: 463, endPoint x: 489, endPoint y: 427, distance: 88.9
click at [489, 492] on h1 "Briteline® Polymeric Launches in the [GEOGRAPHIC_DATA] - Exclusive to Pyramid" at bounding box center [801, 522] width 649 height 60
click at [585, 492] on h1 "Briteline® Polymeric Launches in the [GEOGRAPHIC_DATA] - Exclusive to Pyramid" at bounding box center [801, 522] width 649 height 60
drag, startPoint x: 584, startPoint y: 460, endPoint x: 478, endPoint y: 436, distance: 107.8
click at [478, 492] on h1 "Briteline® Polymeric Launches in the [GEOGRAPHIC_DATA] - Exclusive to Pyramid" at bounding box center [801, 522] width 649 height 60
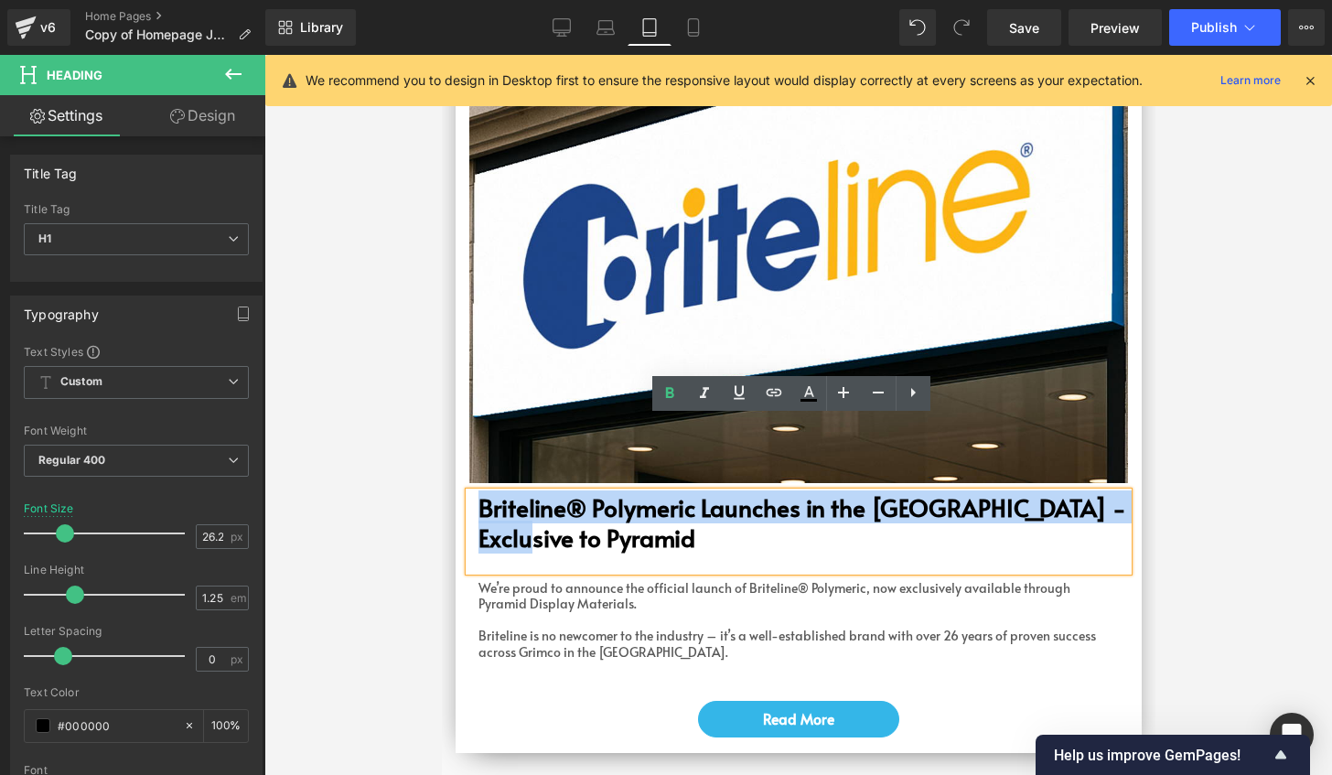
copy b "Briteline® Polymeric Launches in the [GEOGRAPHIC_DATA] - Exclusive to Pyramid"
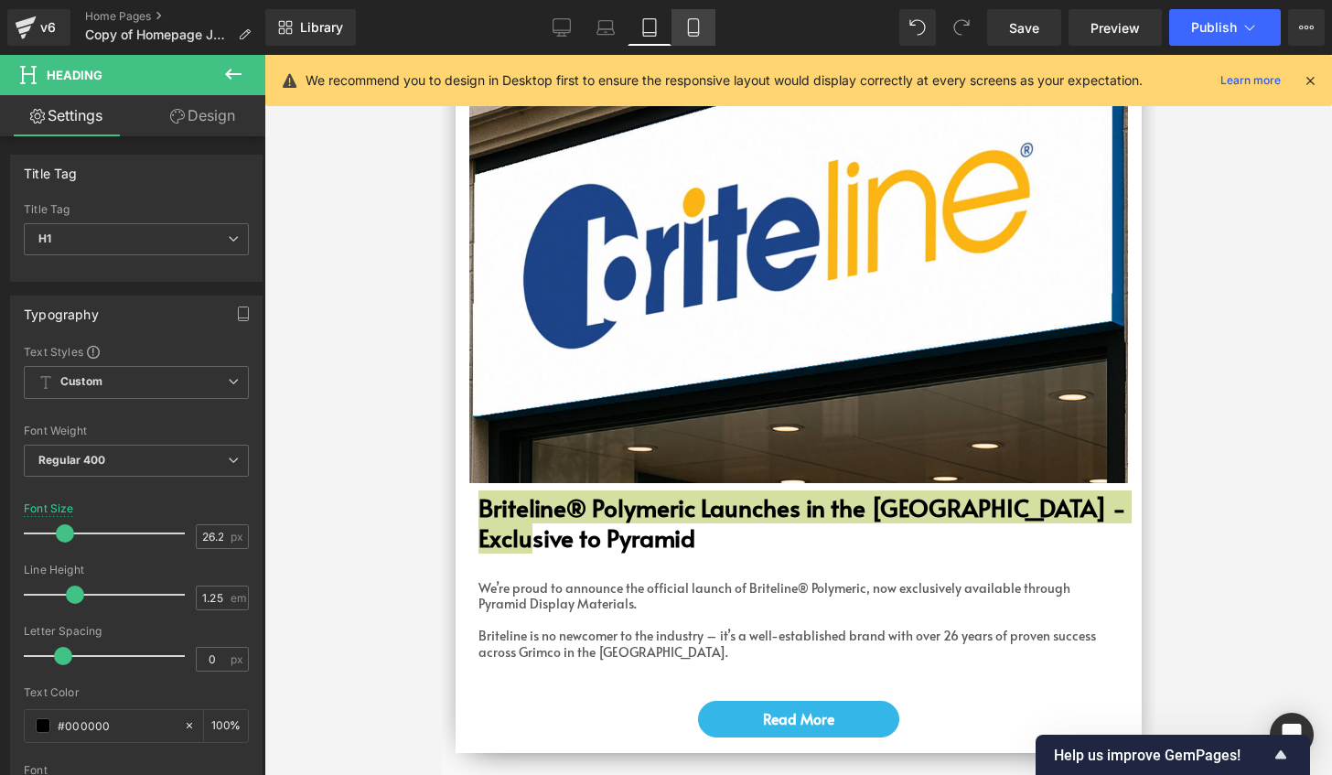
click at [693, 26] on icon at bounding box center [693, 27] width 18 height 18
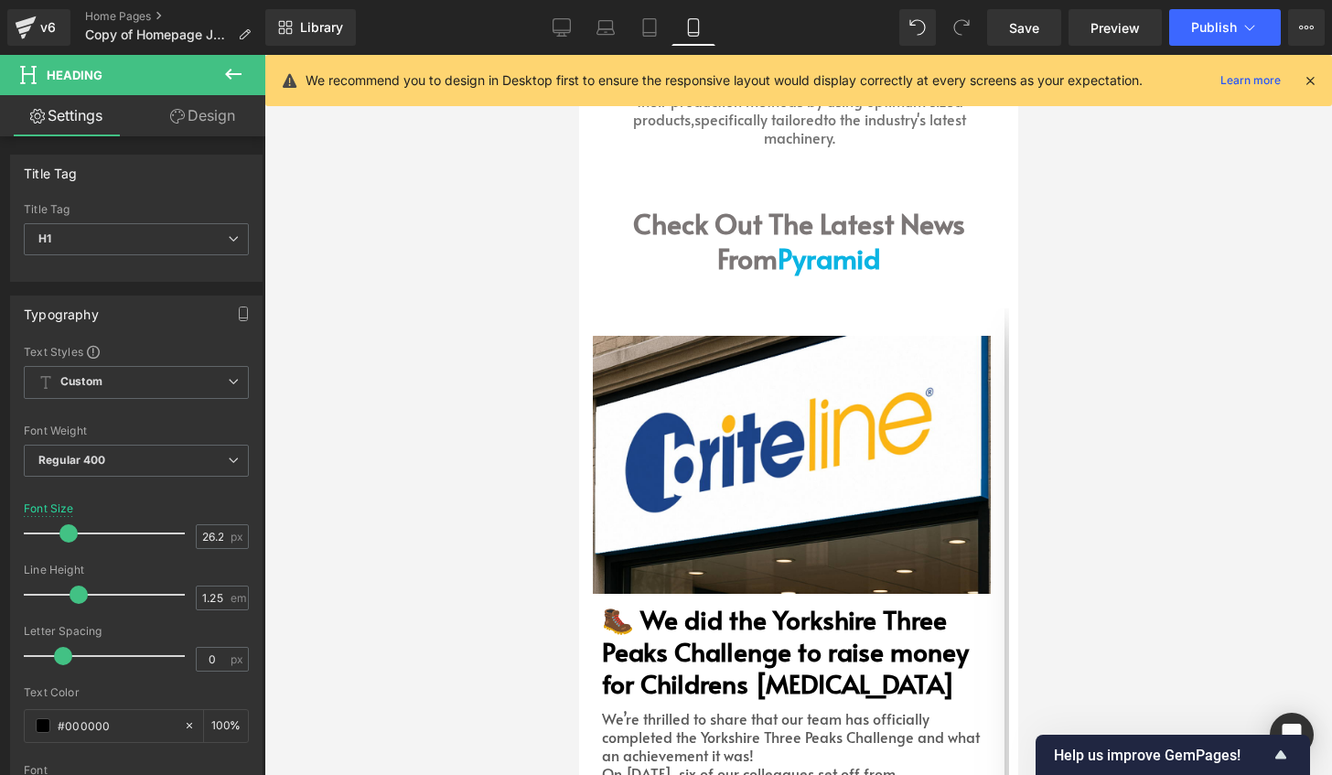
scroll to position [4174, 0]
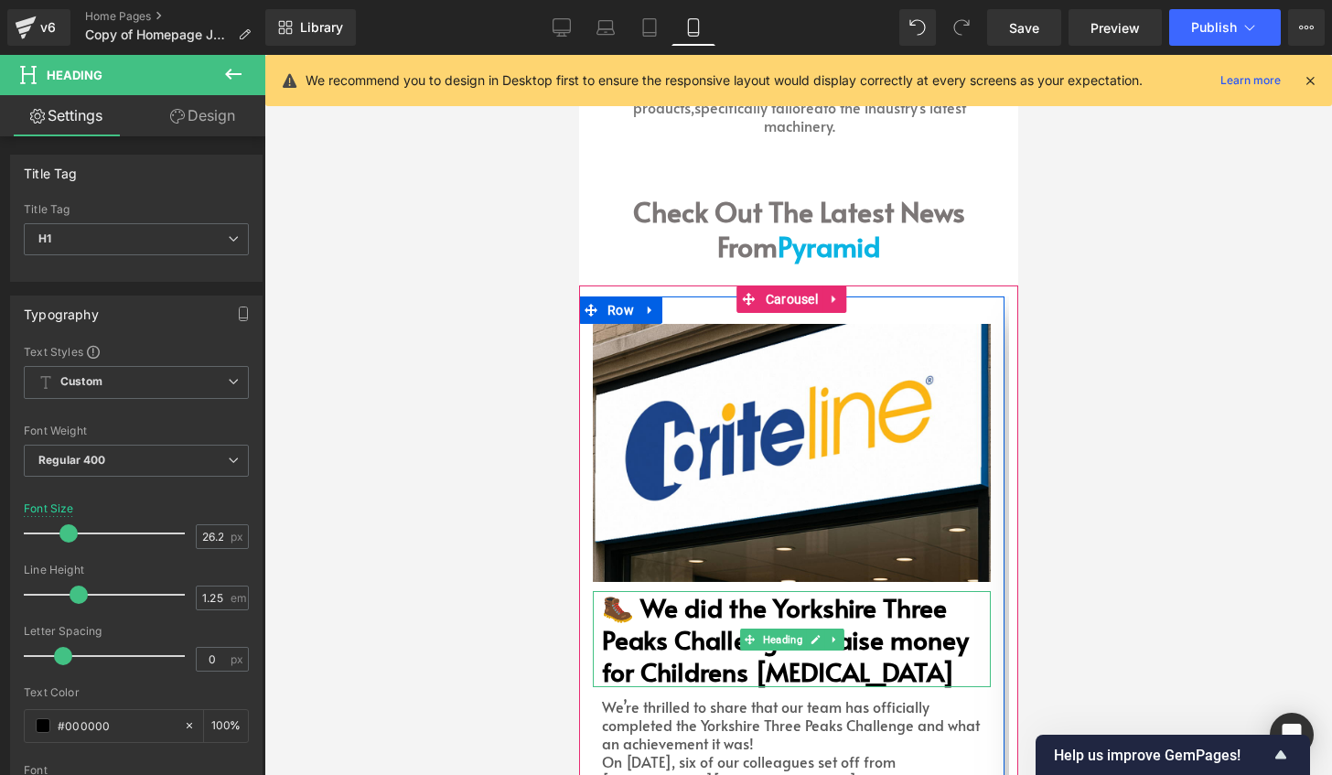
click at [838, 591] on h1 "🥾 We did the Yorkshire Three Peaks Challenge to raise money for Childrens [MEDI…" at bounding box center [795, 639] width 389 height 97
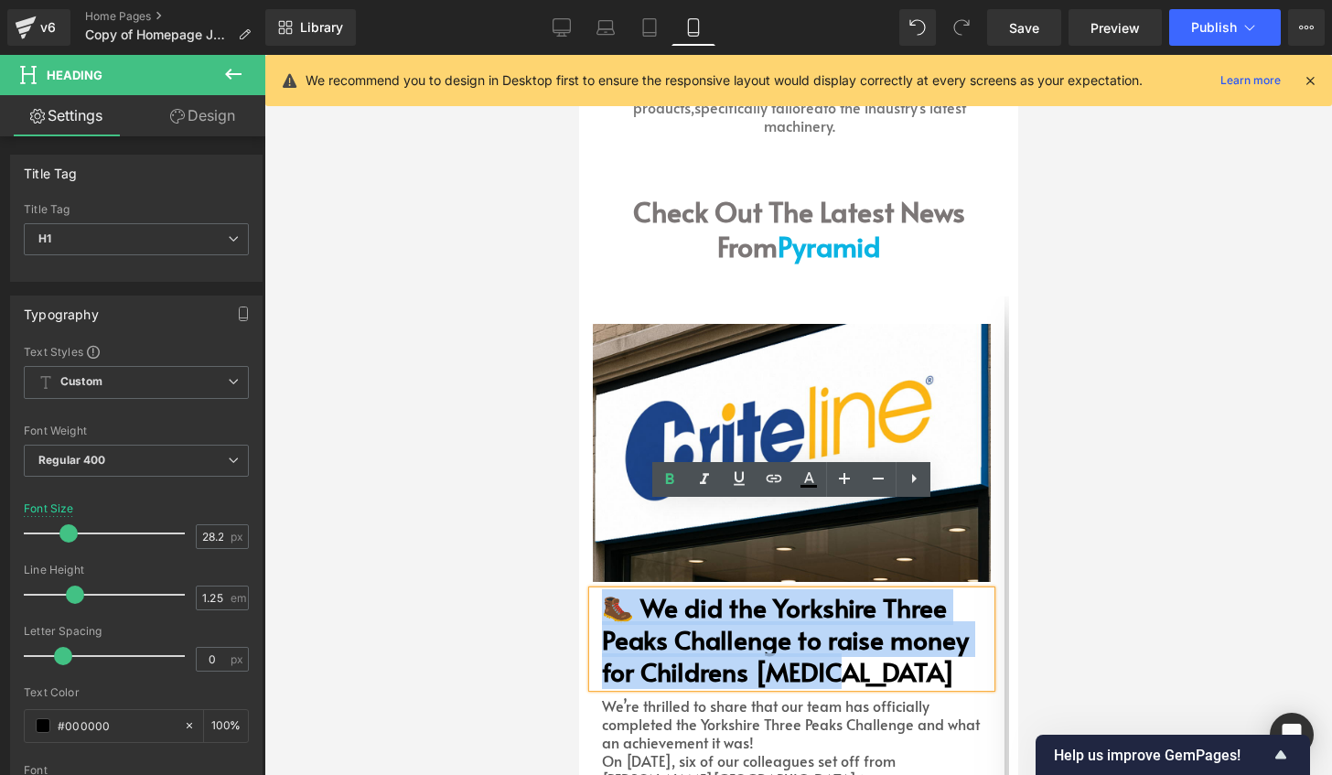
drag, startPoint x: 865, startPoint y: 584, endPoint x: 605, endPoint y: 525, distance: 267.2
click at [605, 591] on h1 "🥾 We did the Yorkshire Three Peaks Challenge to raise money for Childrens [MEDI…" at bounding box center [795, 639] width 389 height 97
paste div
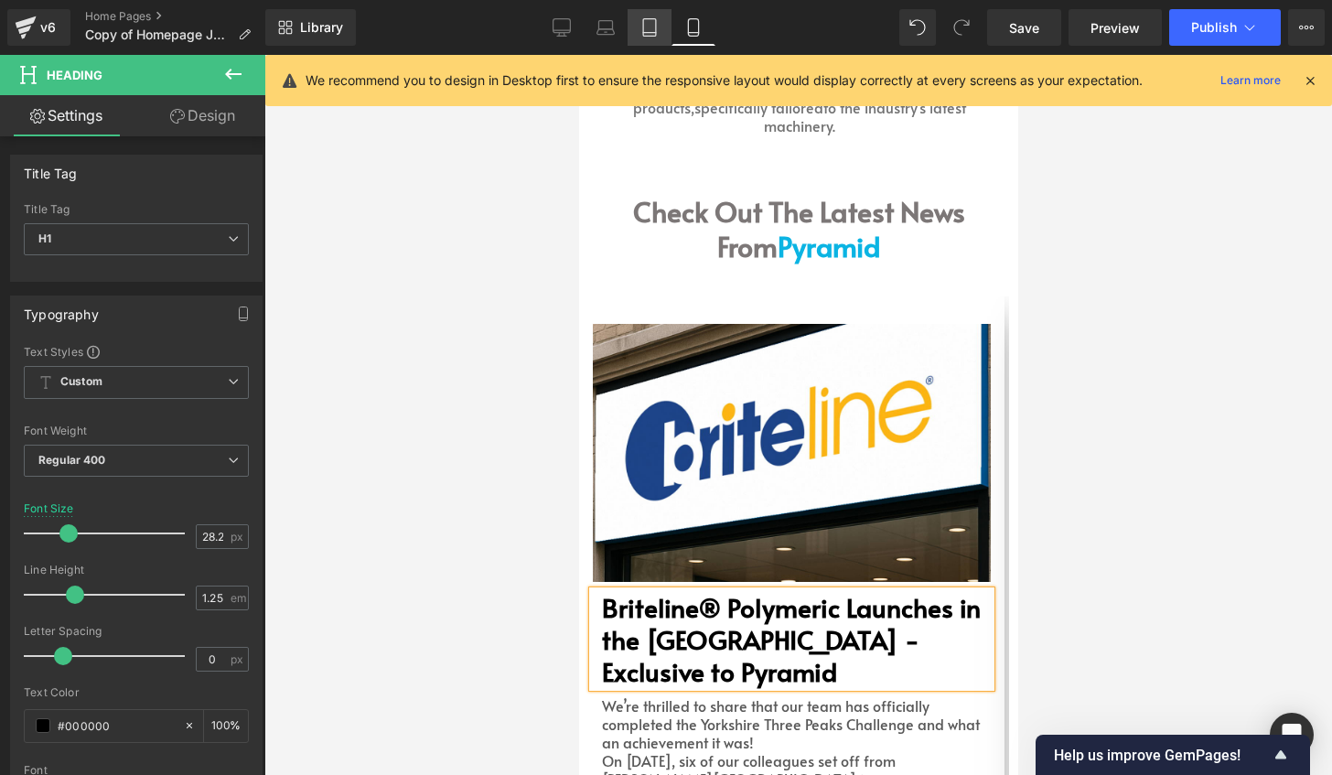
click at [662, 26] on link "Tablet" at bounding box center [649, 27] width 44 height 37
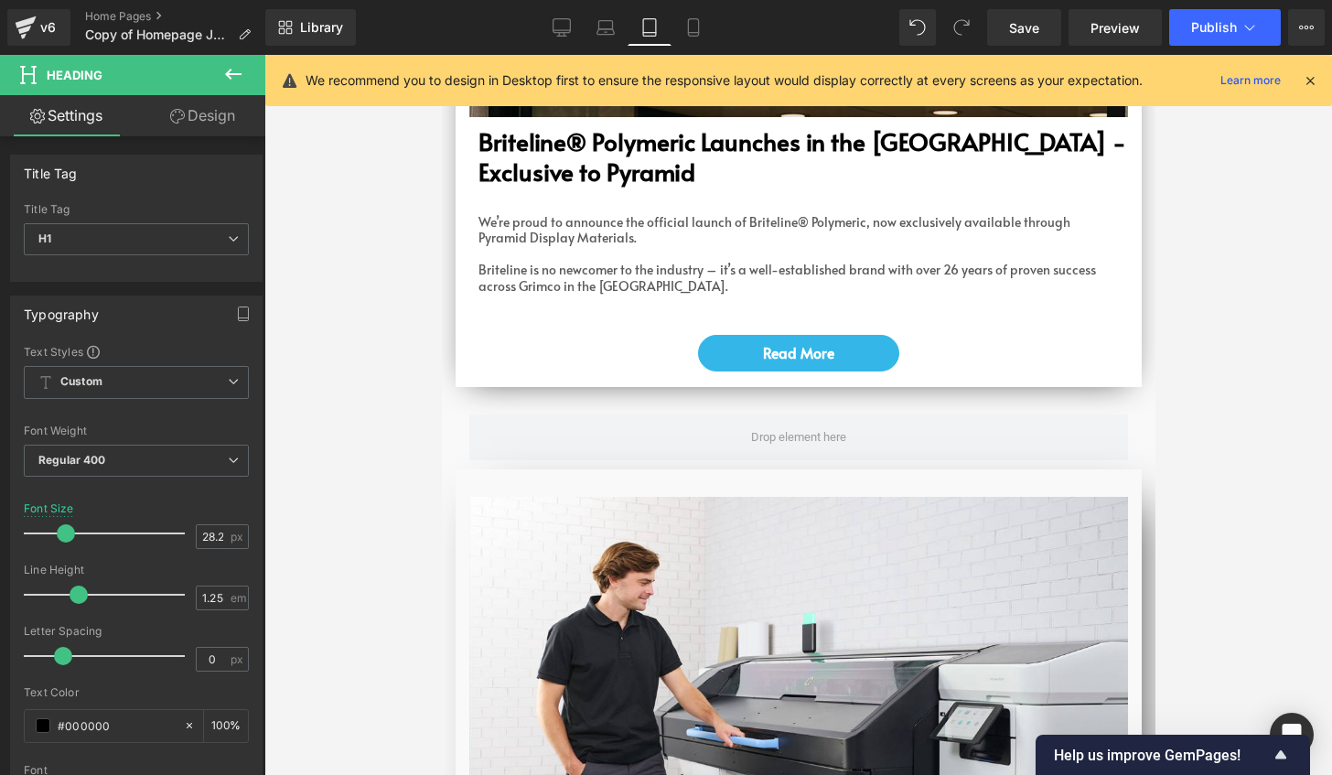
scroll to position [5945, 0]
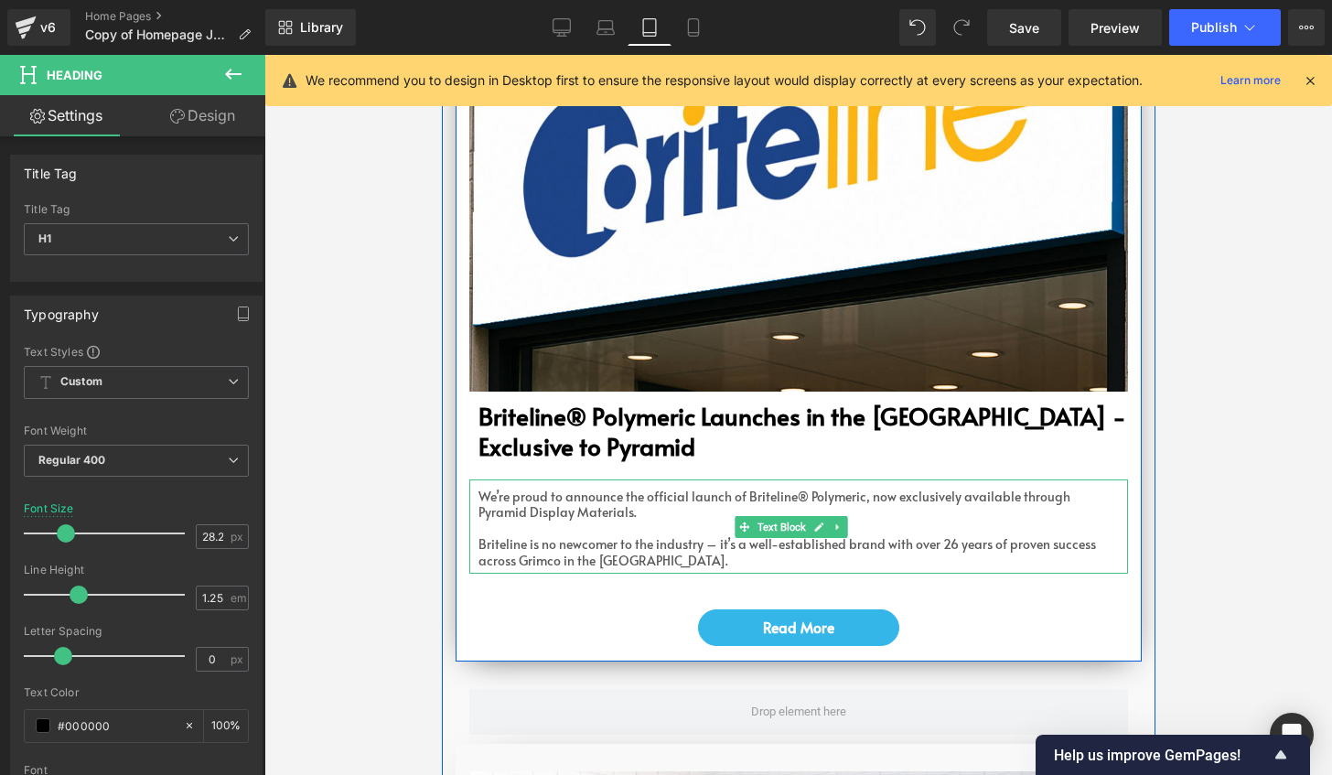
click at [677, 536] on p "Briteline is no newcomer to the industry – it’s a well-established brand with o…" at bounding box center [797, 552] width 640 height 32
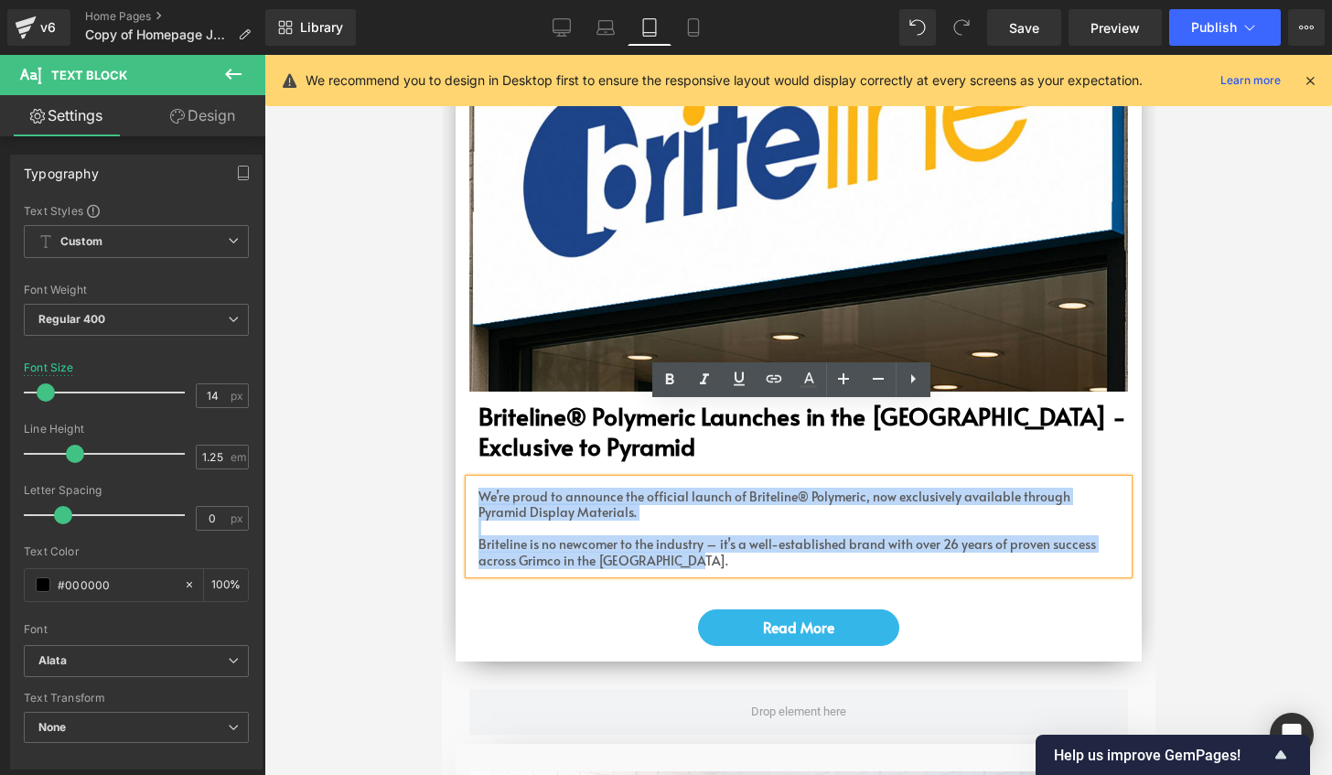
drag, startPoint x: 693, startPoint y: 483, endPoint x: 424, endPoint y: 402, distance: 280.7
copy div "We’re proud to announce the official launch of Briteline® Polymeric, now exclus…"
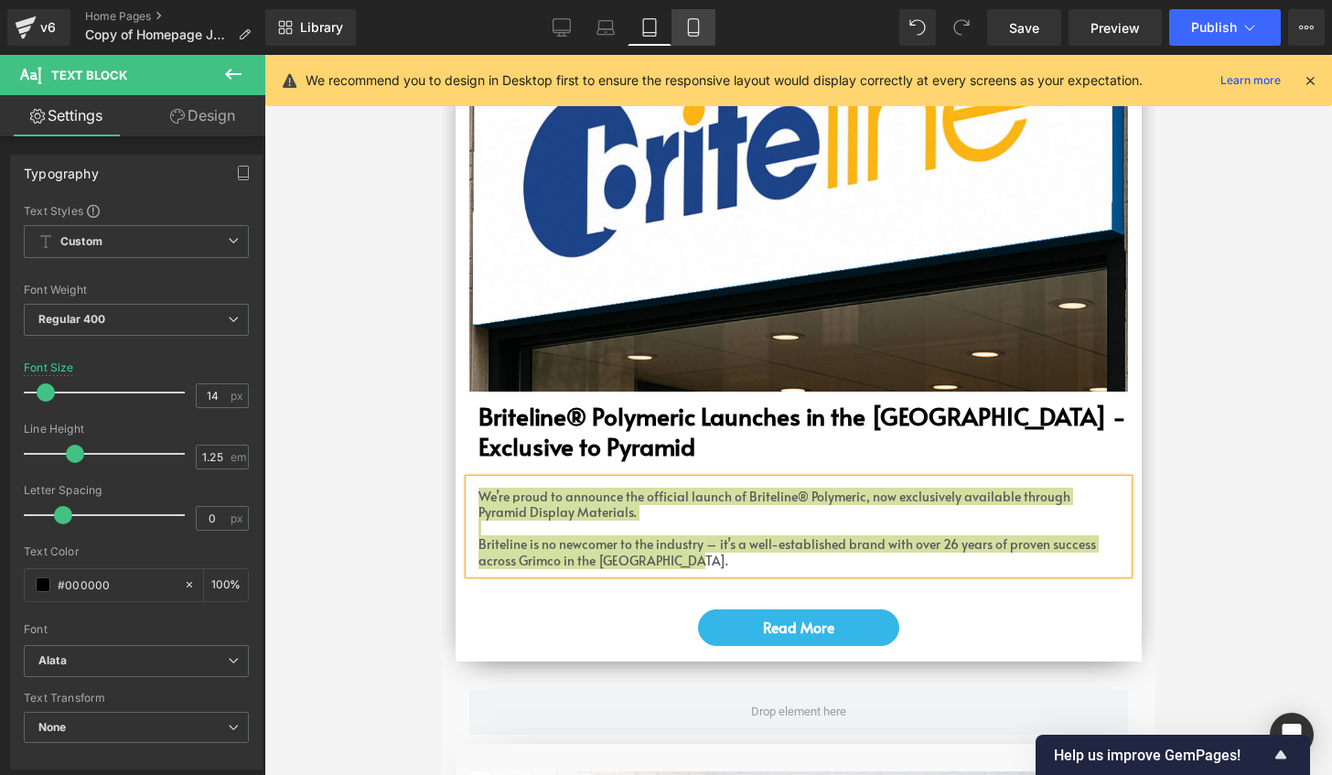
click at [695, 35] on icon at bounding box center [693, 27] width 18 height 18
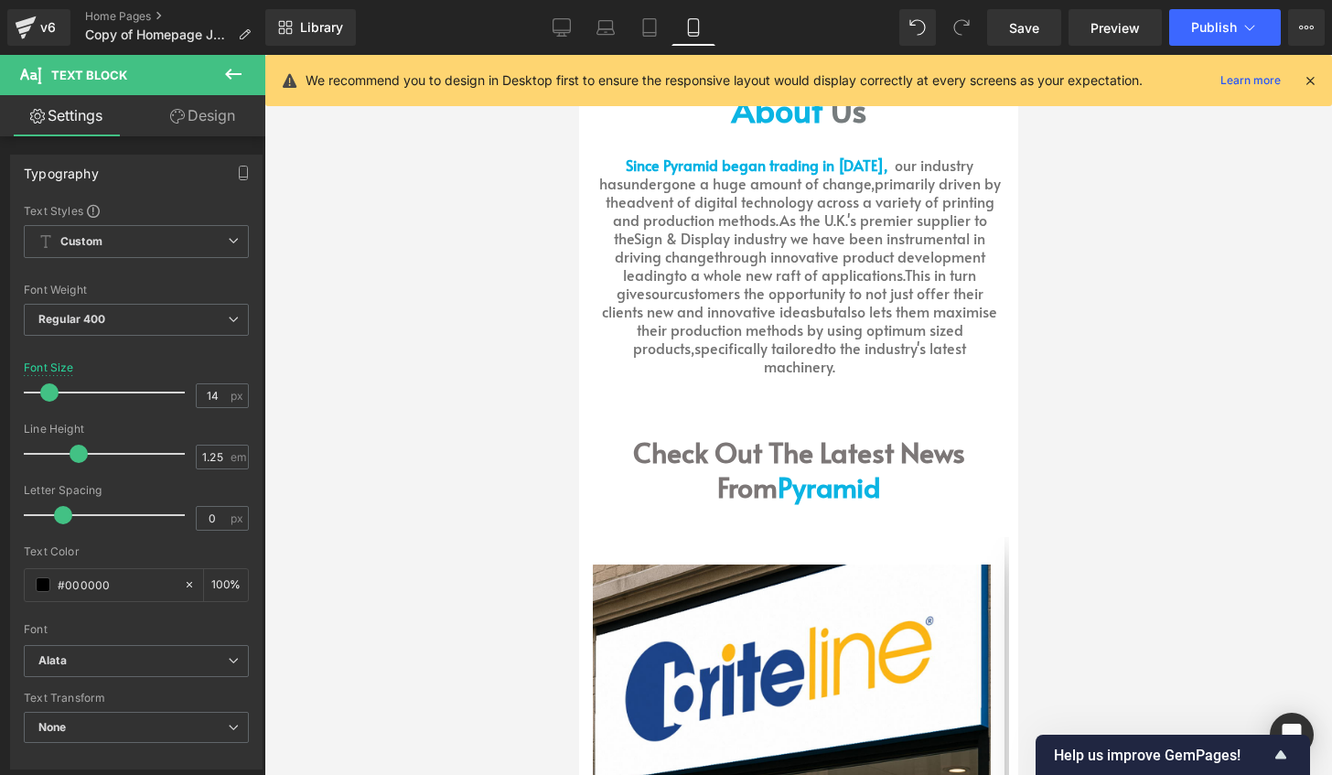
scroll to position [4299, 0]
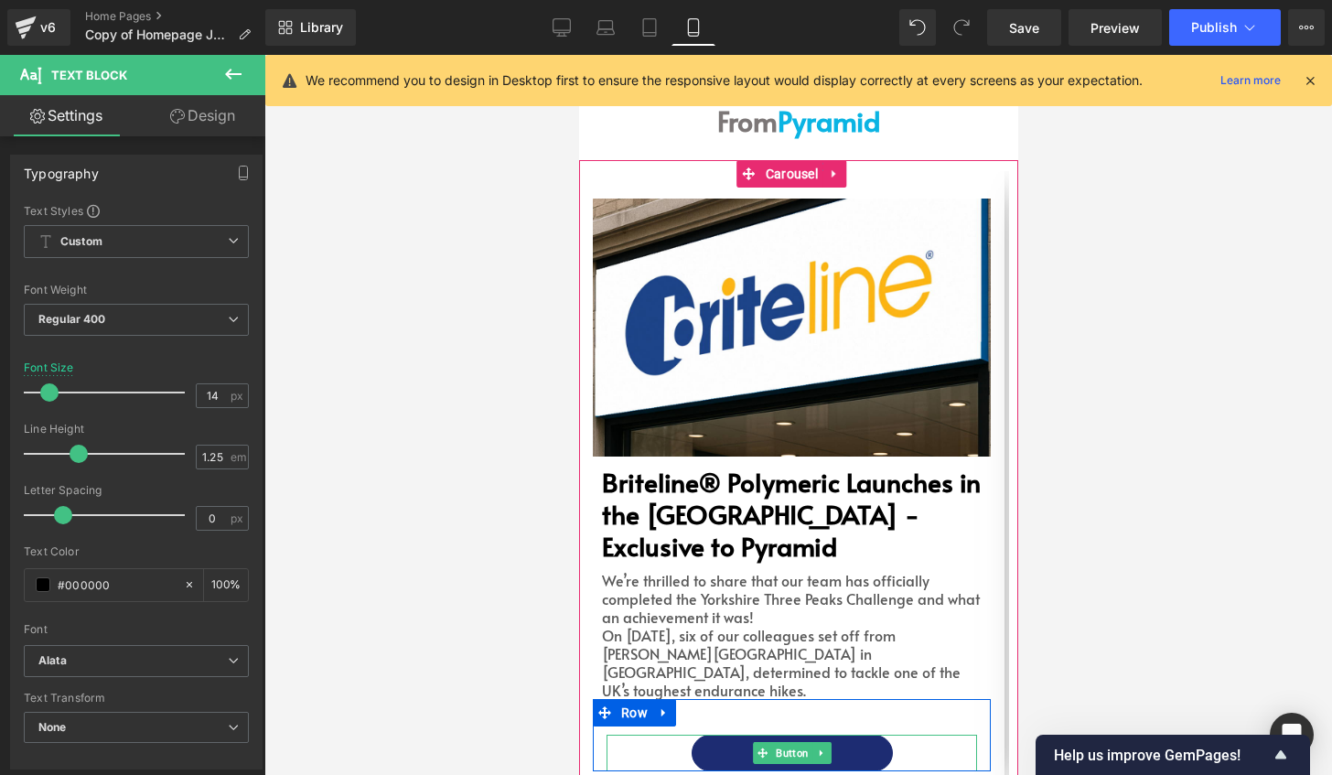
click at [843, 734] on link "Read More" at bounding box center [791, 752] width 201 height 37
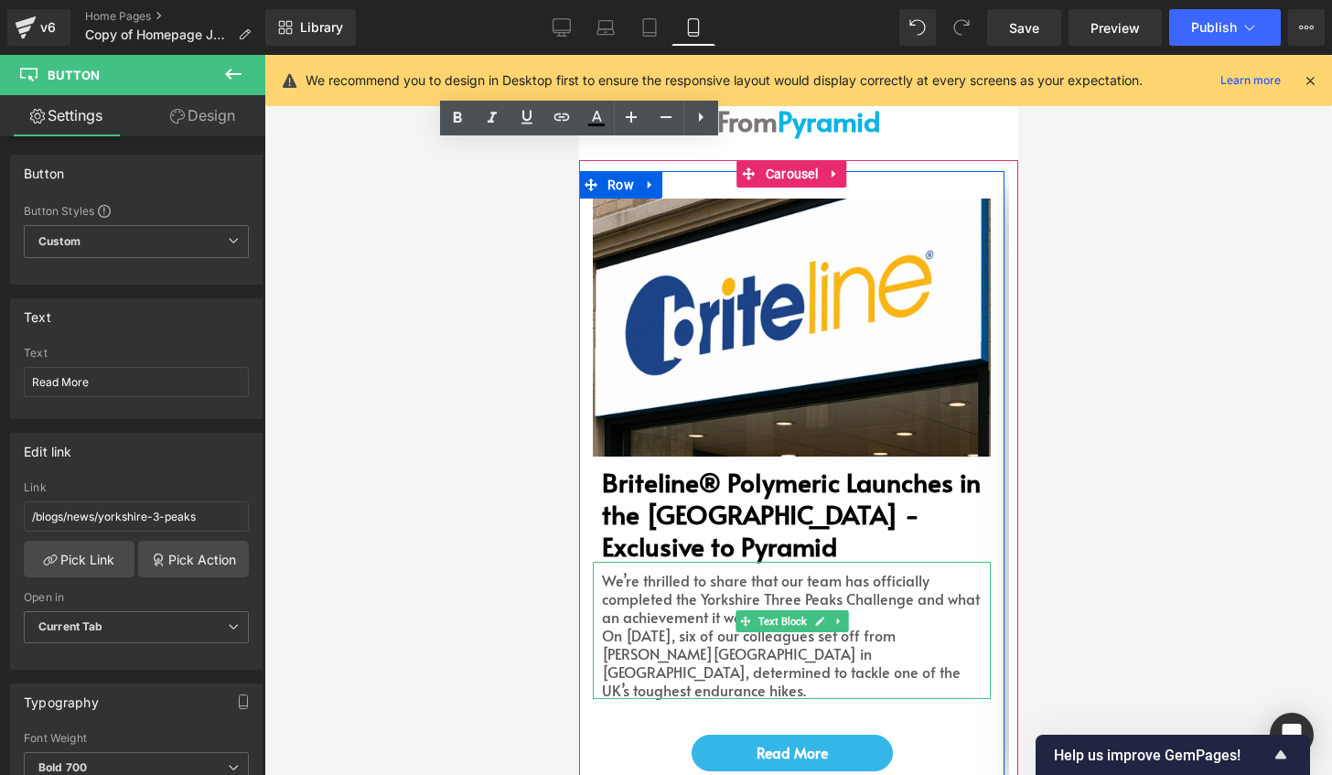
click at [869, 625] on font "On [DATE], six of our colleagues set off from [PERSON_NAME][GEOGRAPHIC_DATA] in…" at bounding box center [780, 662] width 359 height 75
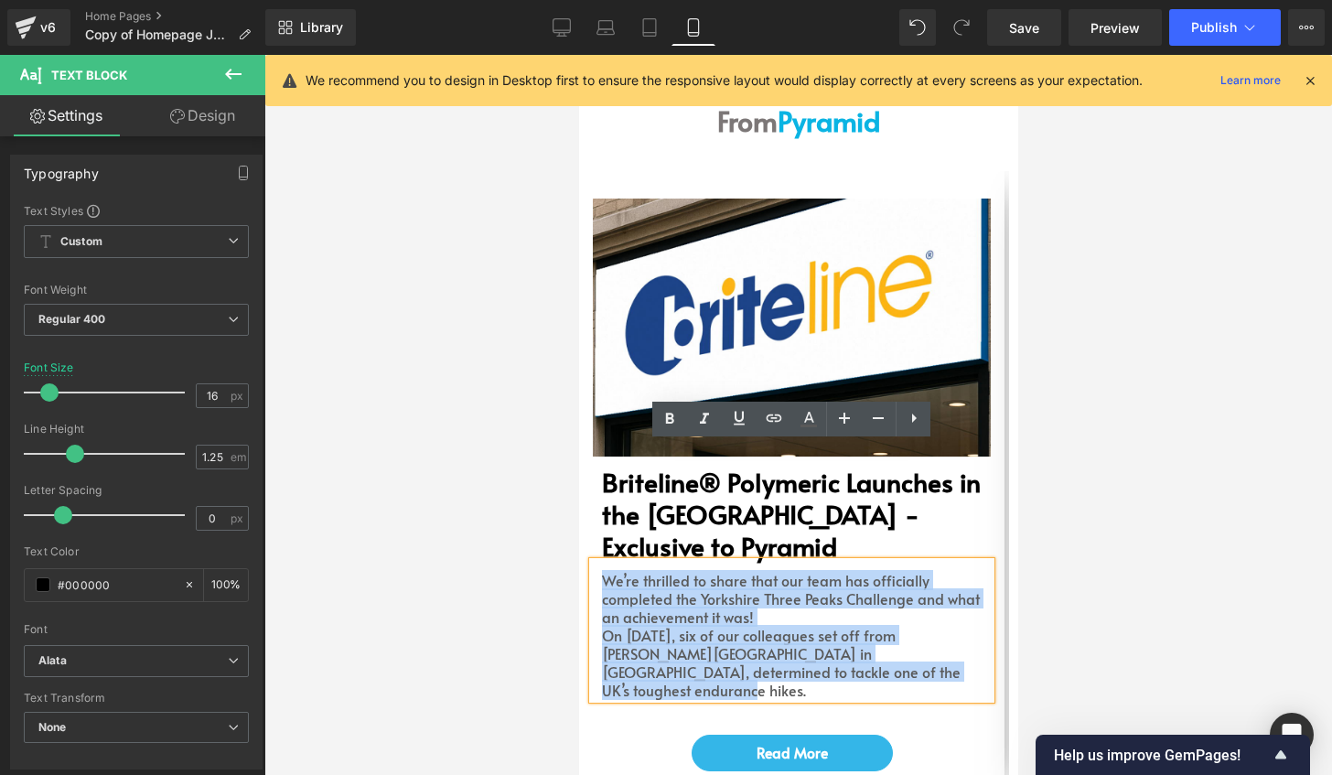
drag, startPoint x: 877, startPoint y: 559, endPoint x: 1133, endPoint y: 515, distance: 259.8
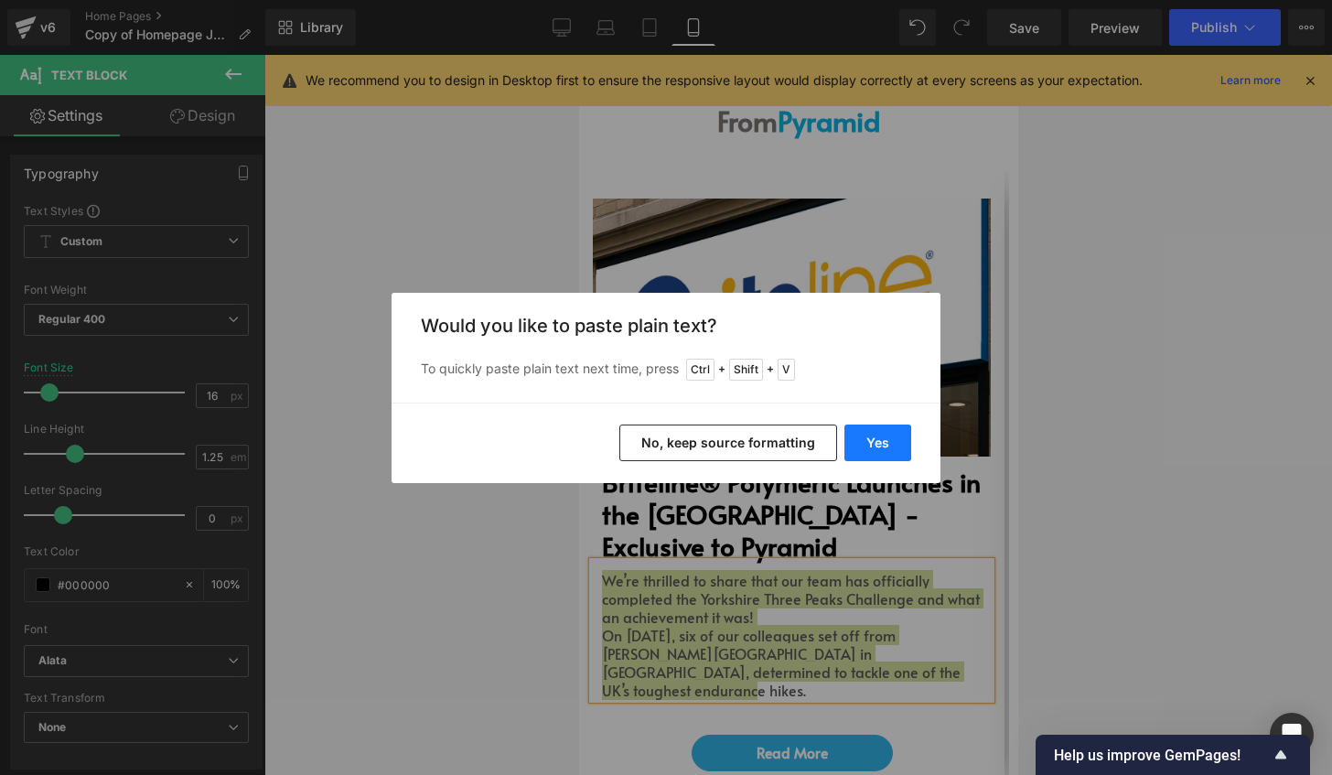
click at [898, 441] on button "Yes" at bounding box center [877, 442] width 67 height 37
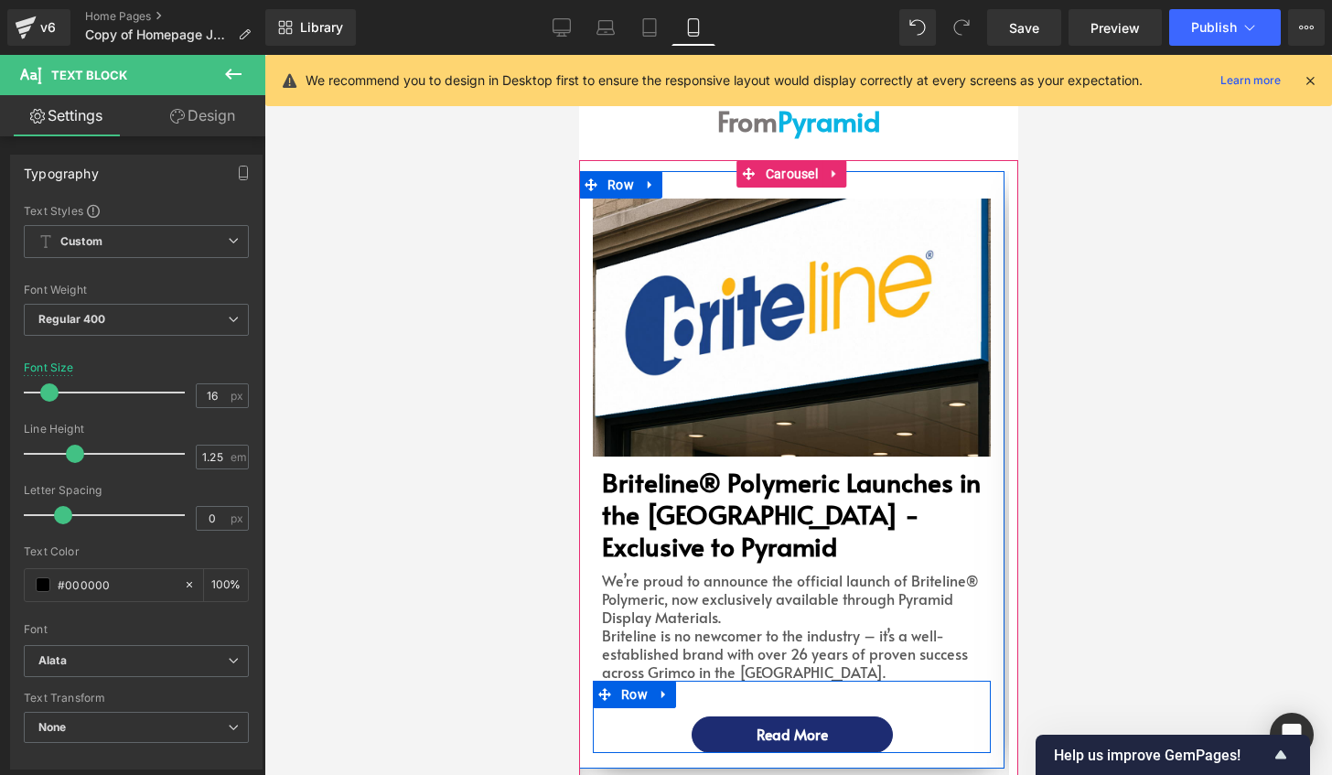
click at [849, 716] on link "Read More" at bounding box center [791, 734] width 201 height 37
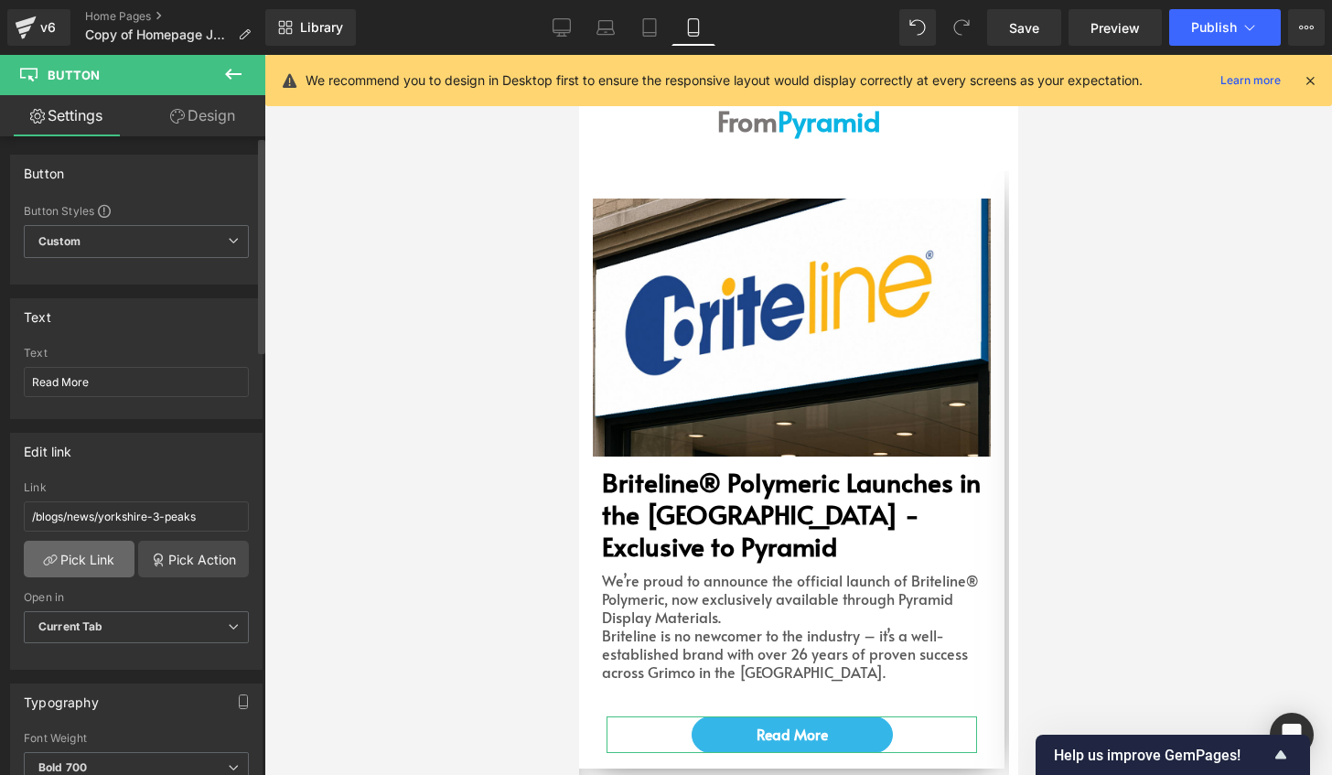
click at [109, 548] on link "Pick Link" at bounding box center [79, 559] width 111 height 37
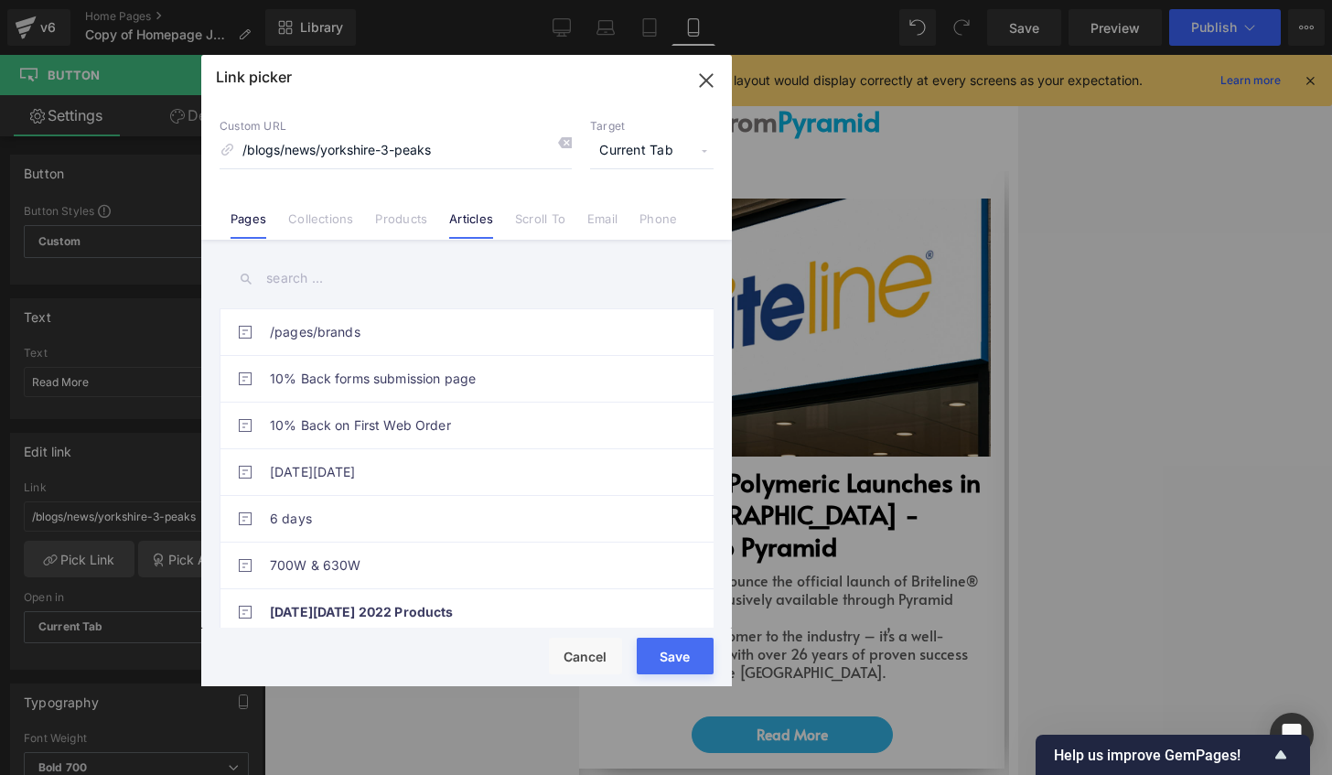
click at [494, 227] on li "Articles" at bounding box center [471, 212] width 66 height 32
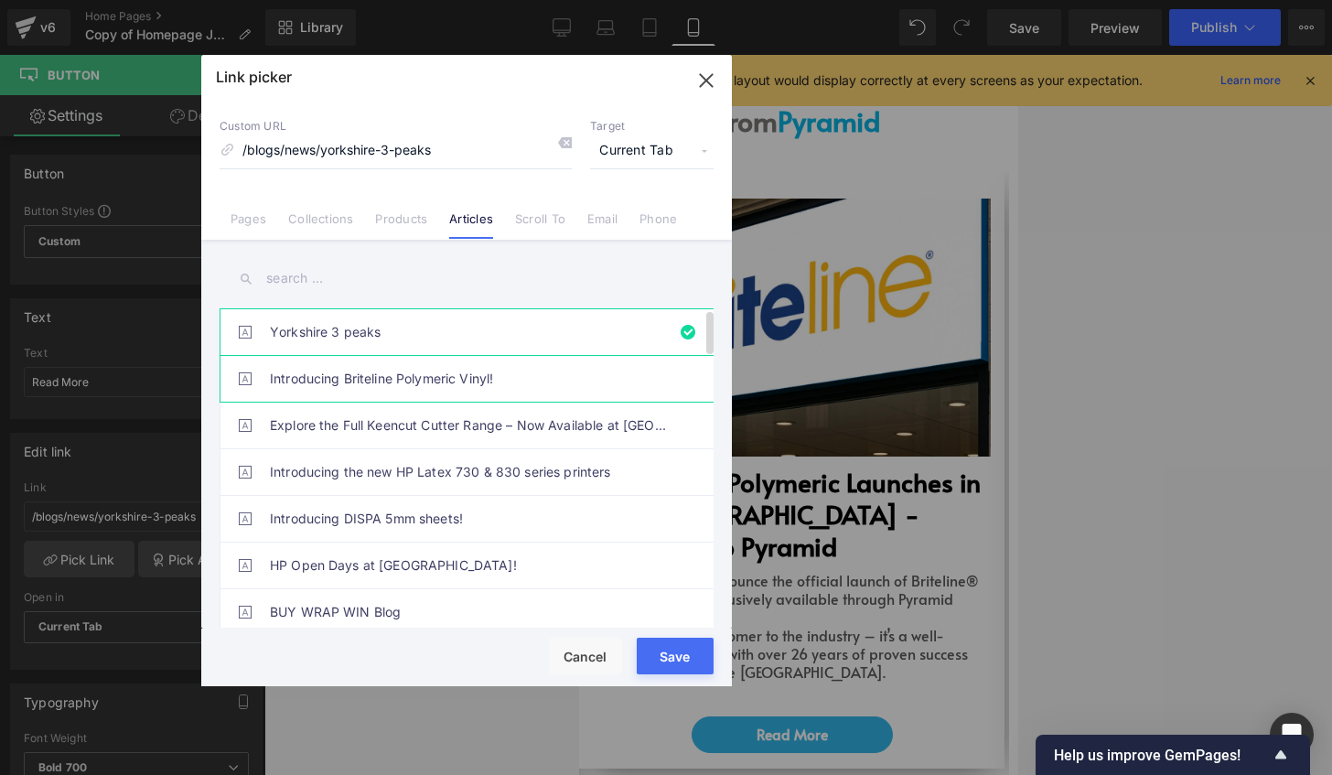
click at [509, 388] on link "Introducing Briteline Polymeric Vinyl!" at bounding box center [471, 379] width 402 height 46
click at [679, 645] on button "Save" at bounding box center [675, 656] width 77 height 37
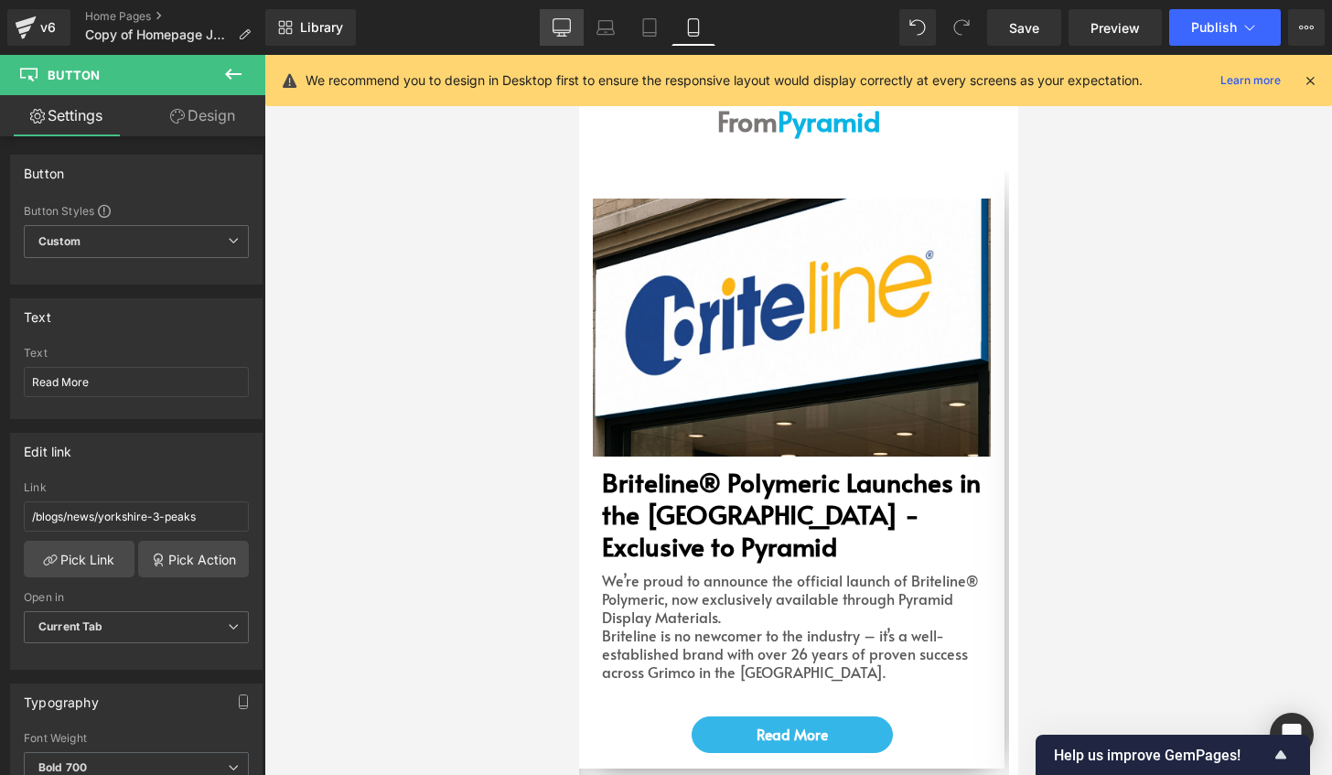
click at [571, 24] on icon at bounding box center [561, 26] width 17 height 14
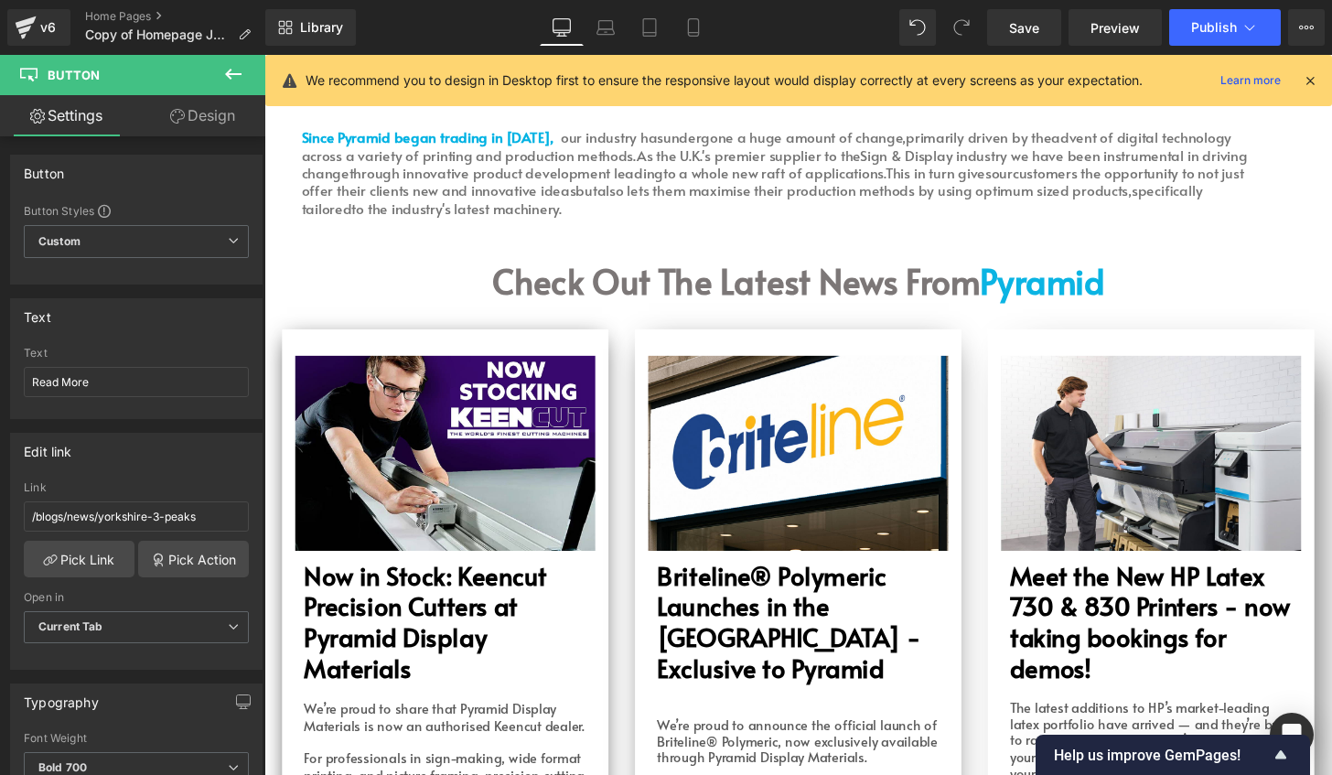
scroll to position [0, 0]
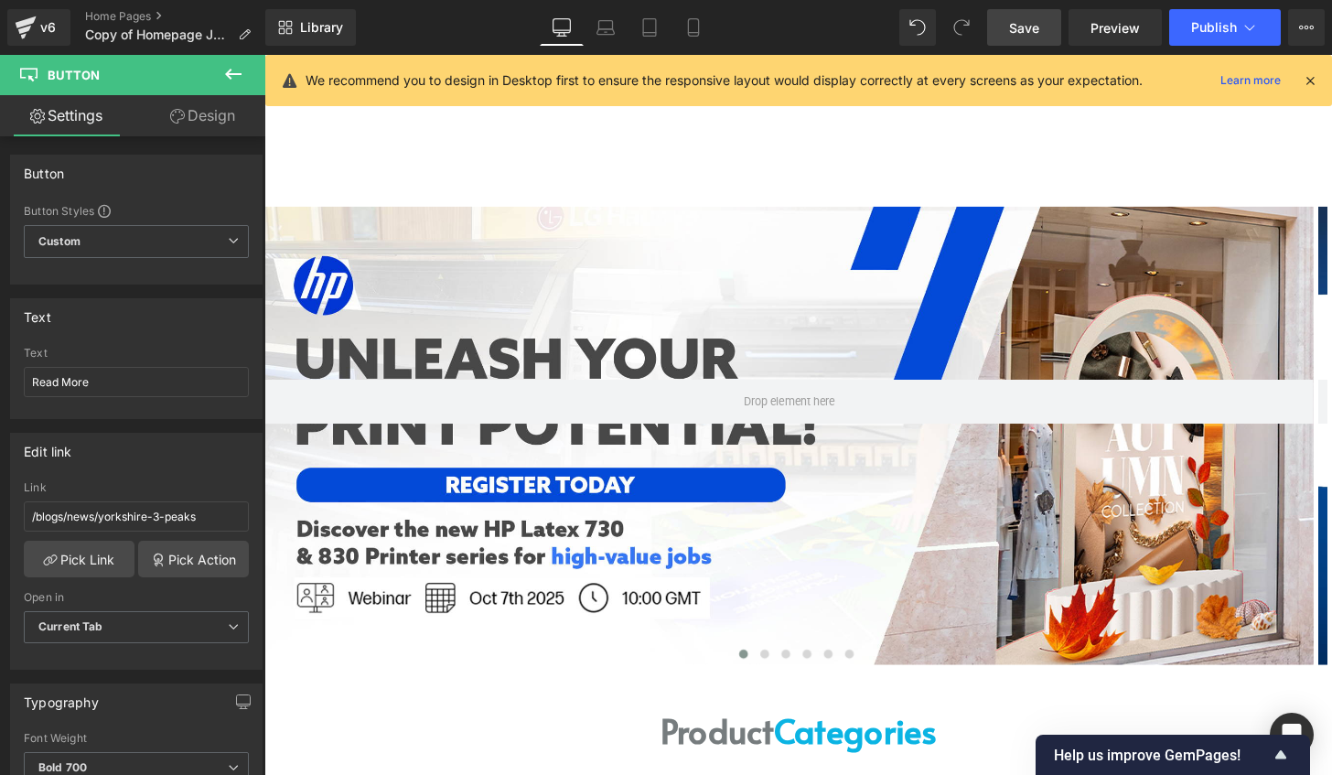
click at [1026, 33] on span "Save" at bounding box center [1024, 27] width 30 height 19
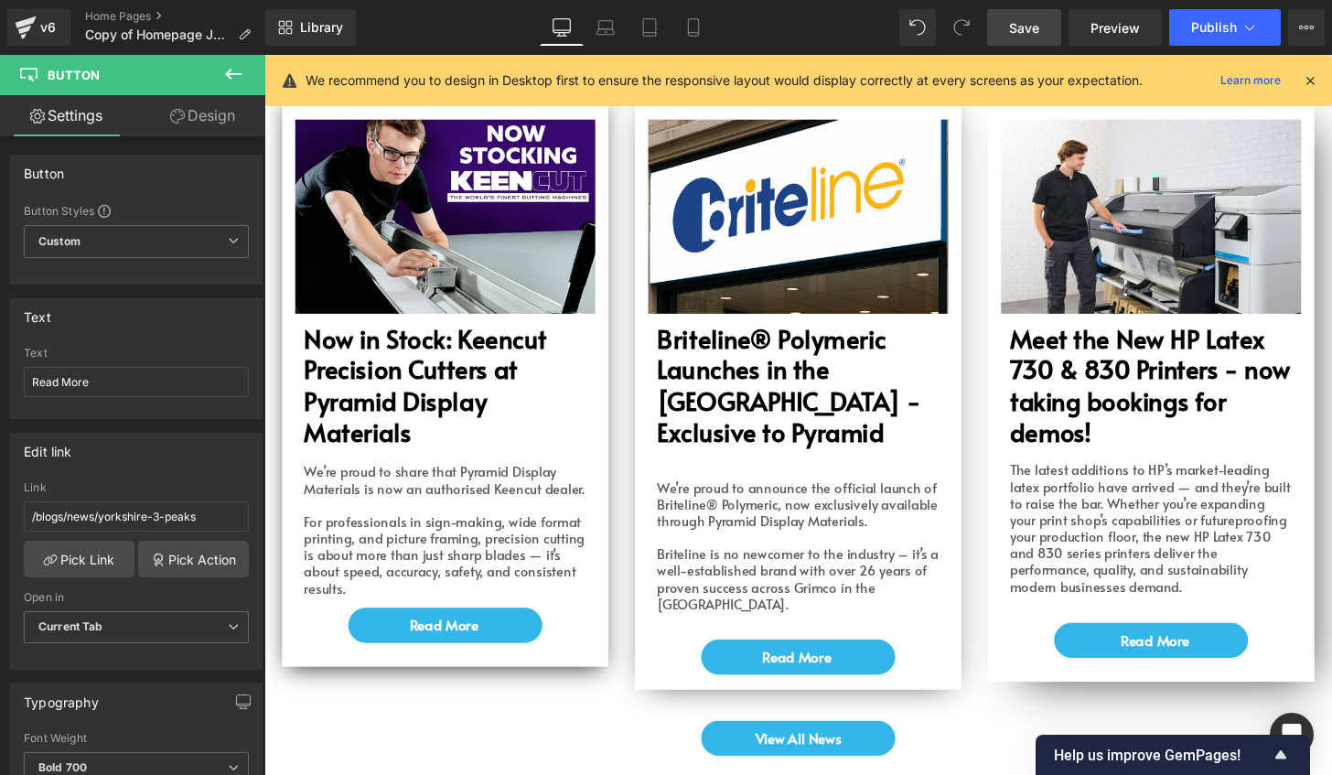
scroll to position [4207, 0]
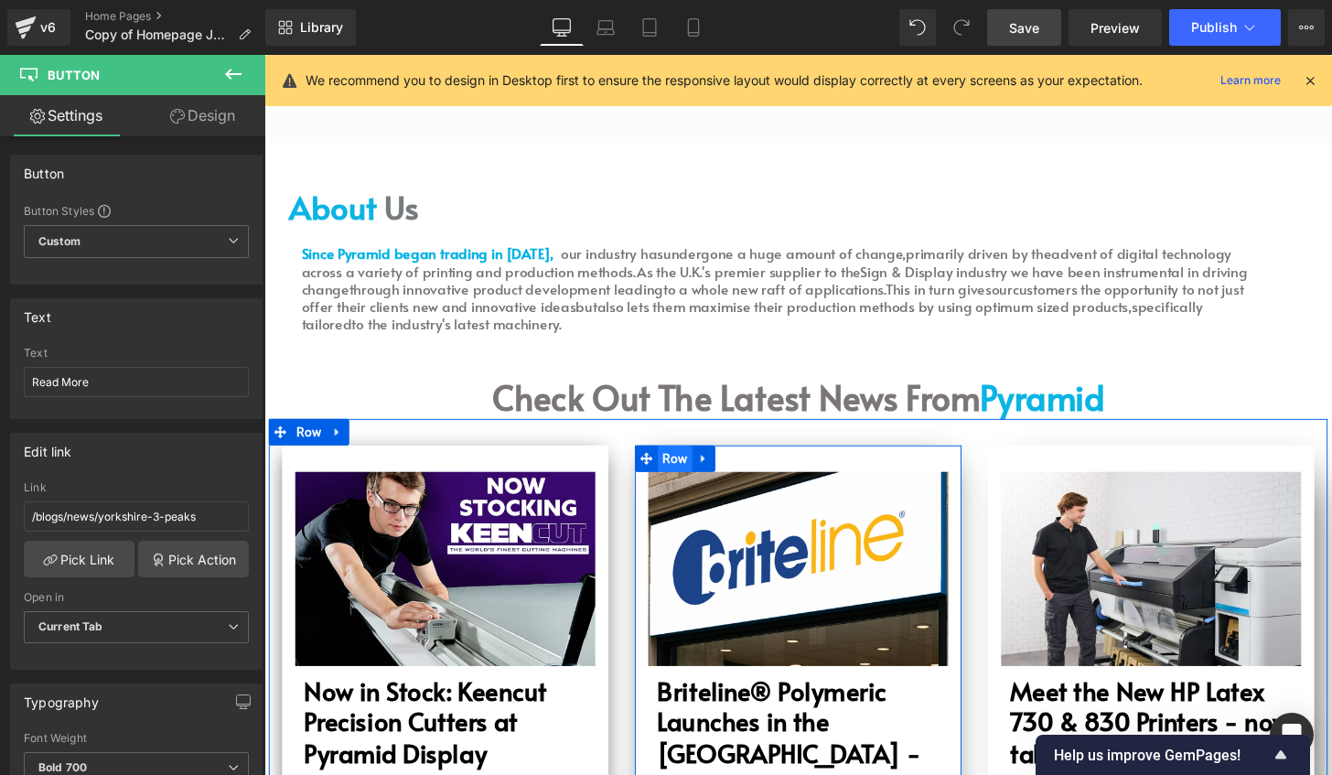
click at [672, 460] on span "Row" at bounding box center [690, 473] width 36 height 27
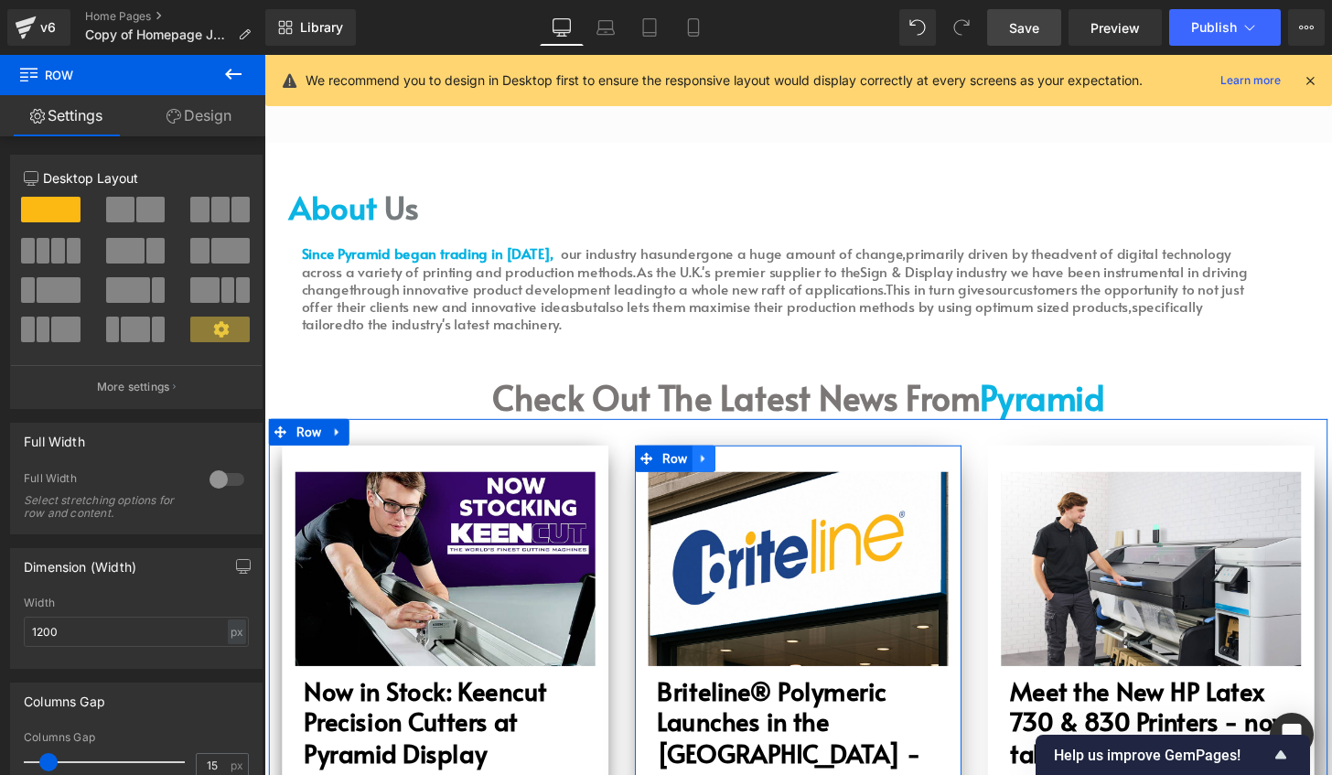
click at [717, 469] on icon at bounding box center [719, 473] width 4 height 8
click at [716, 467] on icon at bounding box center [719, 473] width 13 height 13
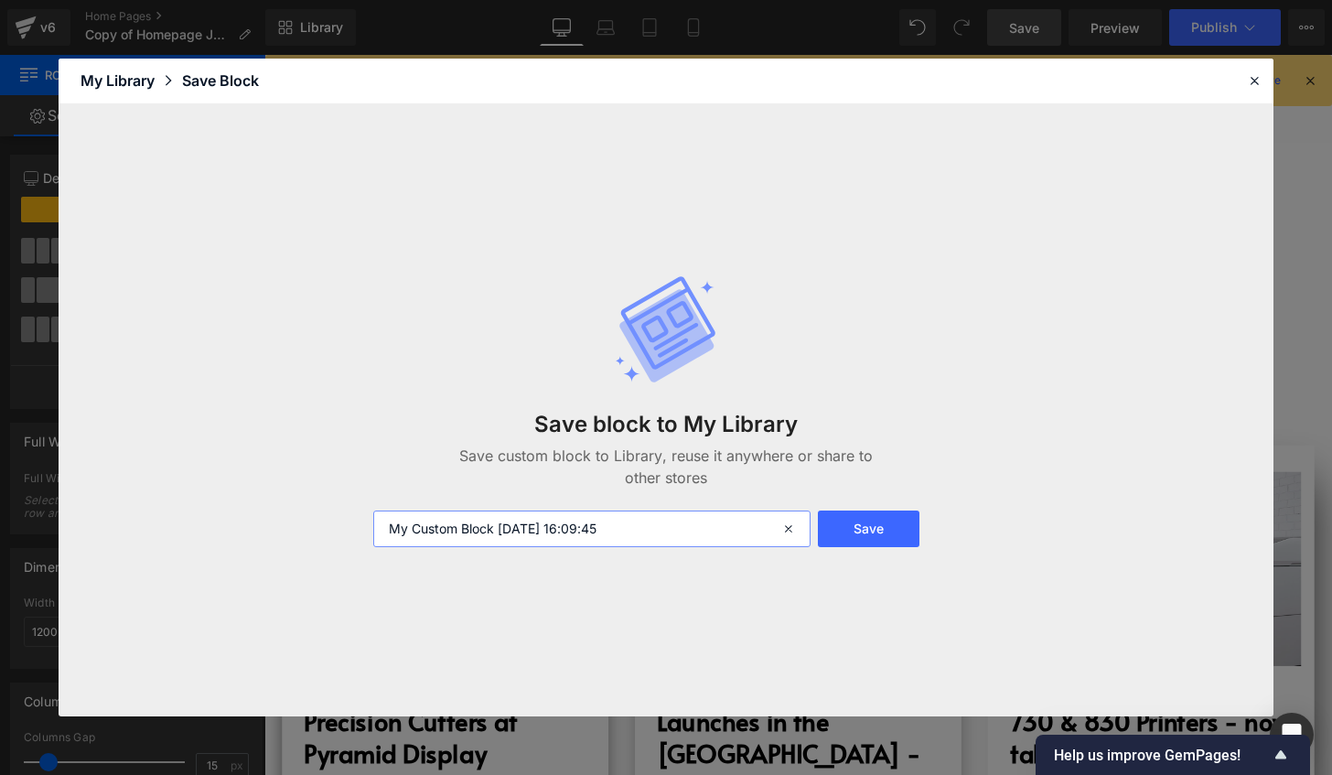
click at [622, 535] on input "My Custom Block [DATE] 16:09:45" at bounding box center [591, 528] width 437 height 37
type input "briteline poly blog"
click at [873, 520] on button "Save" at bounding box center [869, 528] width 102 height 37
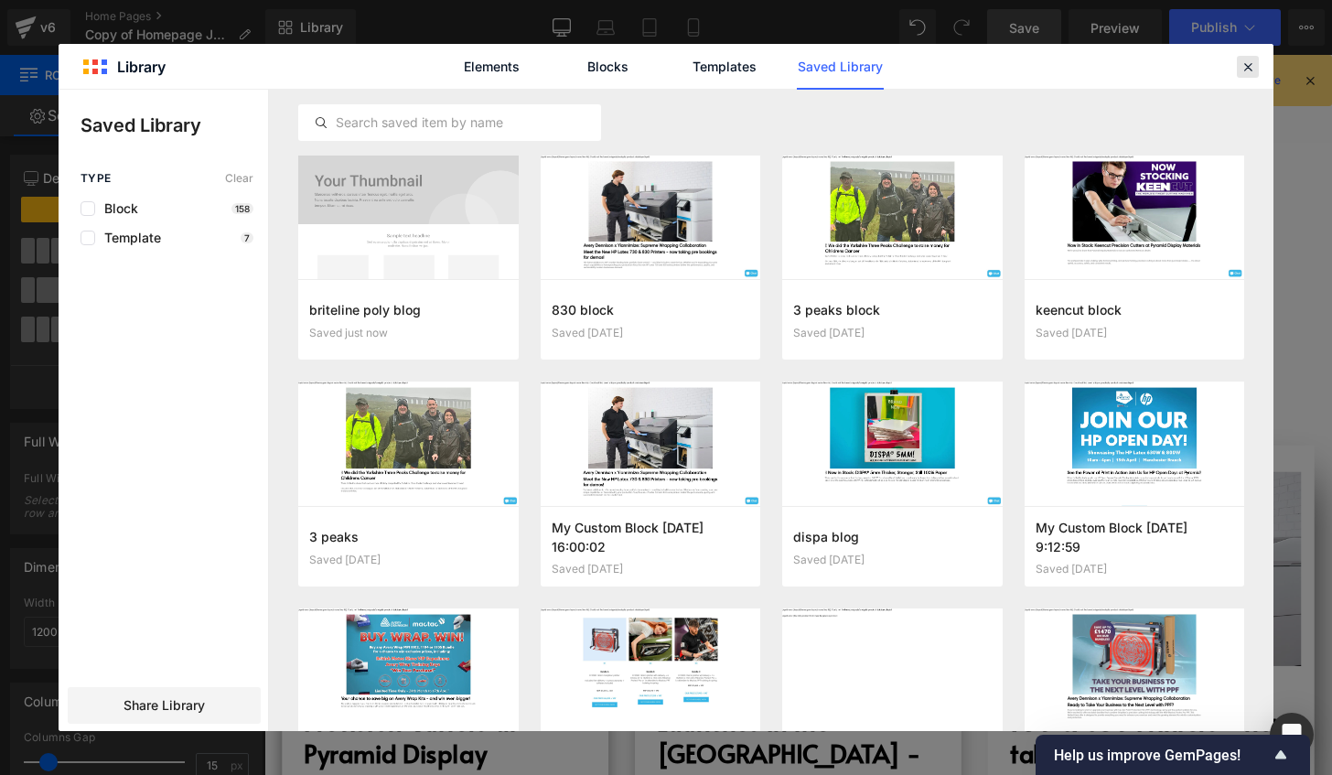
click at [1242, 67] on icon at bounding box center [1247, 67] width 16 height 16
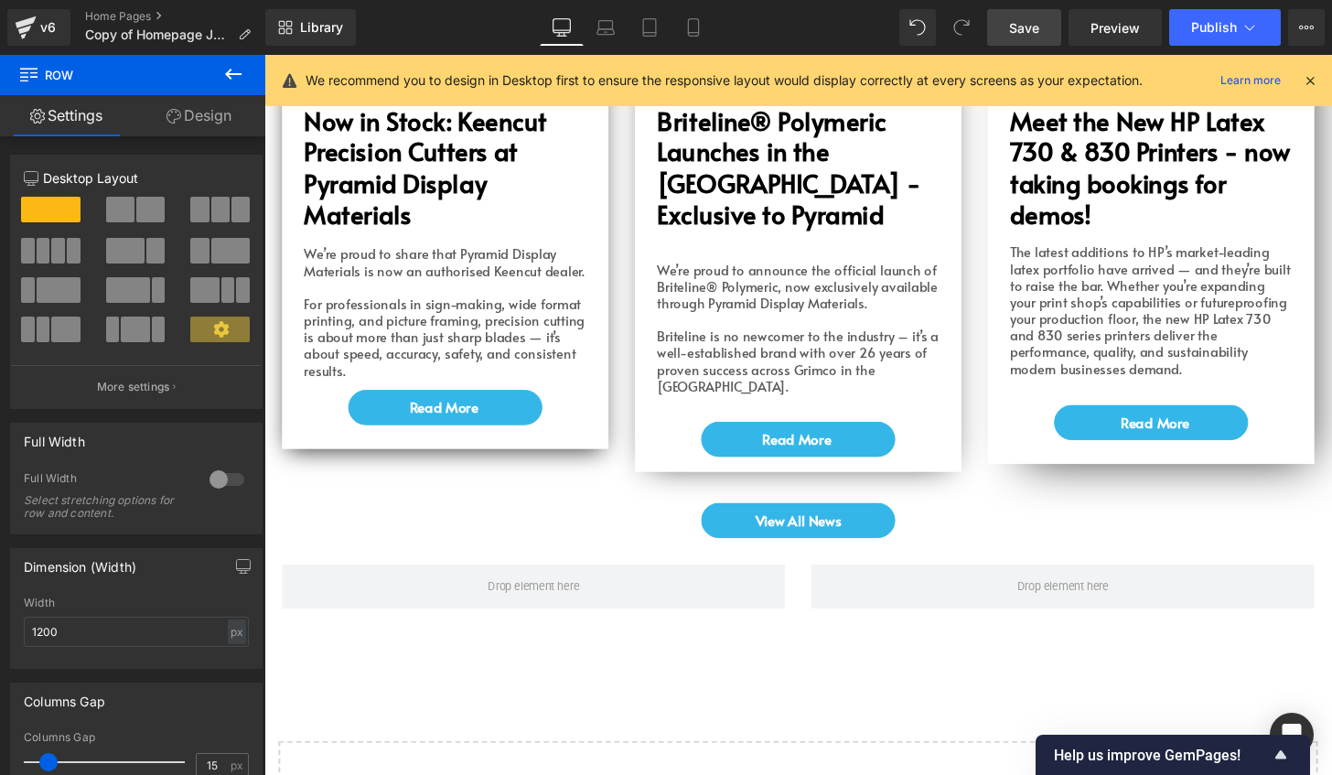
scroll to position [4848, 0]
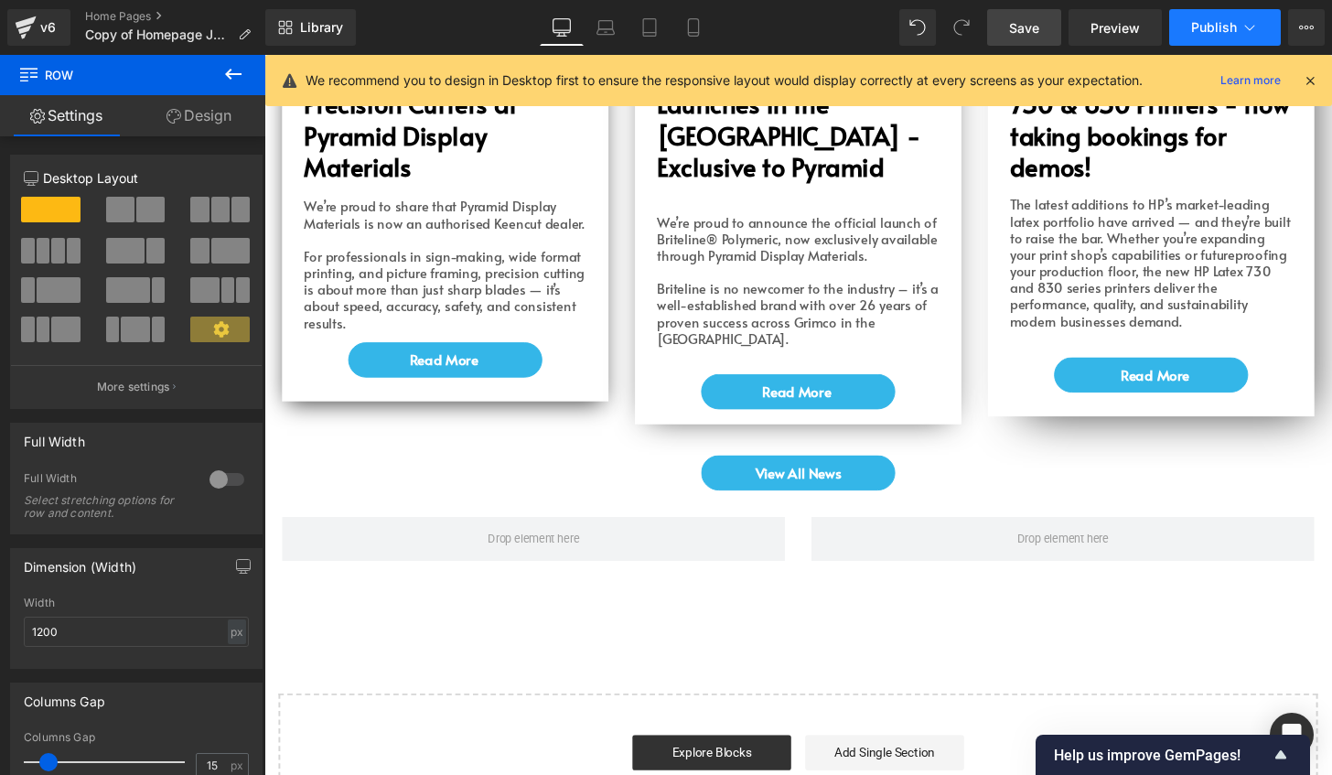
click at [1221, 31] on span "Publish" at bounding box center [1214, 27] width 46 height 15
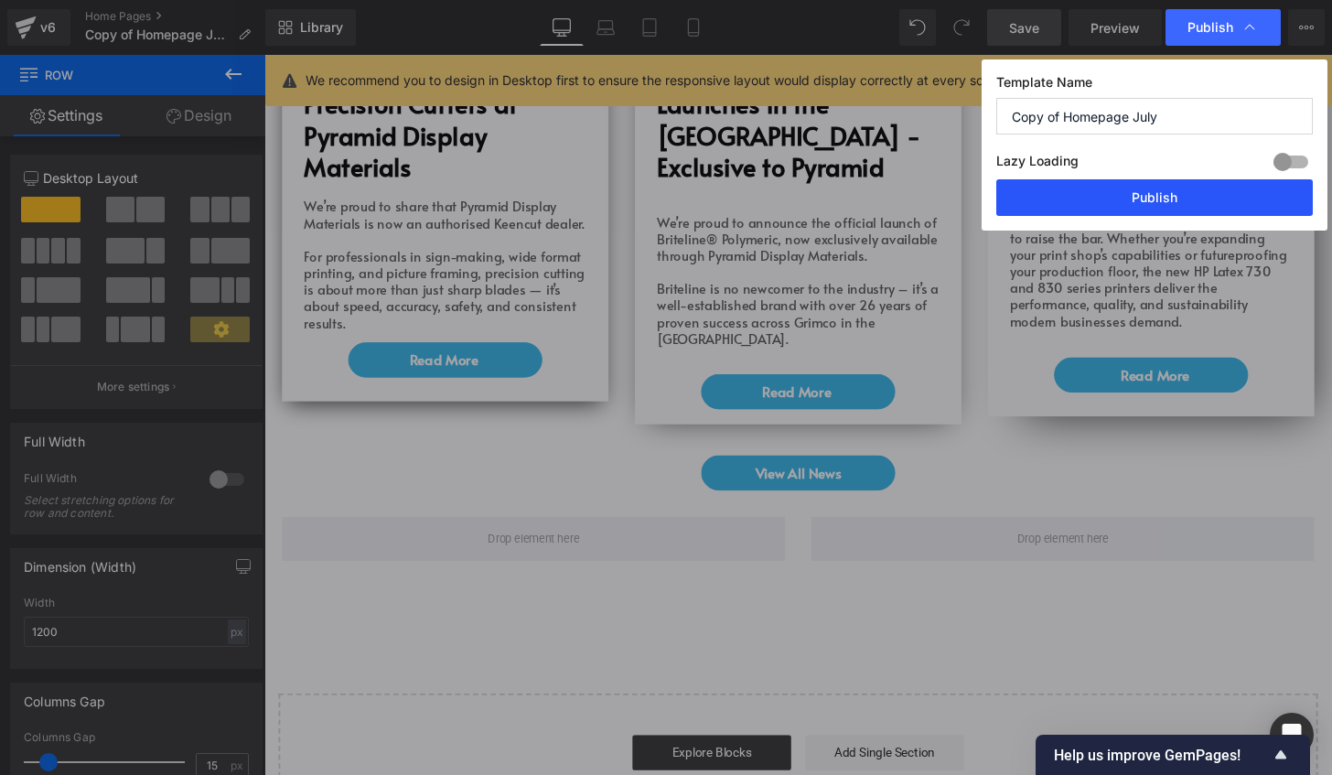
click at [1182, 185] on button "Publish" at bounding box center [1154, 197] width 316 height 37
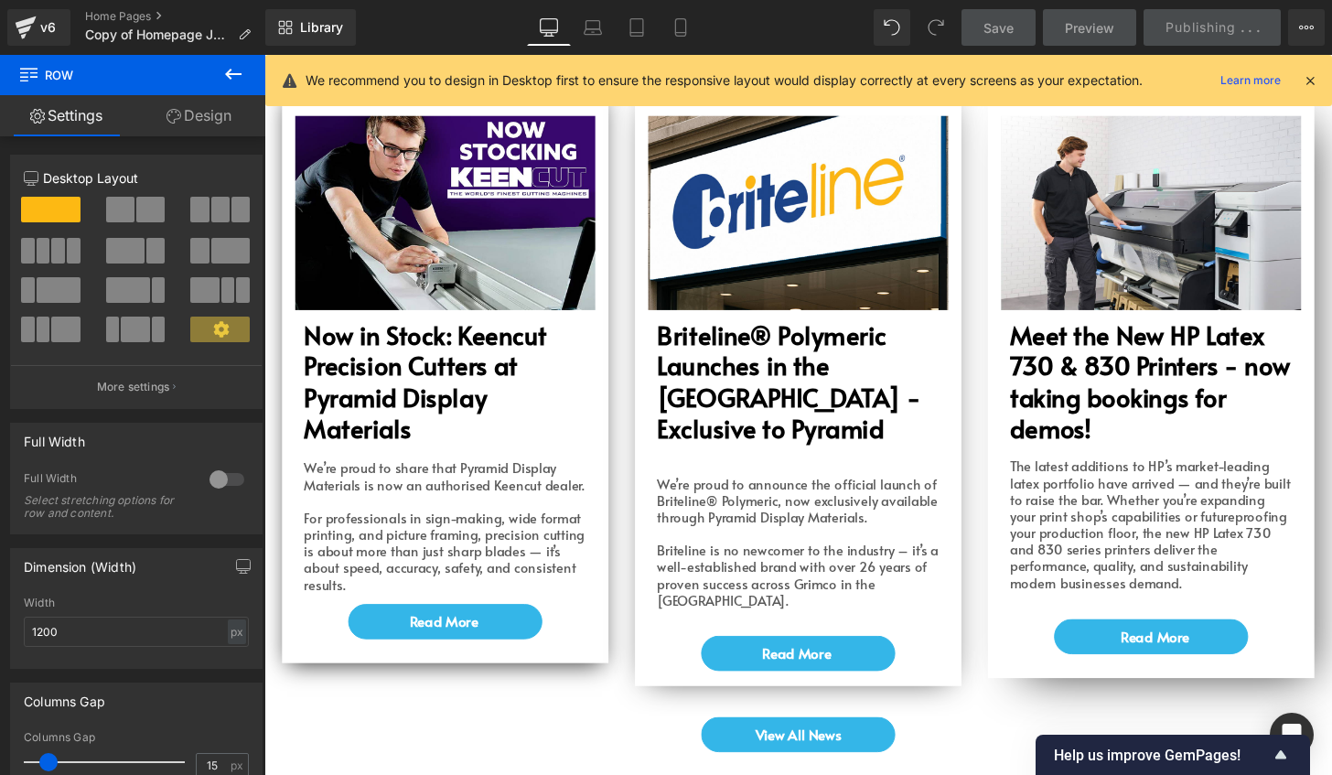
scroll to position [4573, 0]
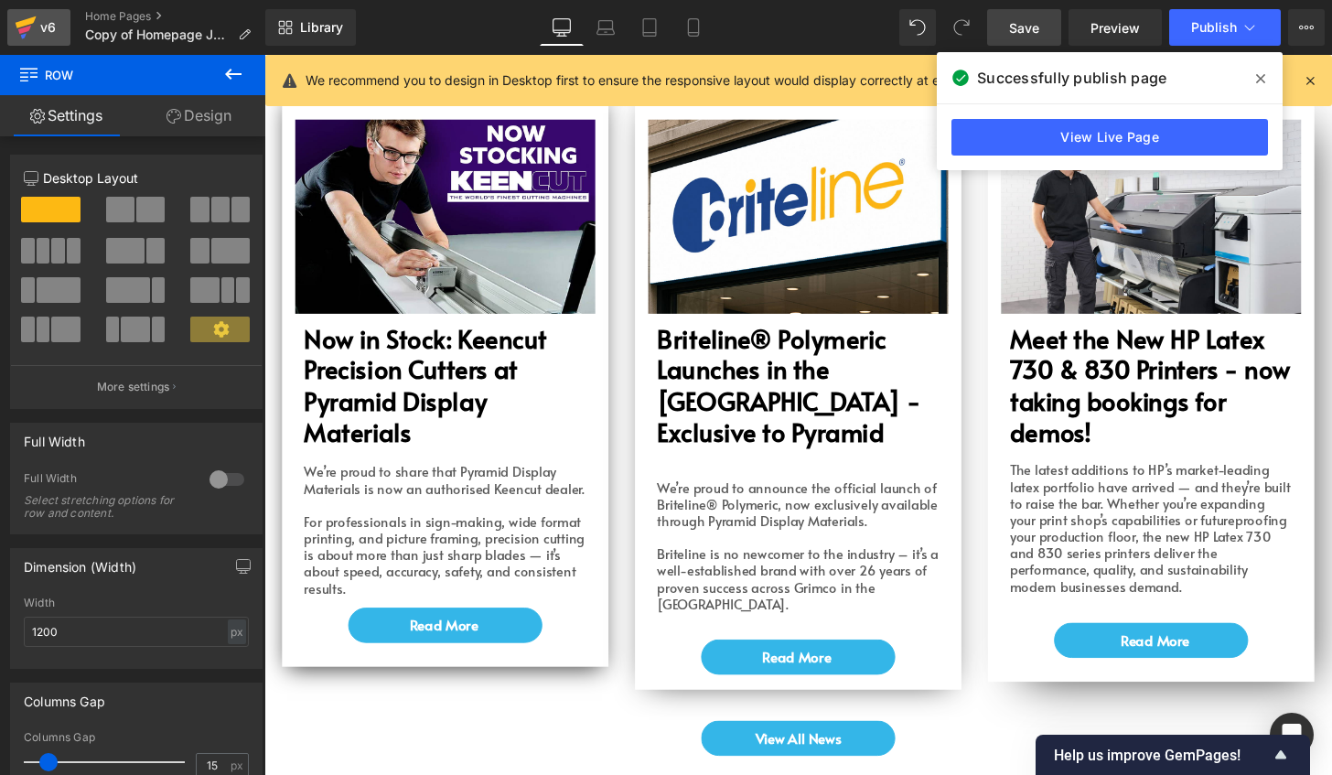
click at [18, 20] on icon at bounding box center [26, 28] width 22 height 46
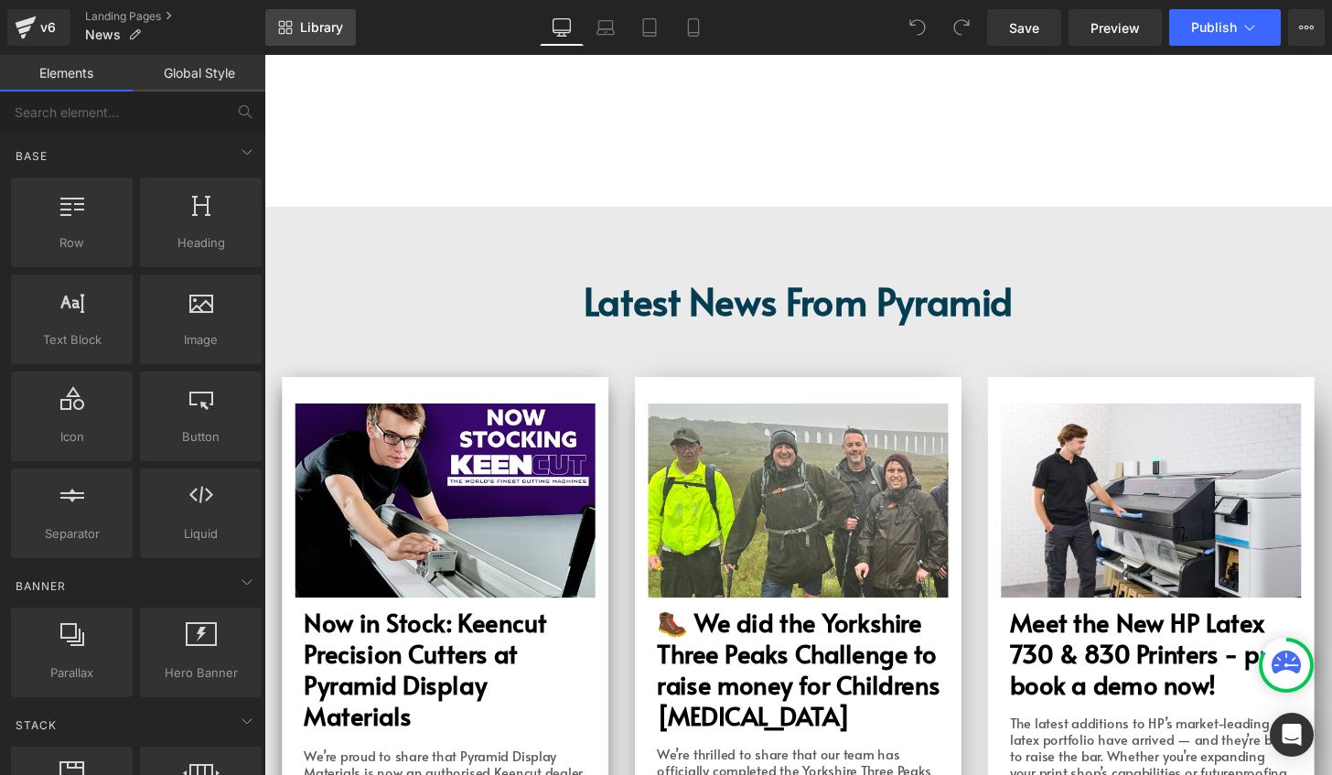
click at [326, 22] on span "Library" at bounding box center [321, 27] width 43 height 16
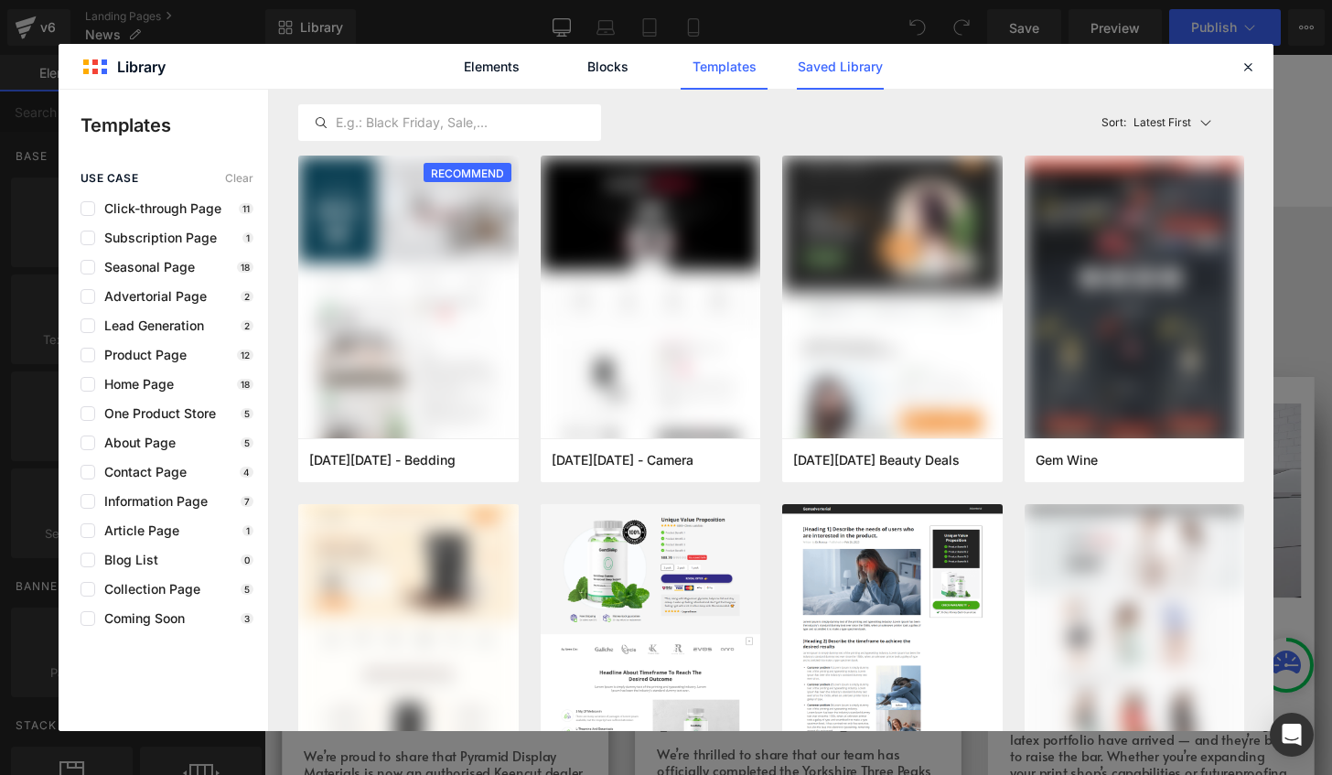
click at [836, 68] on link "Saved Library" at bounding box center [840, 67] width 87 height 46
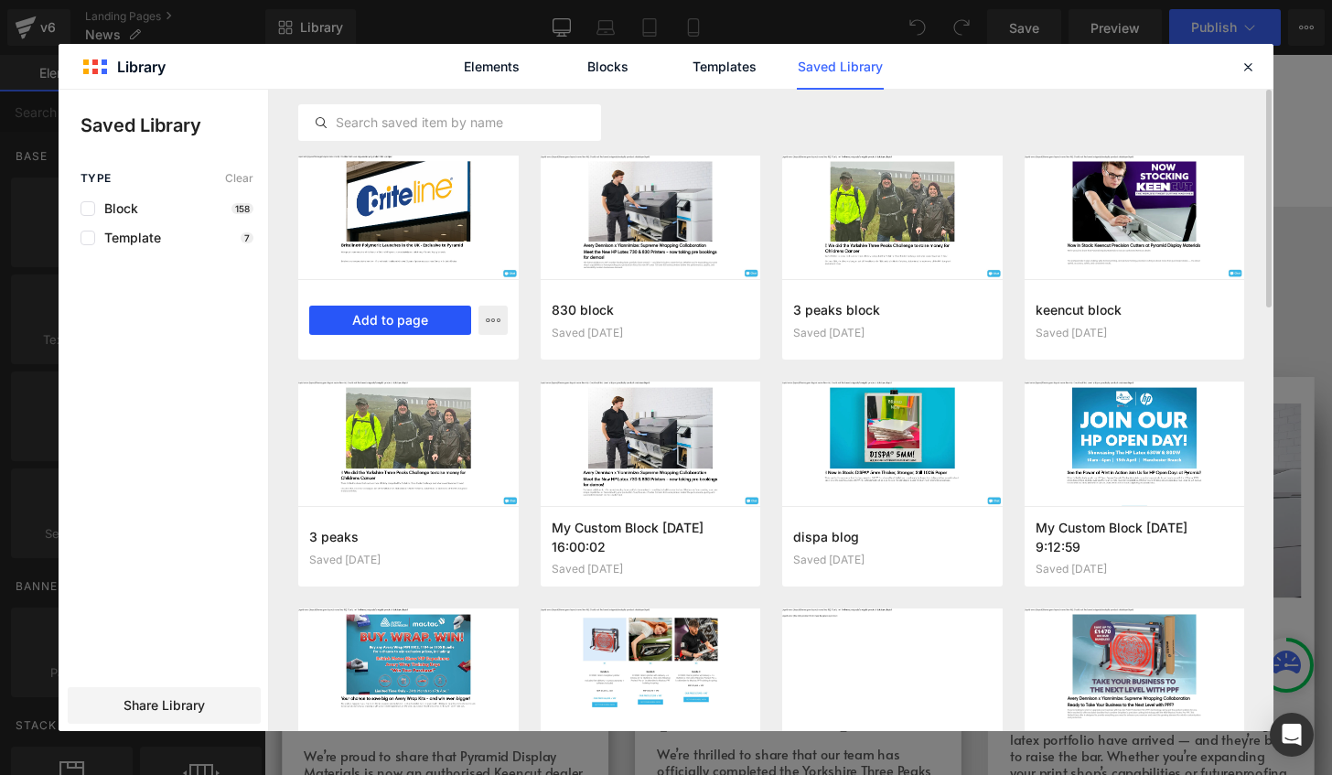
drag, startPoint x: 122, startPoint y: 279, endPoint x: 381, endPoint y: 325, distance: 263.8
click at [381, 325] on button "Add to page" at bounding box center [390, 319] width 162 height 29
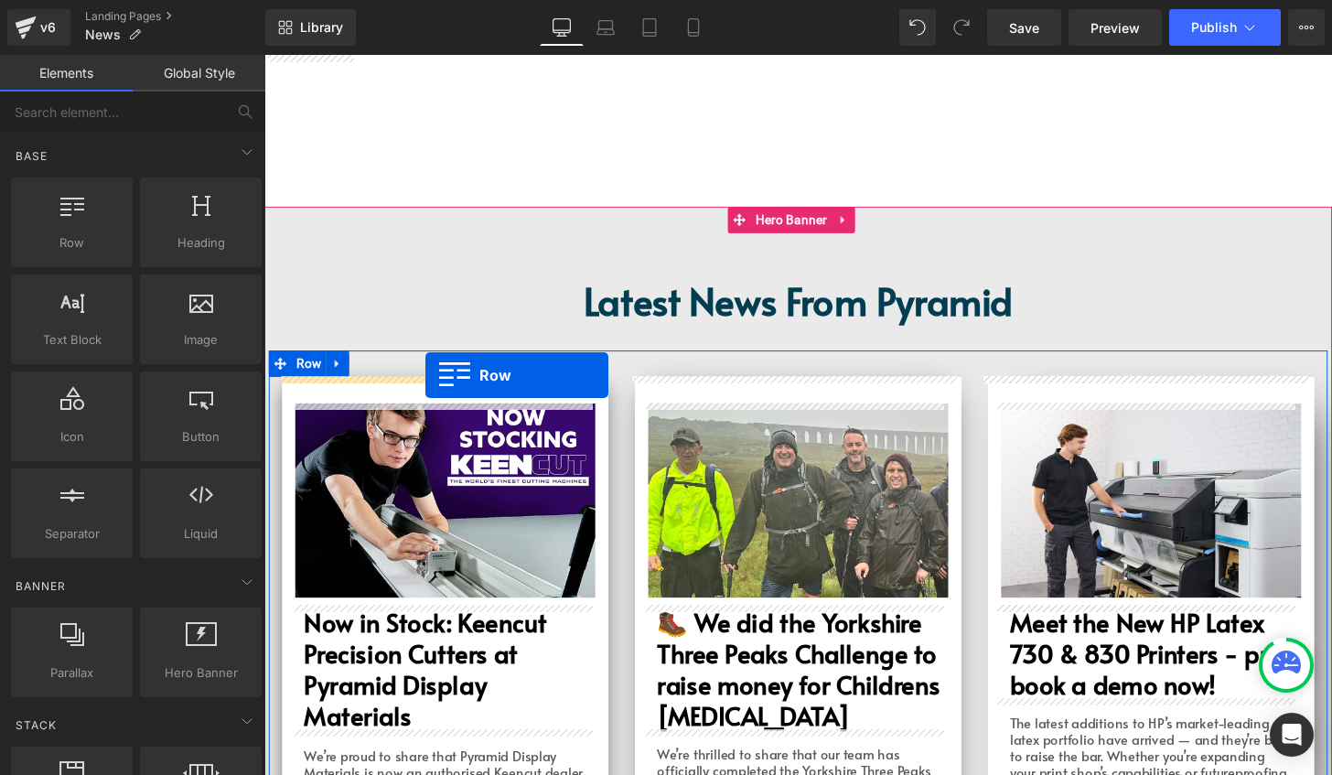
drag, startPoint x: 312, startPoint y: 155, endPoint x: 432, endPoint y: 387, distance: 261.4
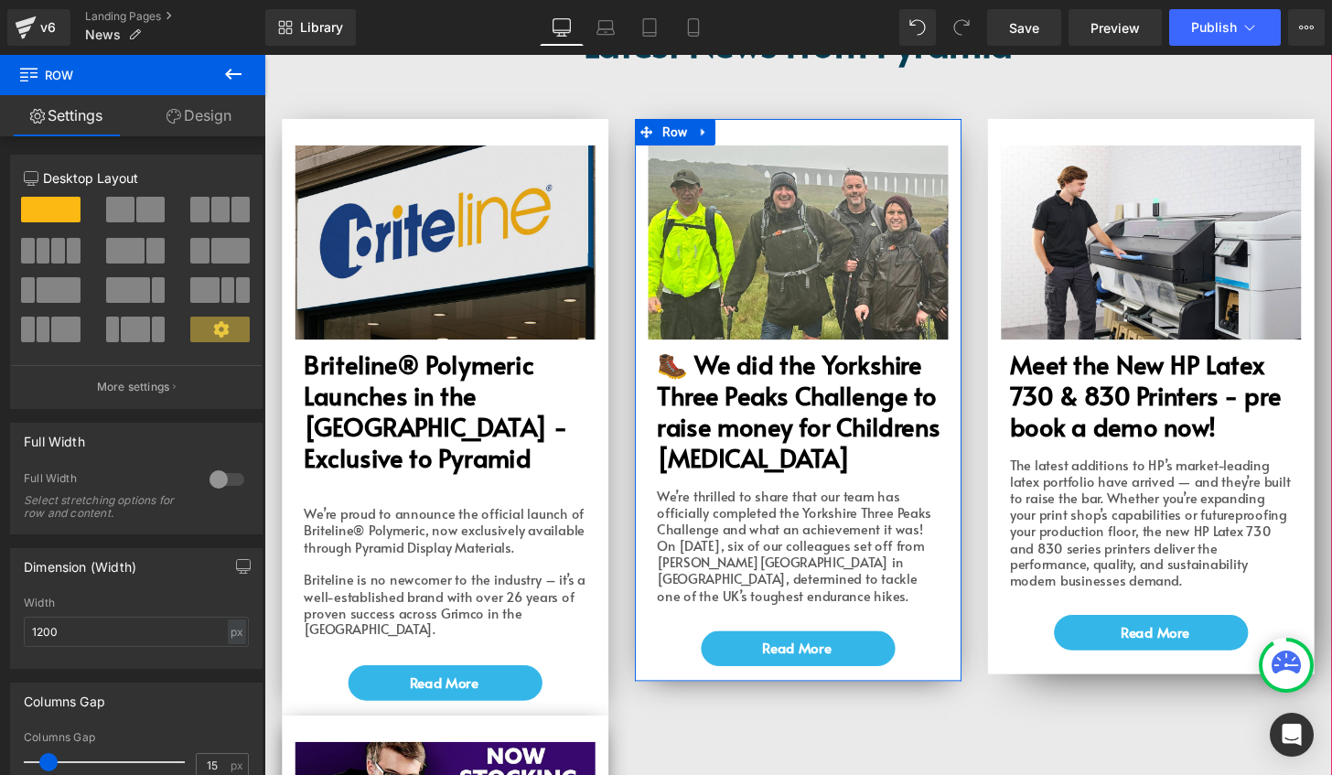
scroll to position [91, 0]
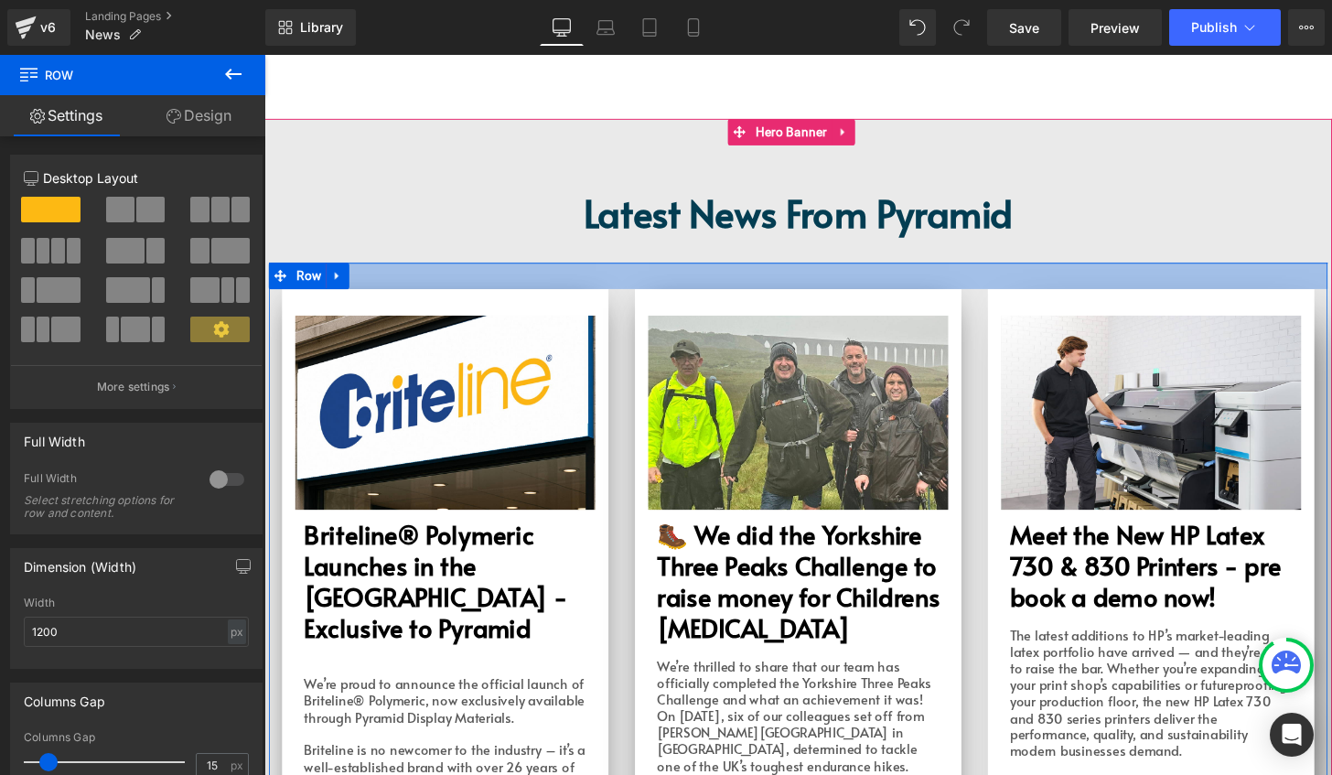
drag, startPoint x: 488, startPoint y: 284, endPoint x: 462, endPoint y: 284, distance: 25.6
click at [487, 284] on div at bounding box center [818, 283] width 1098 height 27
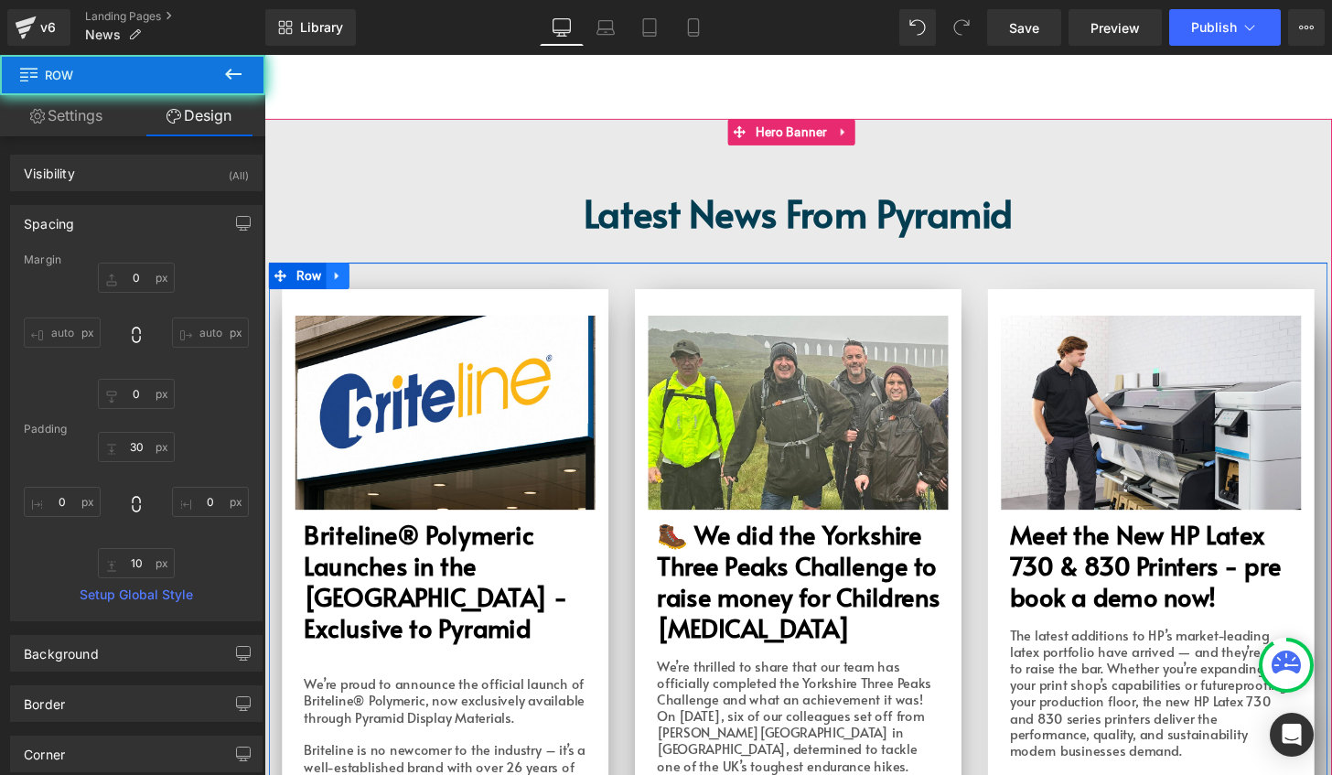
click at [338, 284] on icon at bounding box center [340, 283] width 4 height 8
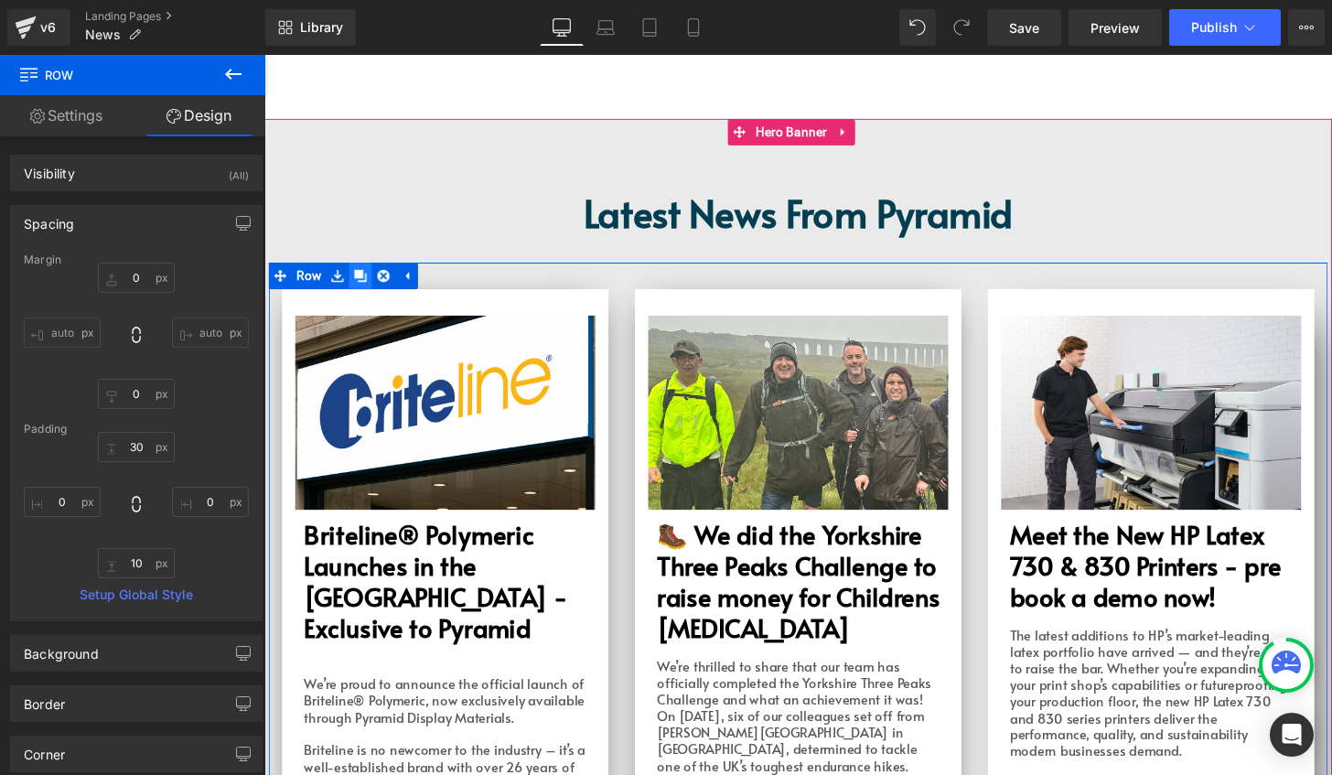
click at [360, 282] on icon at bounding box center [364, 283] width 13 height 13
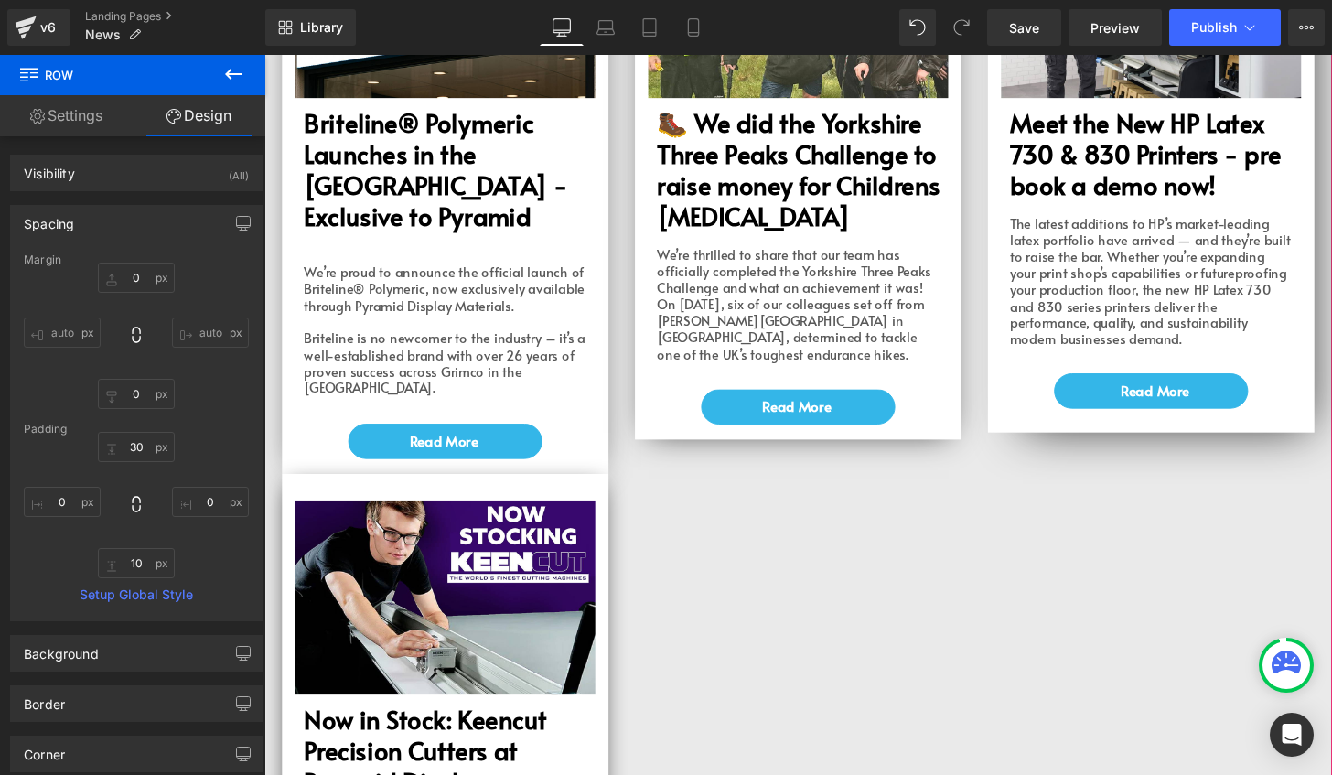
scroll to position [534, 0]
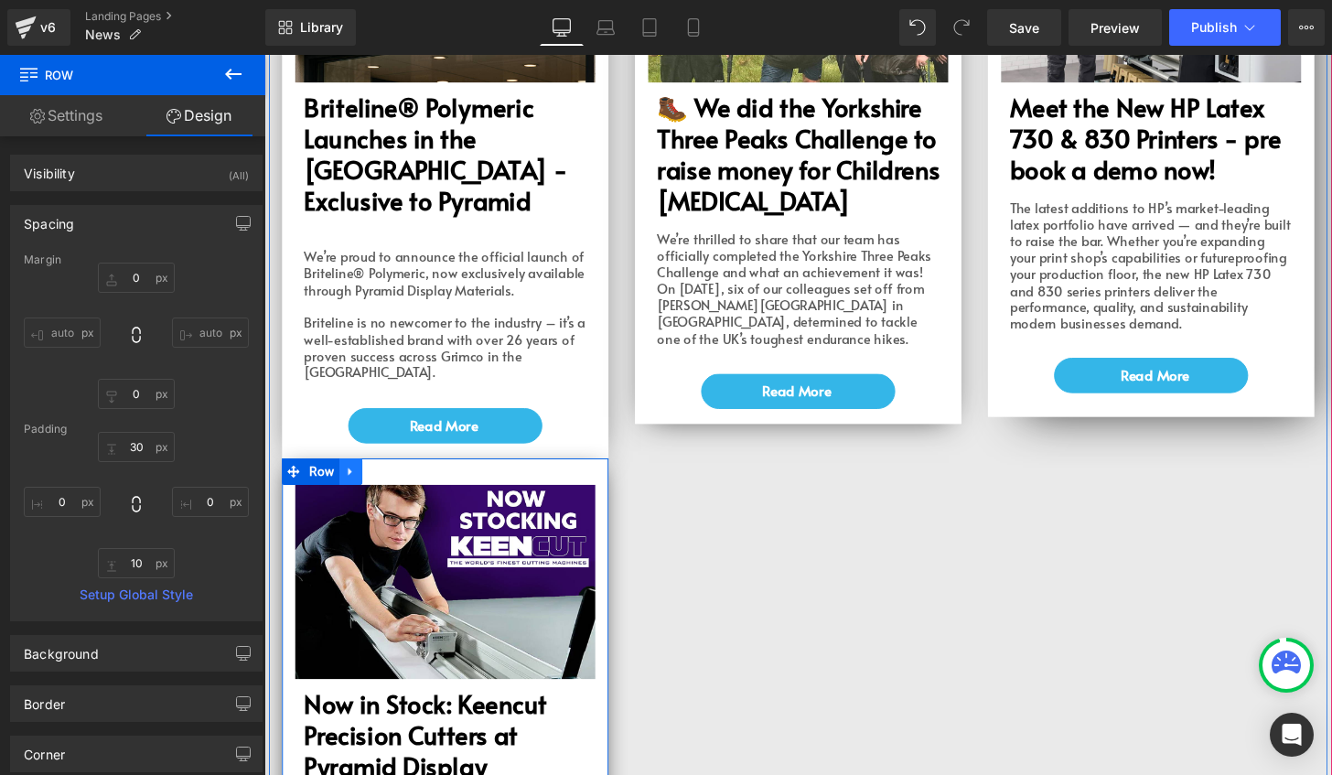
click at [351, 483] on icon at bounding box center [353, 487] width 4 height 8
click at [395, 480] on icon at bounding box center [401, 486] width 13 height 13
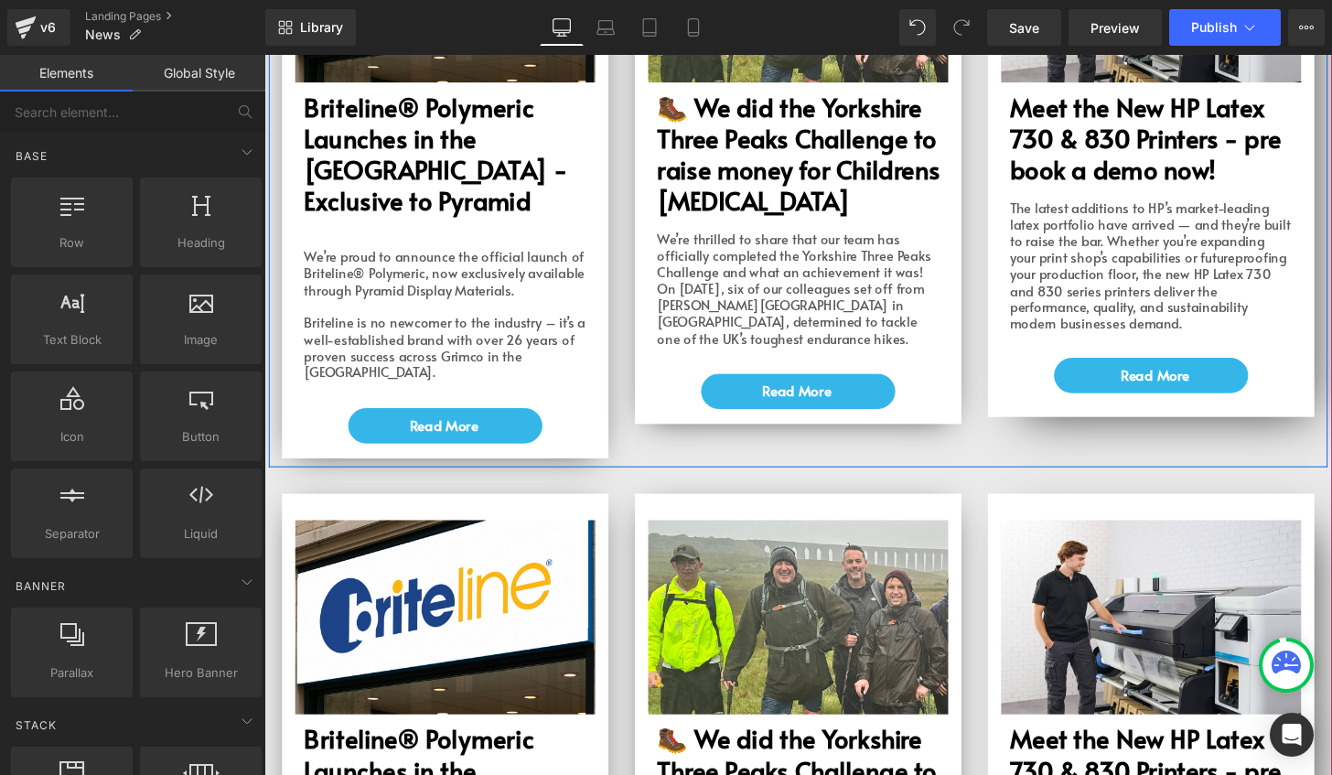
scroll to position [77, 0]
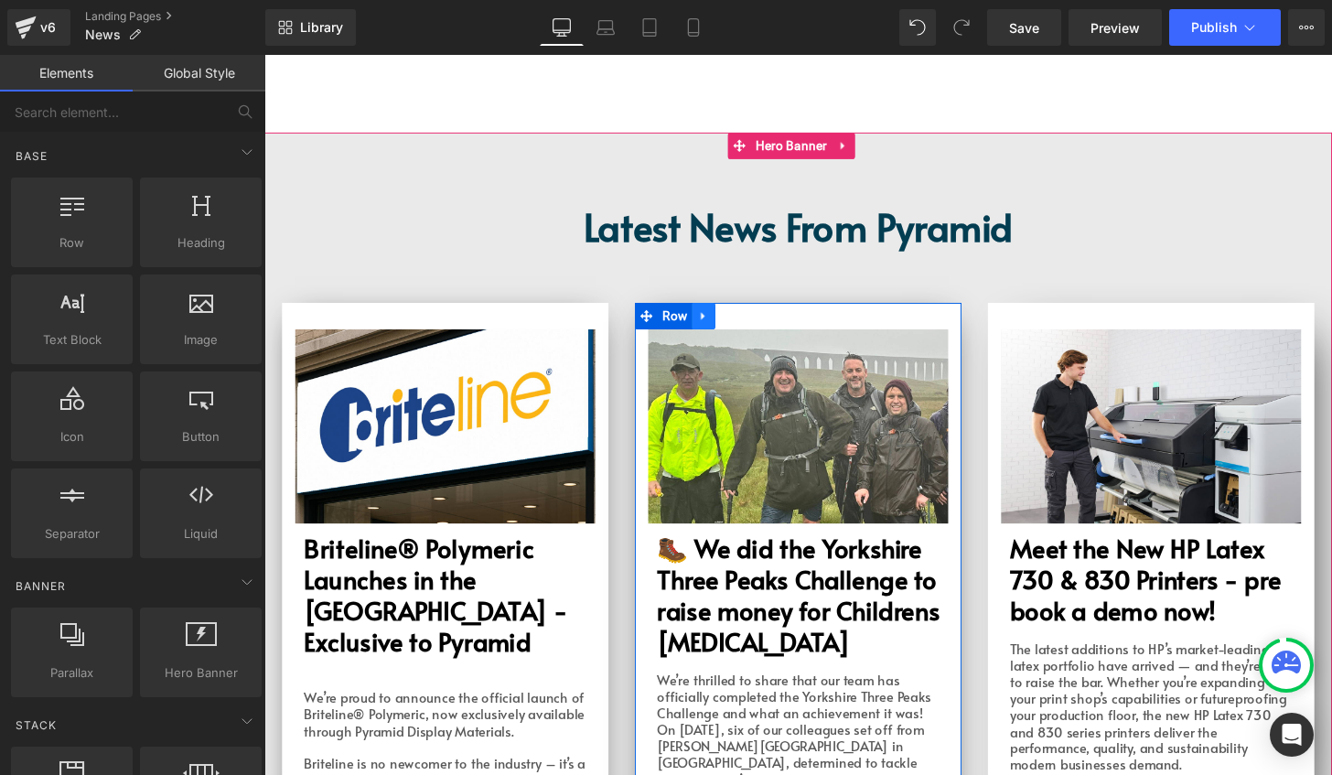
click at [714, 328] on icon at bounding box center [719, 325] width 13 height 14
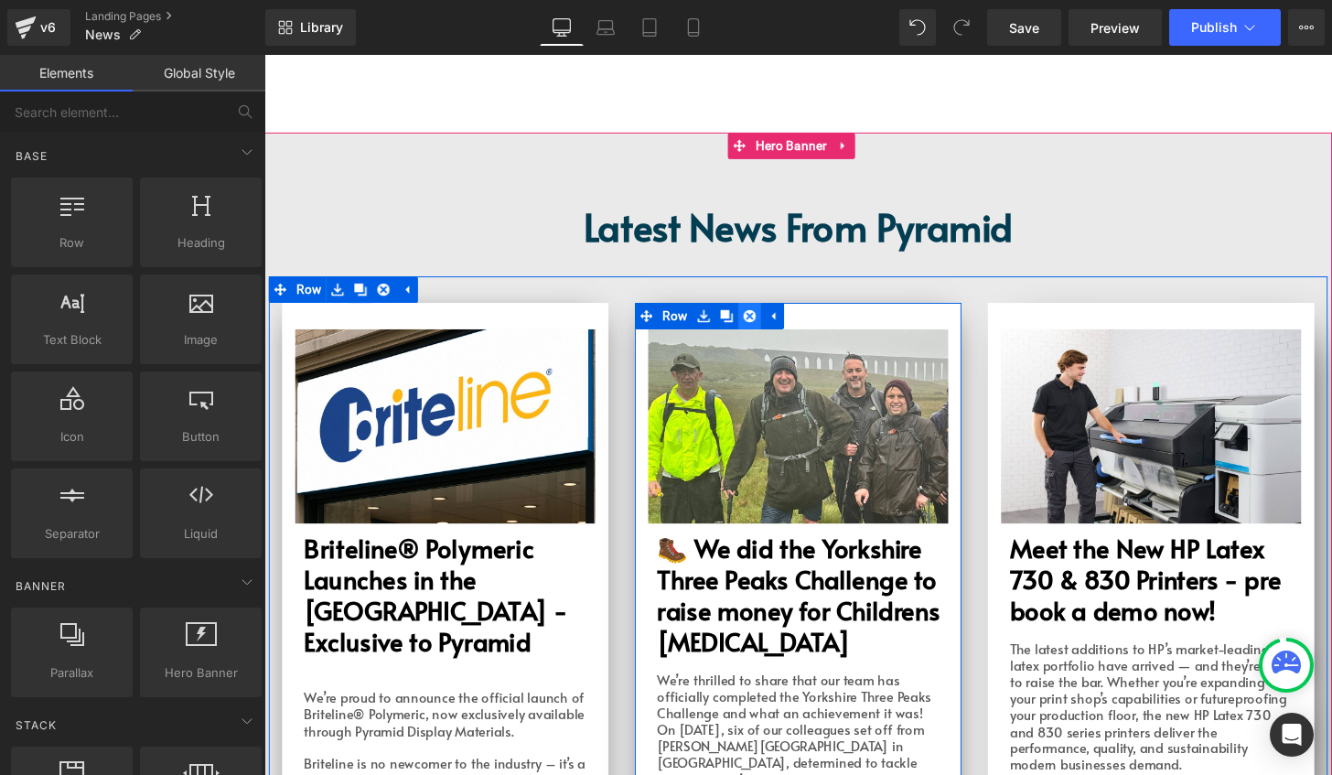
click at [761, 327] on icon at bounding box center [767, 325] width 13 height 13
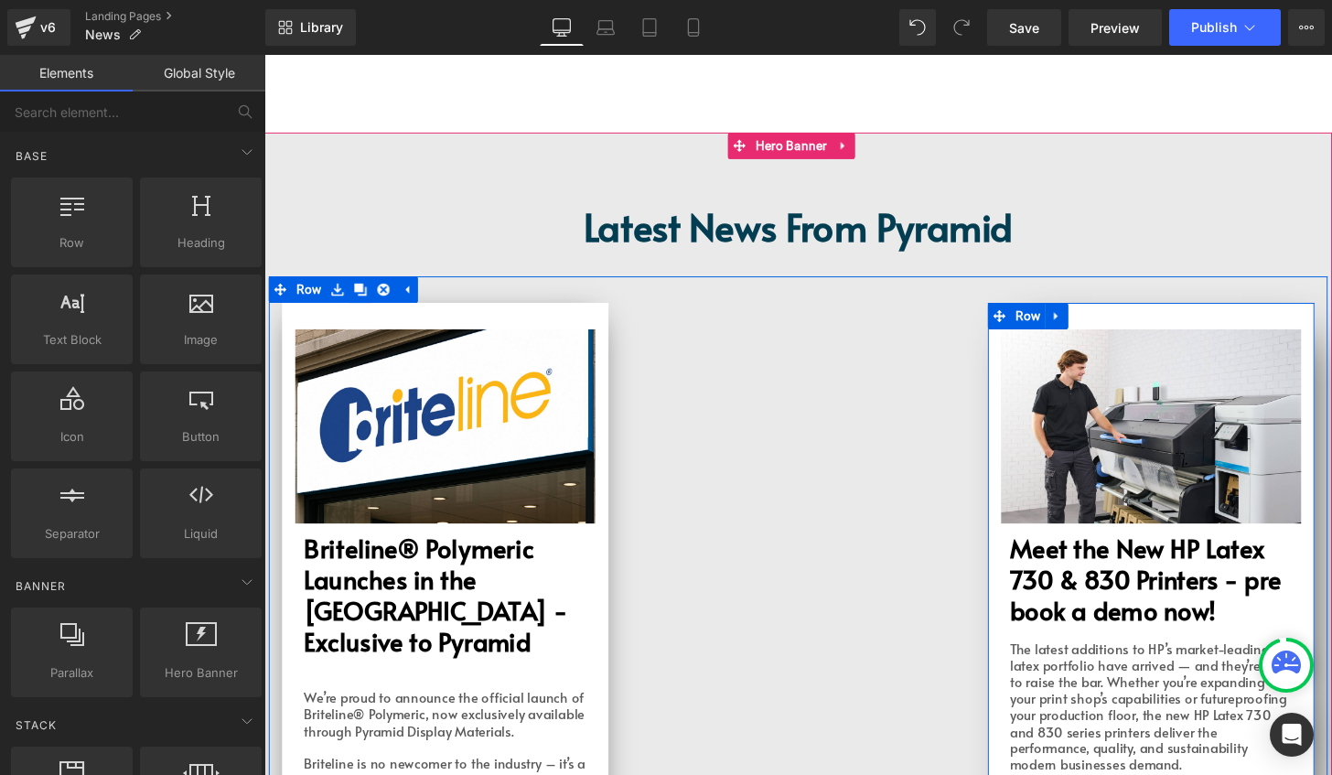
click at [1076, 316] on link at bounding box center [1086, 325] width 24 height 27
click at [1127, 325] on icon at bounding box center [1133, 325] width 13 height 13
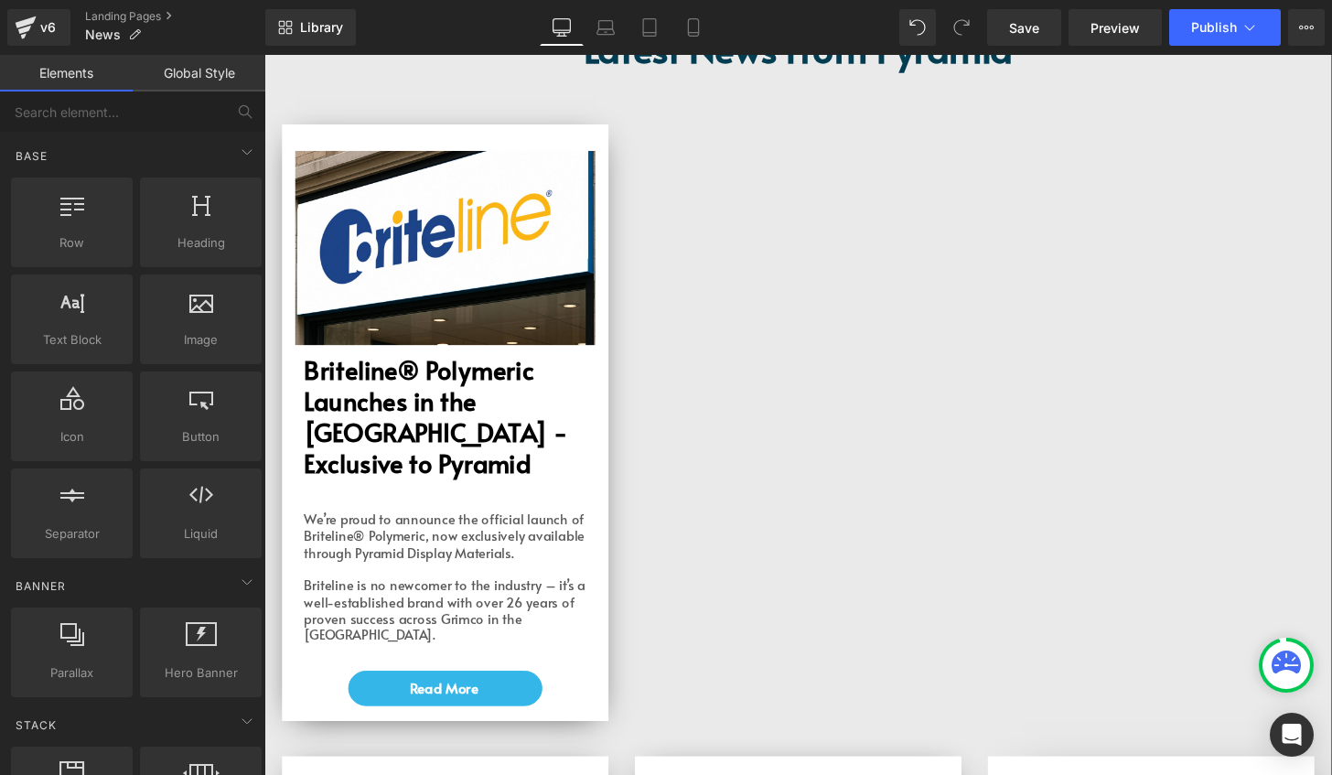
scroll to position [183, 0]
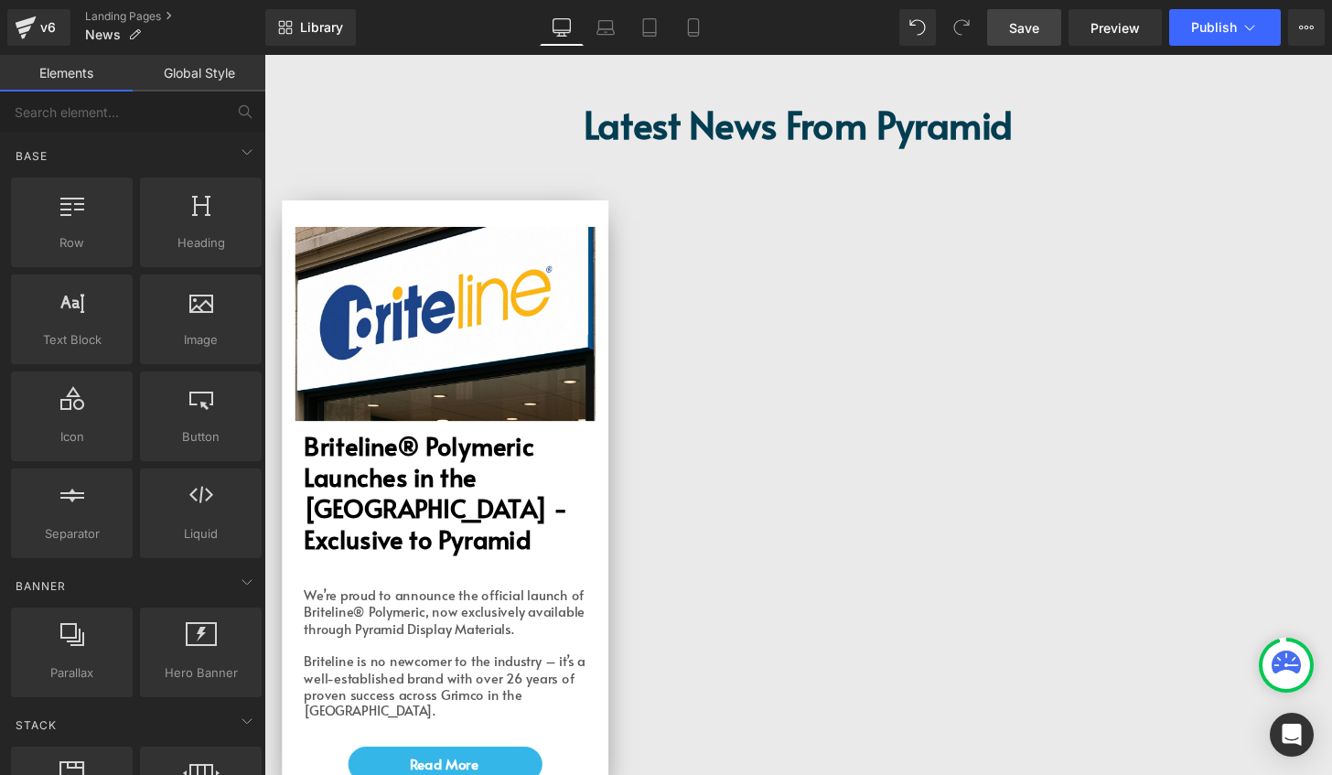
click at [1036, 18] on span "Save" at bounding box center [1024, 27] width 30 height 19
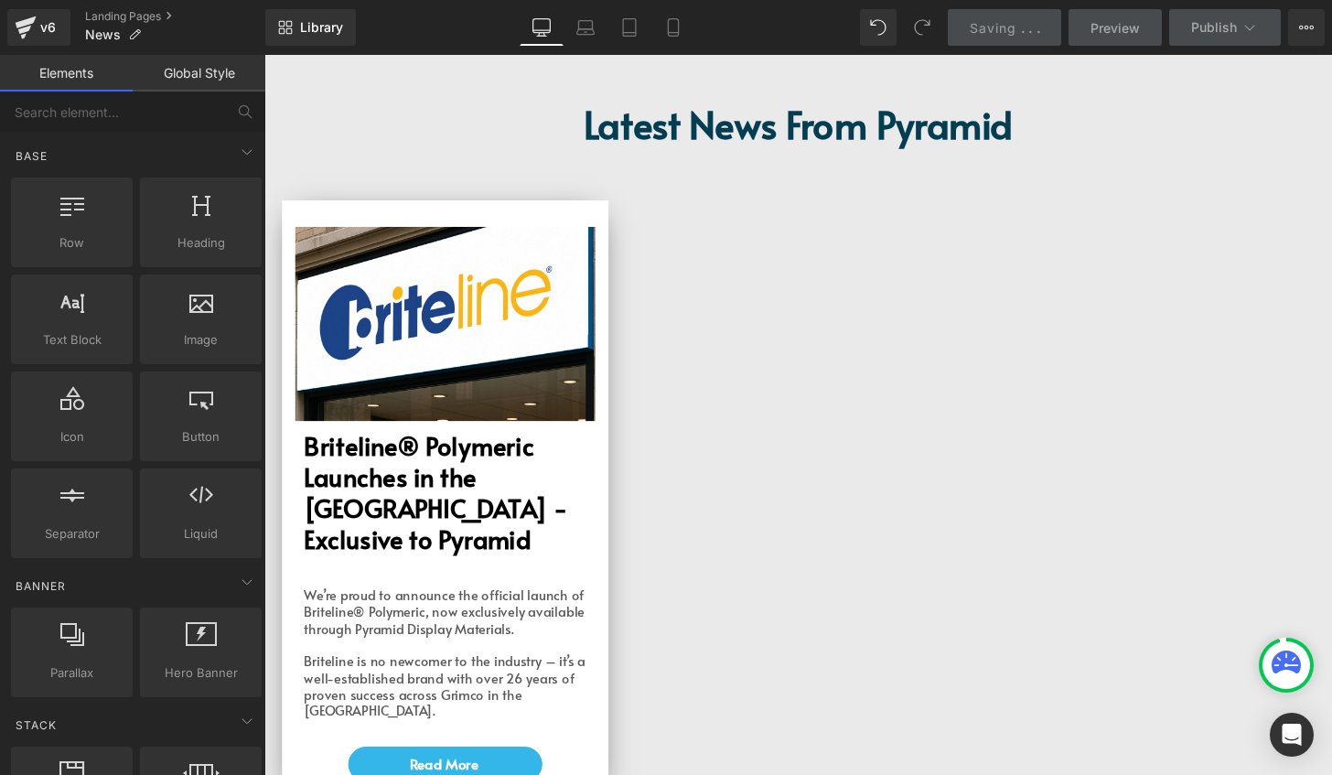
scroll to position [823, 0]
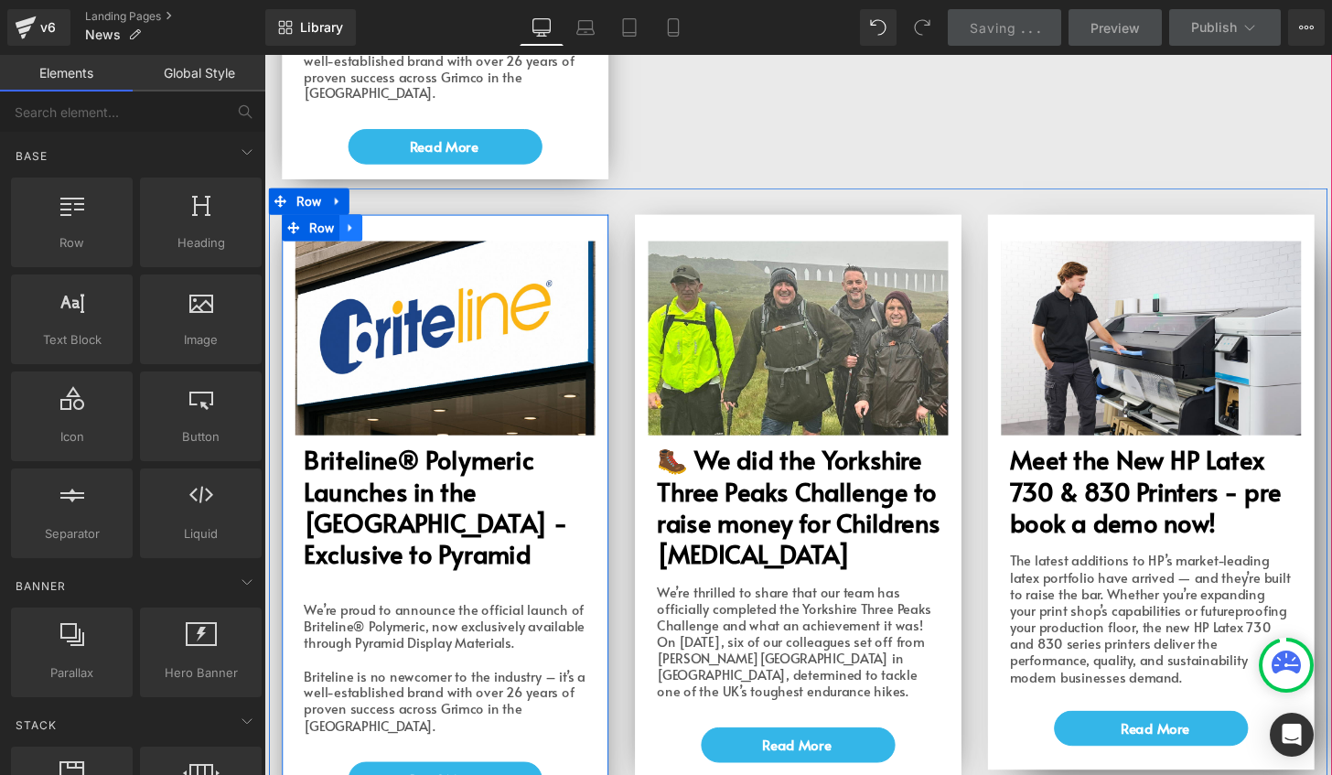
click at [348, 228] on icon at bounding box center [354, 235] width 13 height 14
click at [397, 228] on icon at bounding box center [401, 235] width 13 height 14
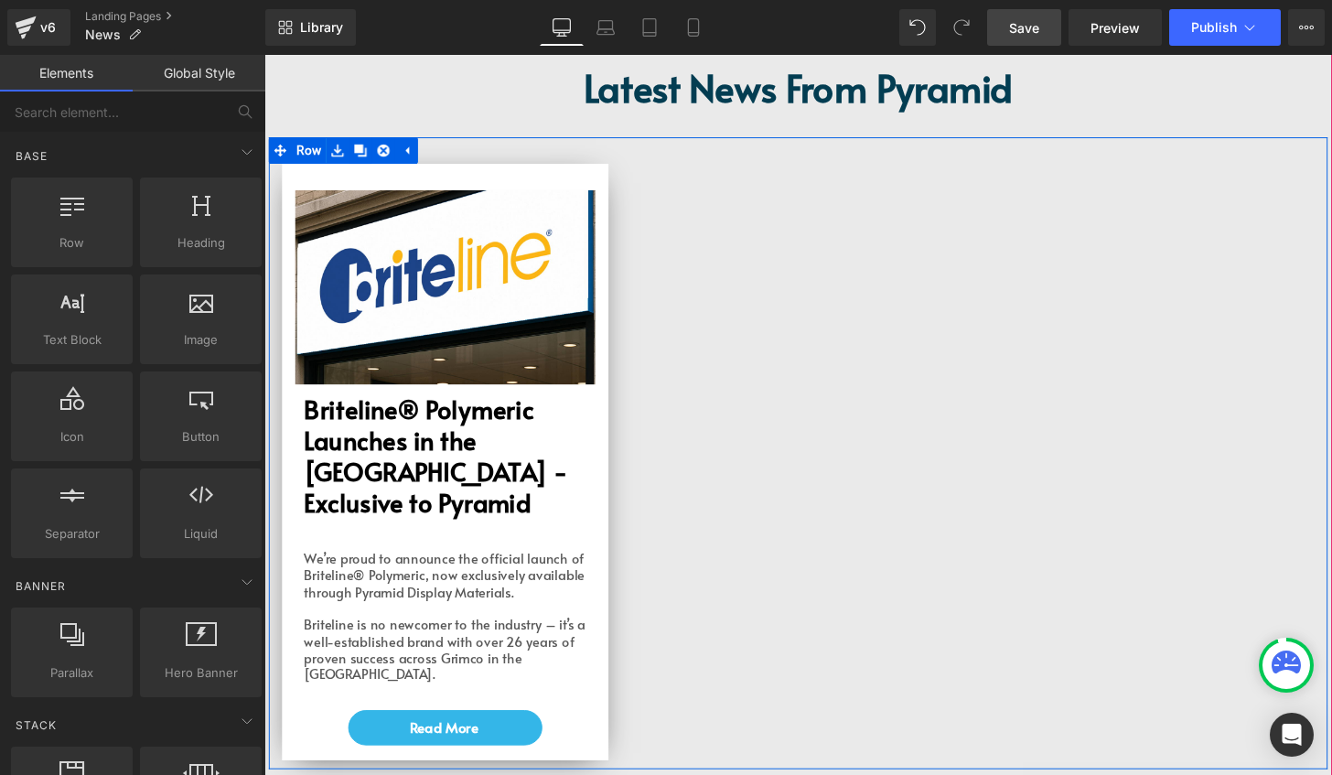
scroll to position [274, 0]
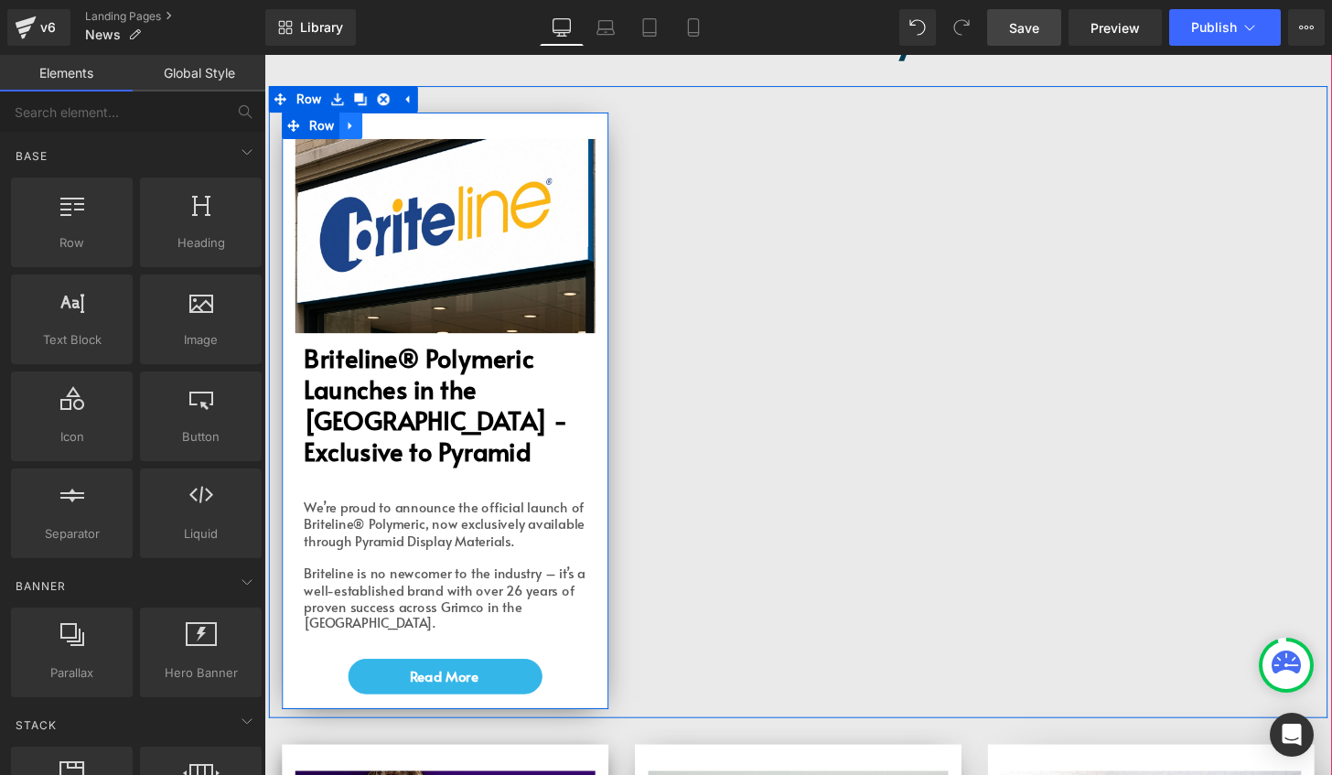
click at [349, 130] on icon at bounding box center [354, 128] width 13 height 14
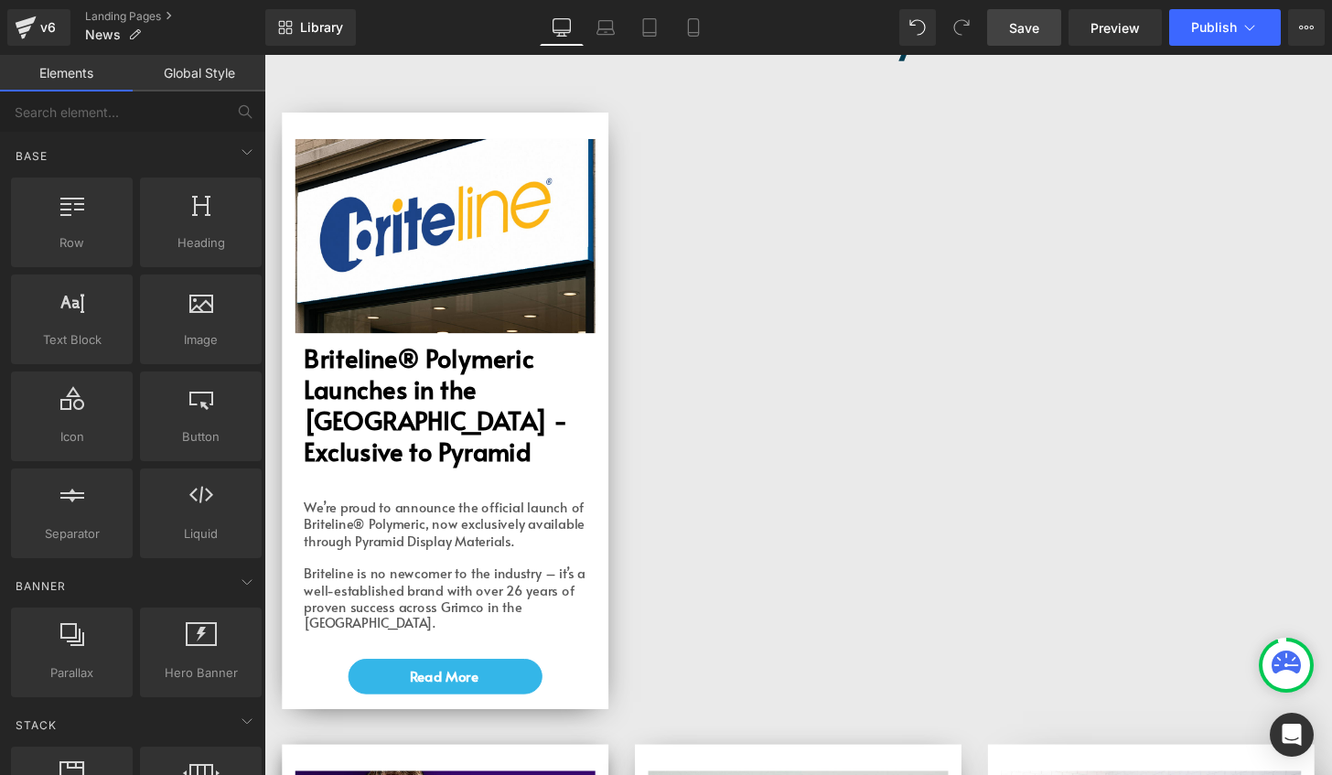
click at [1031, 23] on span "Save" at bounding box center [1024, 27] width 30 height 19
click at [1008, 43] on link "Save" at bounding box center [1024, 27] width 74 height 37
click at [22, 24] on icon at bounding box center [26, 22] width 21 height 12
